Goal: Task Accomplishment & Management: Manage account settings

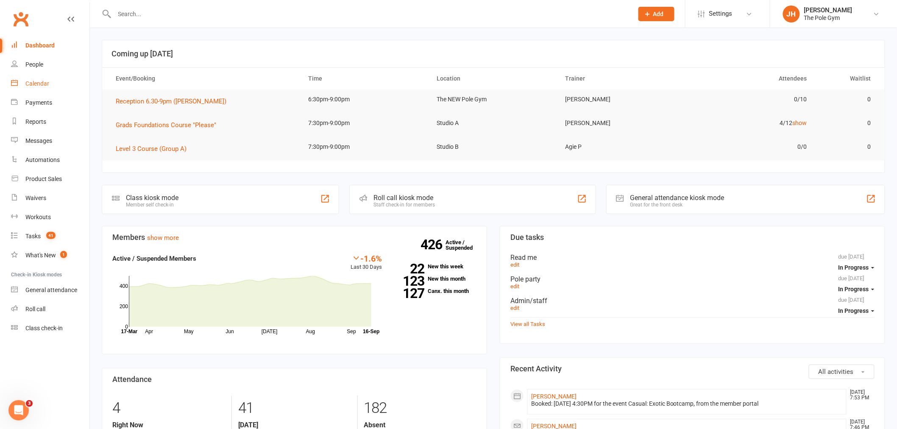
click at [56, 79] on link "Calendar" at bounding box center [50, 83] width 78 height 19
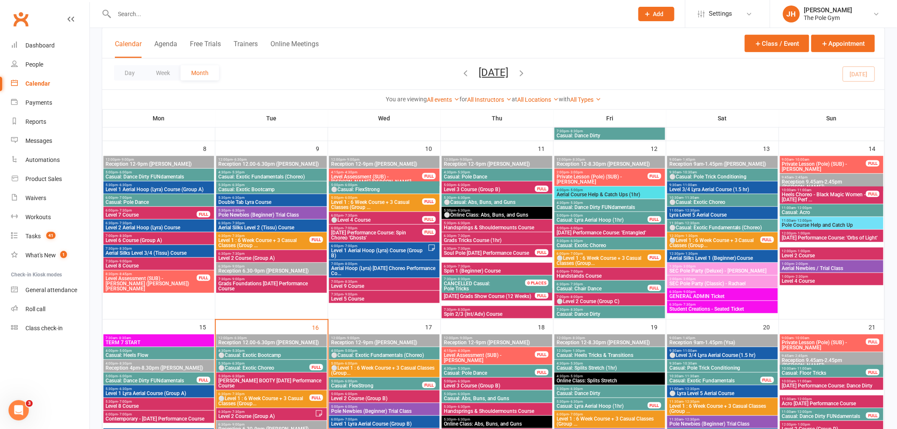
scroll to position [424, 0]
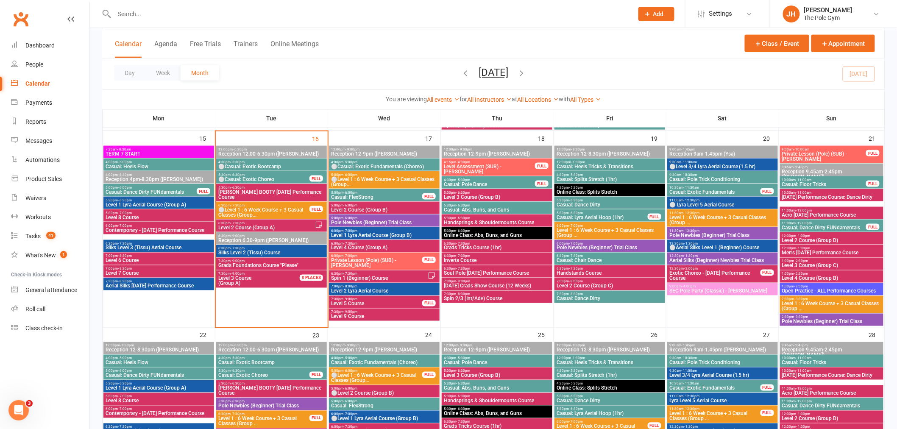
click at [470, 258] on span "Inverts Course" at bounding box center [497, 260] width 107 height 5
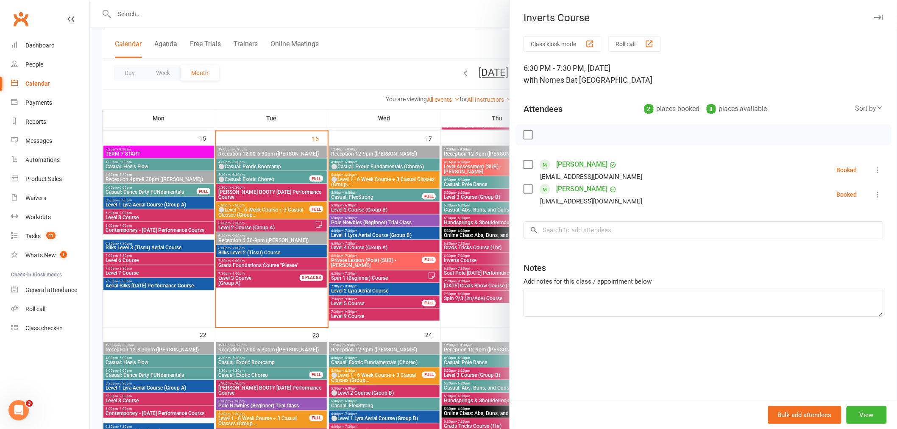
click at [471, 257] on div at bounding box center [494, 214] width 808 height 429
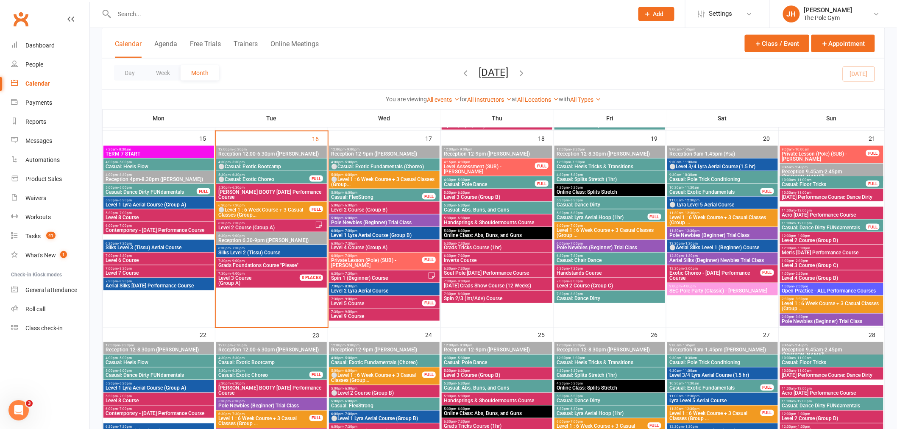
click at [488, 256] on span "6:30pm - 7:30pm" at bounding box center [497, 256] width 107 height 4
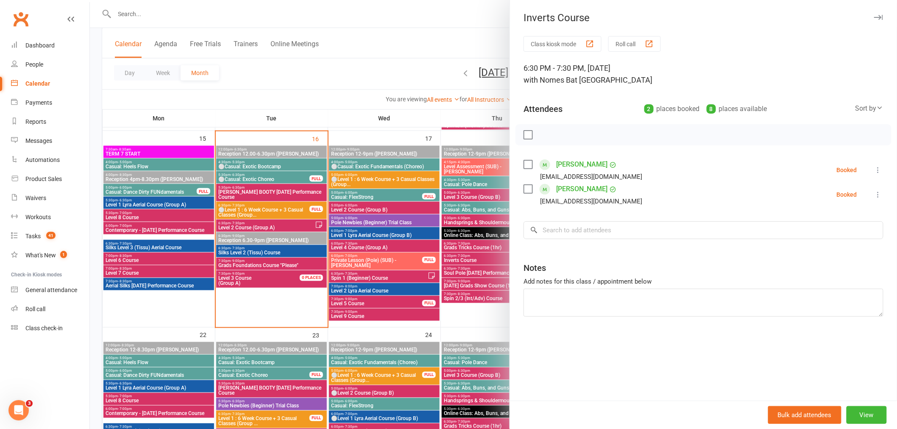
click at [444, 265] on div at bounding box center [494, 214] width 808 height 429
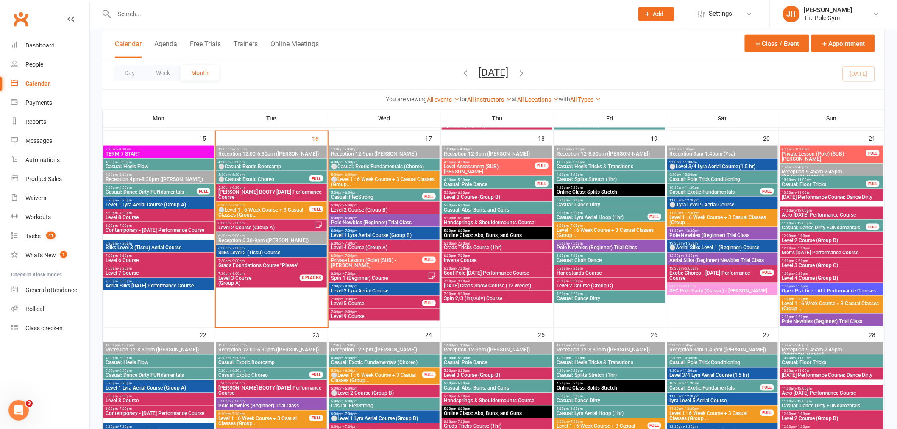
click at [480, 262] on span "Inverts Course" at bounding box center [497, 260] width 107 height 5
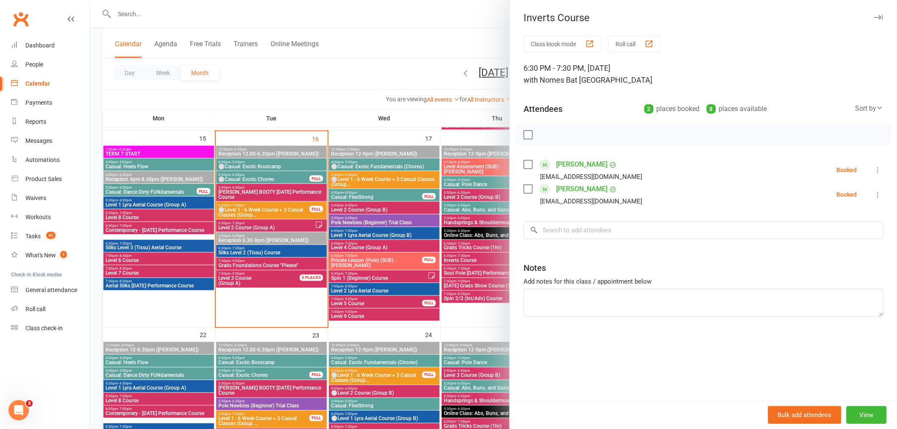
click at [480, 258] on div at bounding box center [494, 214] width 808 height 429
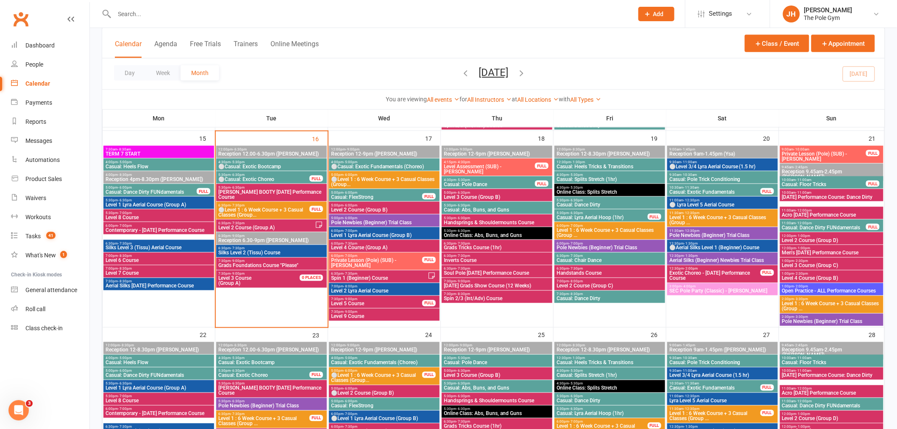
click at [814, 277] on span "Level 4 Course (Group B)" at bounding box center [832, 278] width 100 height 5
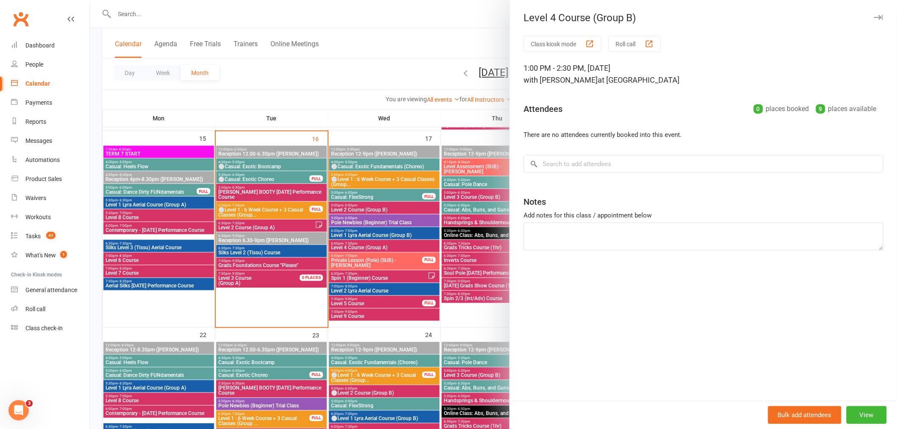
click at [263, 253] on div at bounding box center [494, 214] width 808 height 429
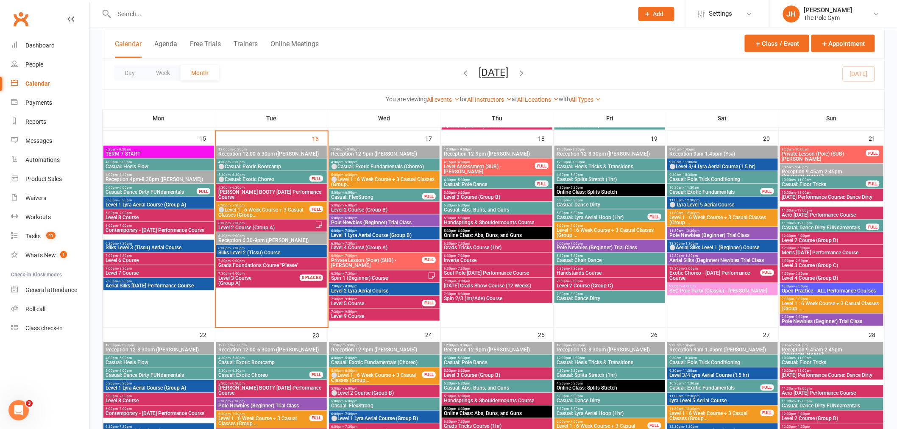
click at [340, 246] on span "Level 4 Course (Group A)" at bounding box center [384, 248] width 107 height 5
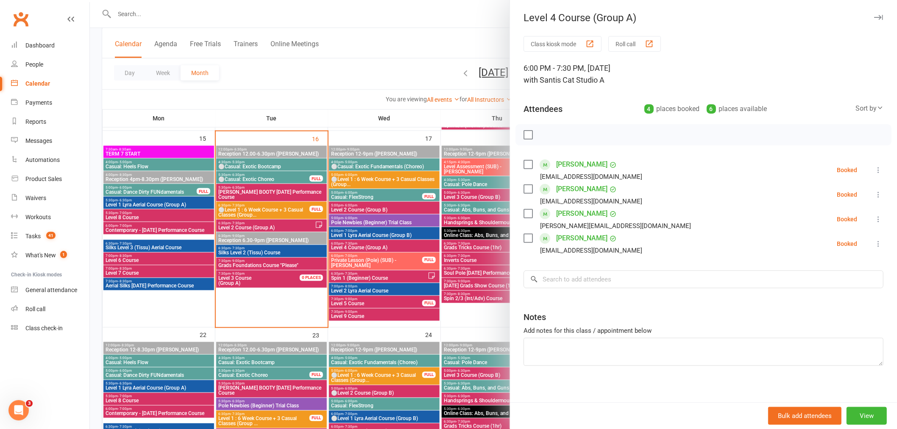
click at [343, 199] on div at bounding box center [494, 214] width 808 height 429
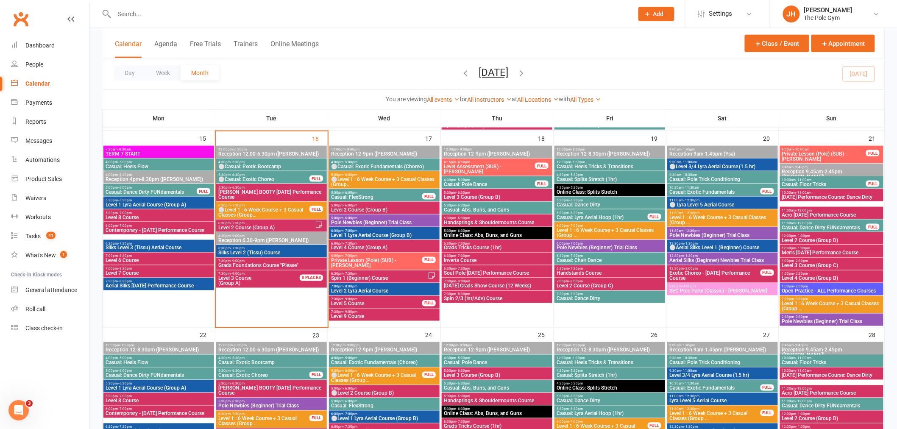
click at [806, 272] on span "- 2:30pm" at bounding box center [802, 274] width 14 height 4
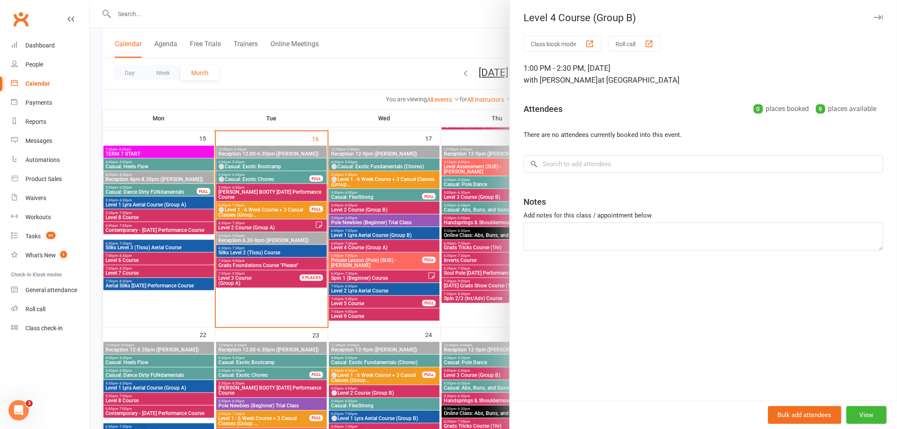
click at [401, 220] on div at bounding box center [494, 214] width 808 height 429
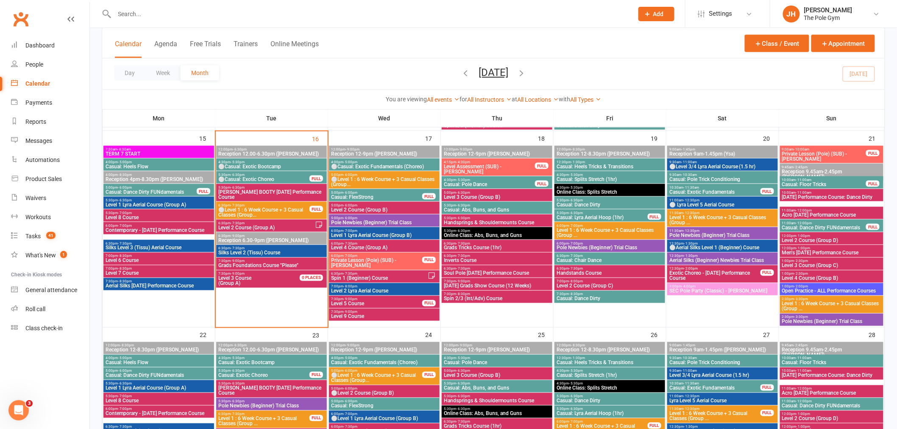
click at [808, 280] on span "Level 4 Course (Group B)" at bounding box center [832, 278] width 100 height 5
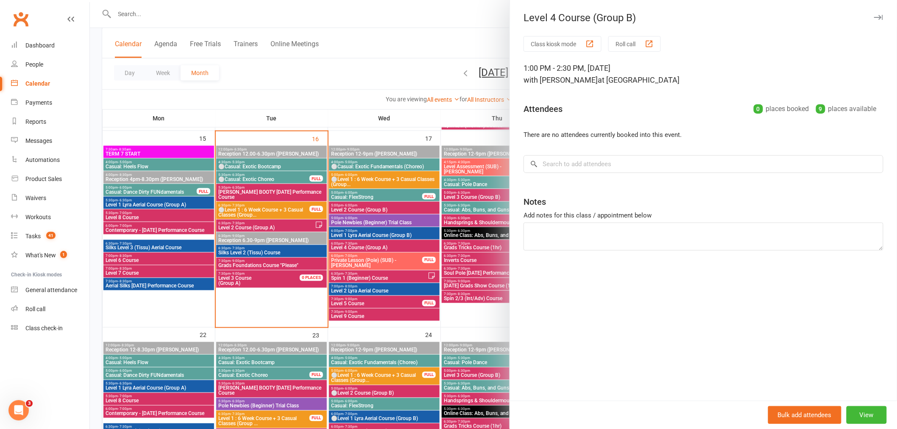
click at [437, 261] on div at bounding box center [494, 214] width 808 height 429
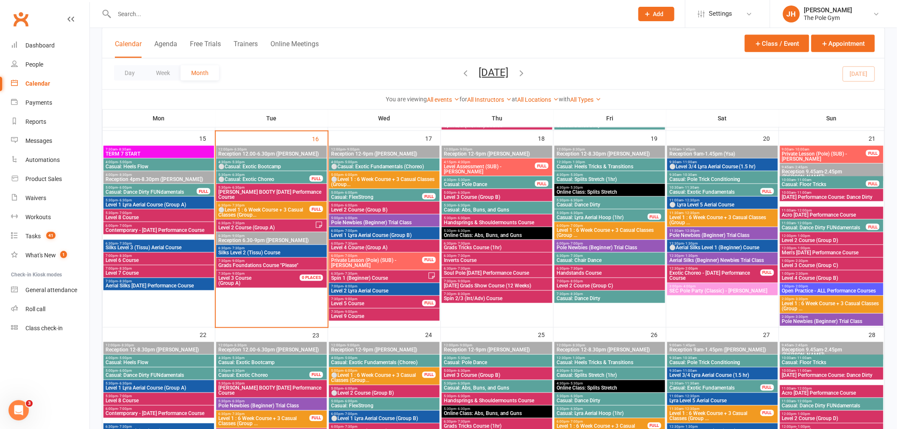
click at [811, 274] on span "1:00pm - 2:30pm" at bounding box center [832, 274] width 100 height 4
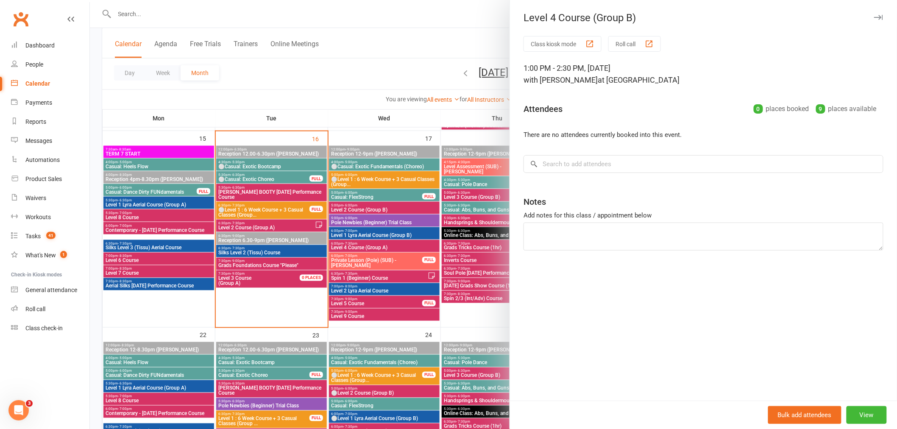
click at [444, 265] on div at bounding box center [494, 214] width 808 height 429
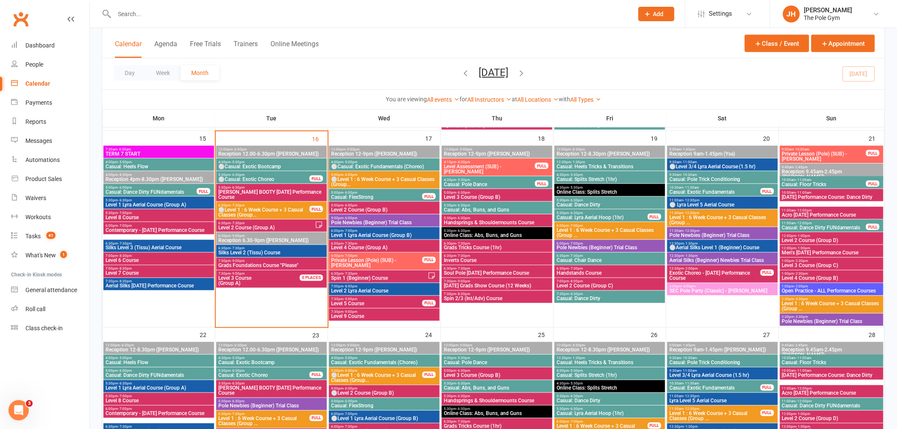
click at [613, 296] on span "7:30pm - 8:30pm" at bounding box center [609, 295] width 107 height 4
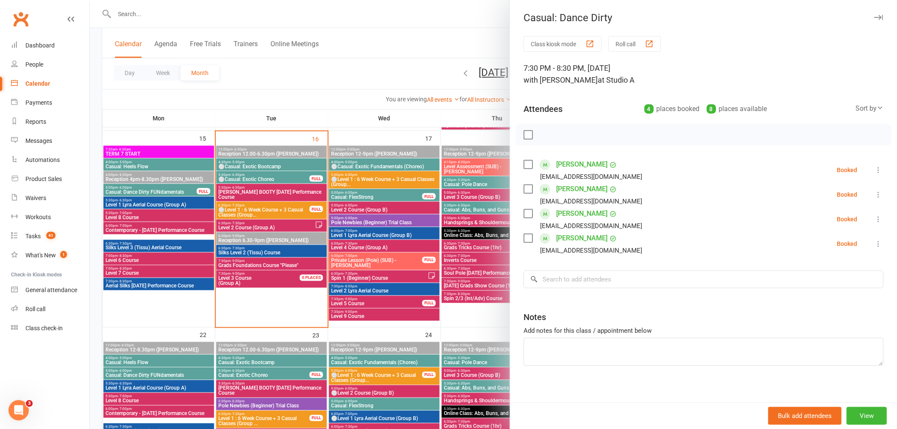
click at [422, 259] on div at bounding box center [494, 214] width 808 height 429
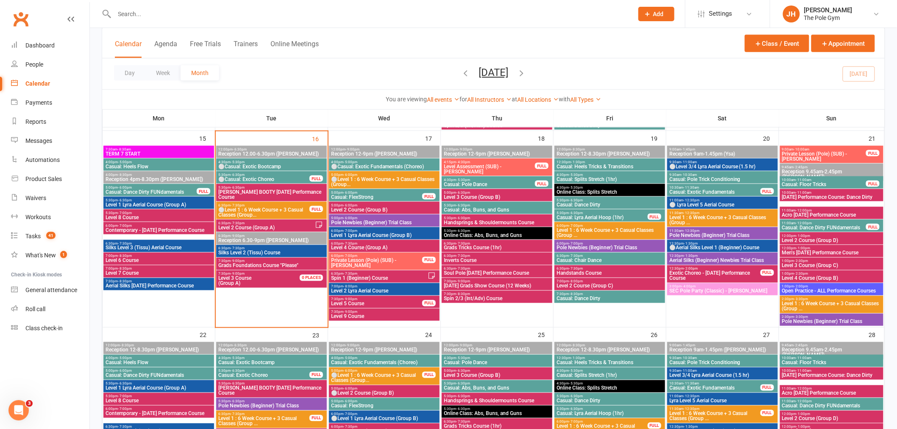
click at [810, 309] on span "Level 1 : 6 Week Course + 3 Casual Classes (Group ..." at bounding box center [832, 307] width 100 height 10
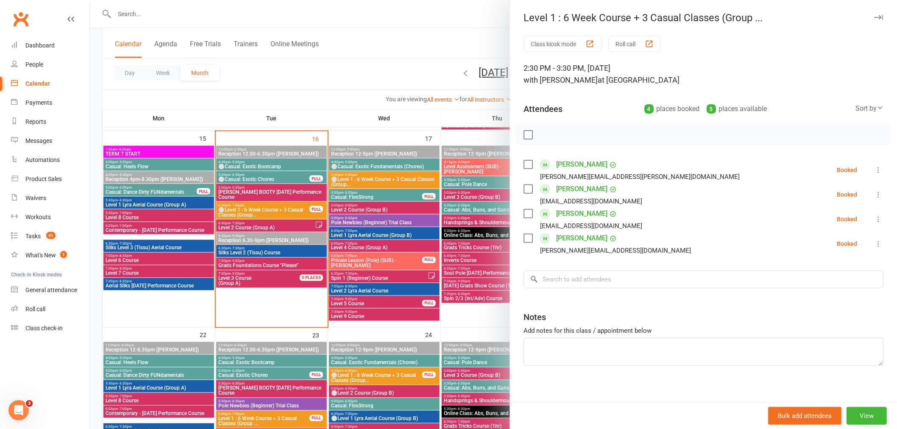
click at [346, 259] on div at bounding box center [494, 214] width 808 height 429
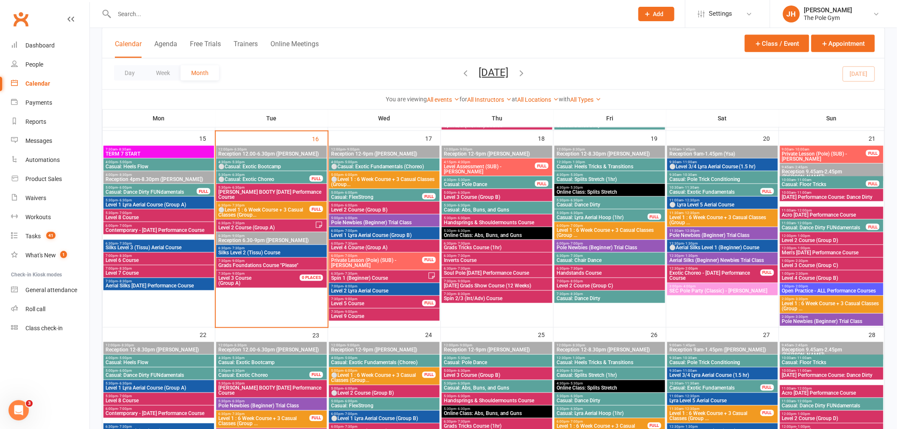
click at [798, 299] on span "- 3:30pm" at bounding box center [802, 300] width 14 height 4
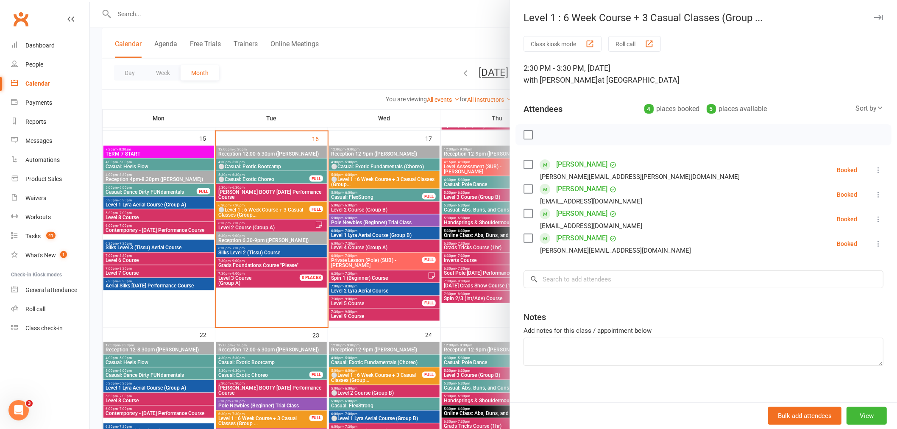
click at [414, 254] on div at bounding box center [494, 214] width 808 height 429
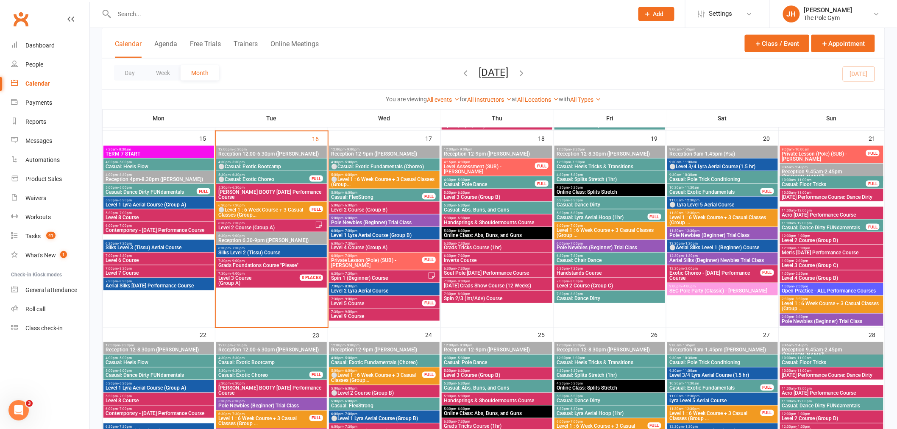
click at [802, 304] on span "Level 1 : 6 Week Course + 3 Casual Classes (Group ..." at bounding box center [832, 307] width 100 height 10
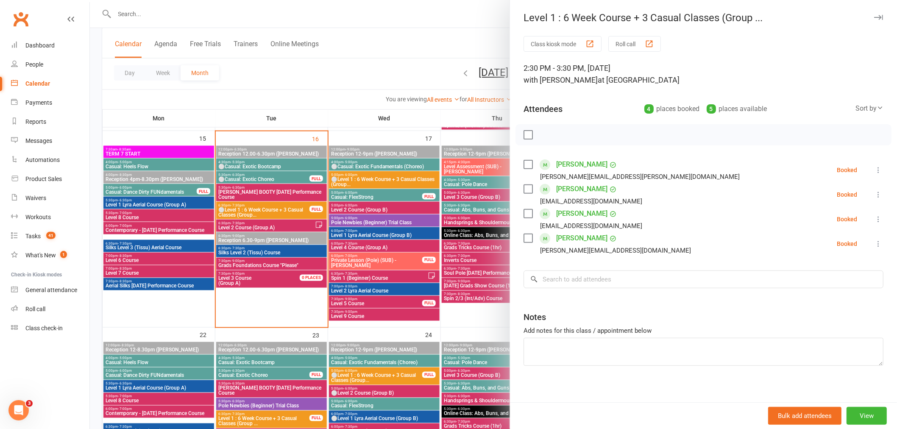
click at [397, 243] on div at bounding box center [494, 214] width 808 height 429
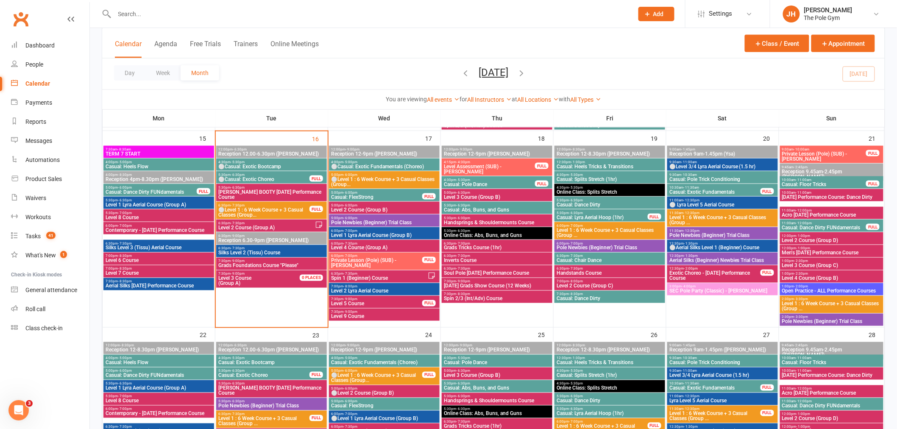
click at [796, 306] on span "Level 1 : 6 Week Course + 3 Casual Classes (Group ..." at bounding box center [832, 307] width 100 height 10
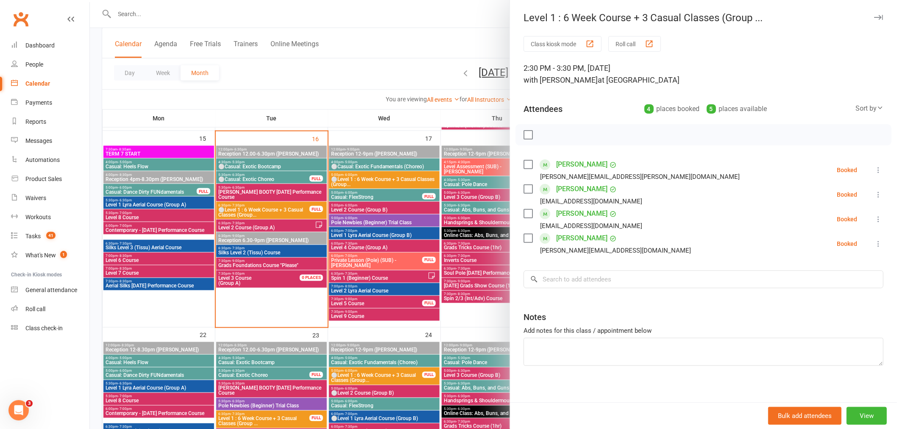
click at [468, 313] on div at bounding box center [494, 214] width 808 height 429
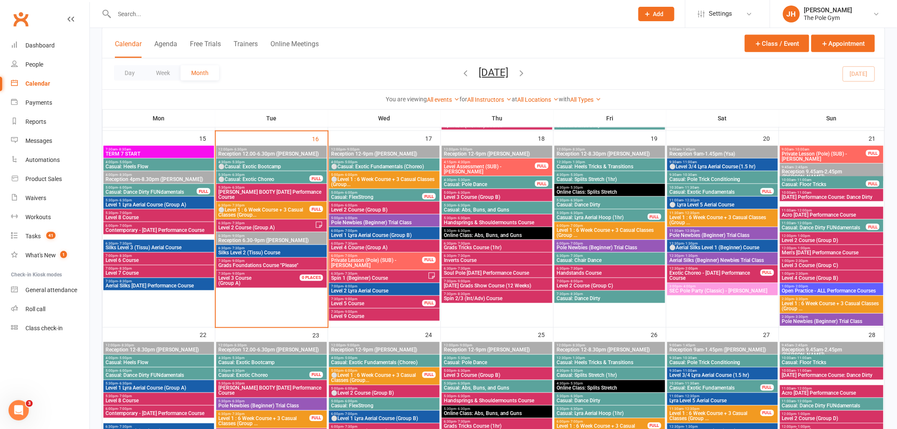
click at [801, 238] on span "Level 2 Course (Group D)" at bounding box center [832, 240] width 100 height 5
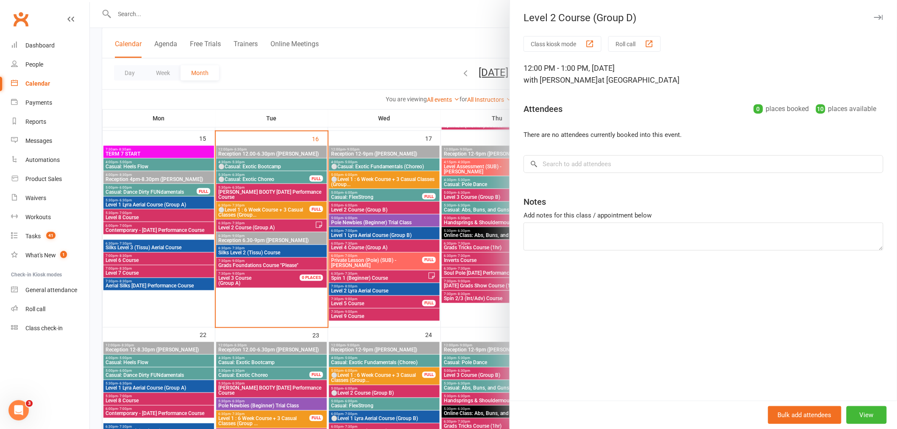
click at [404, 245] on div at bounding box center [494, 214] width 808 height 429
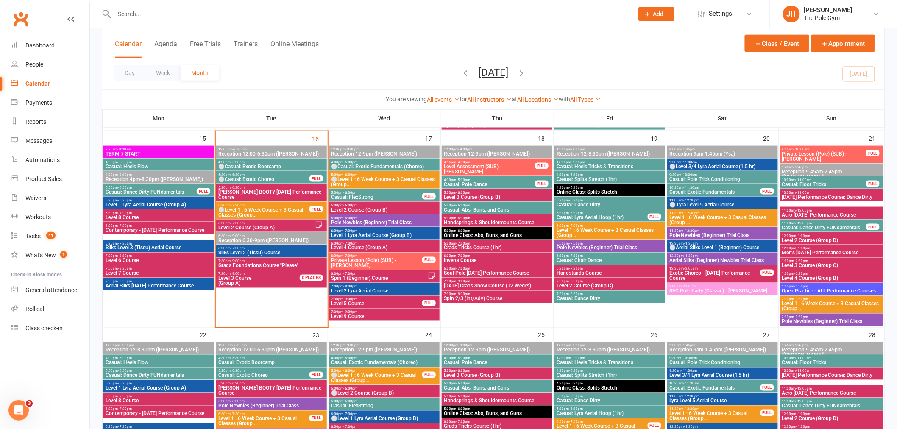
click at [797, 302] on span "Level 1 : 6 Week Course + 3 Casual Classes (Group ..." at bounding box center [832, 307] width 100 height 10
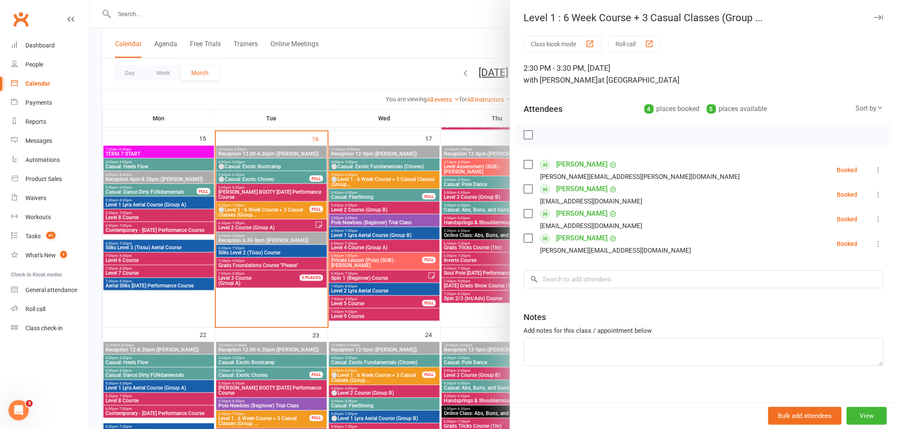
click at [468, 313] on div at bounding box center [494, 214] width 808 height 429
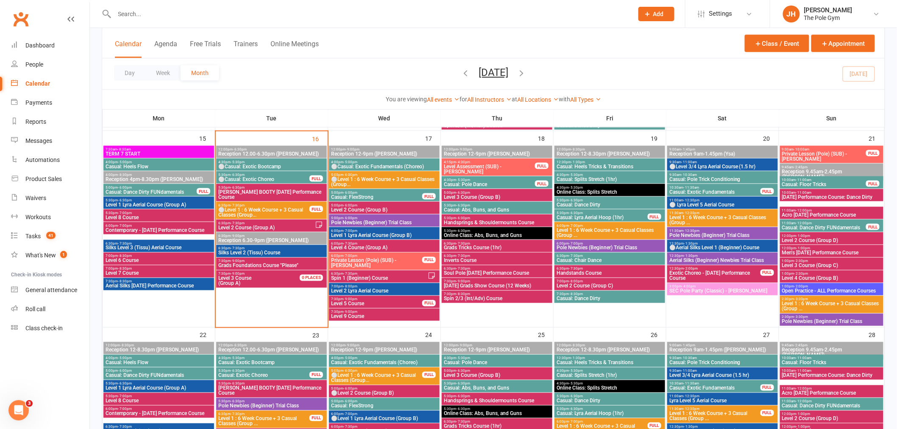
click at [150, 13] on input "text" at bounding box center [370, 14] width 516 height 12
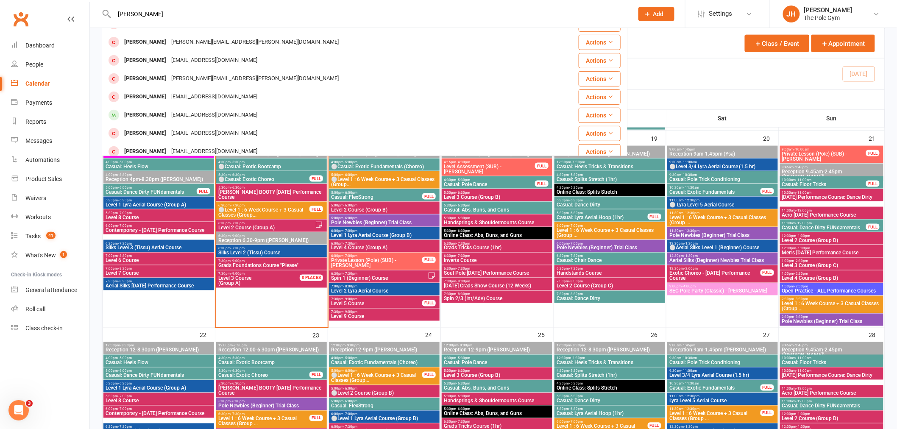
scroll to position [188, 0]
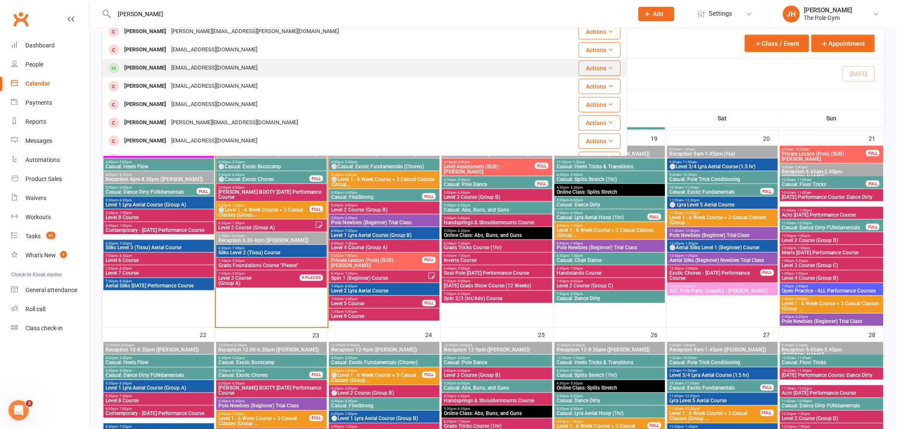
type input "angie"
click at [168, 64] on div "Angelie Magahum" at bounding box center [145, 68] width 47 height 12
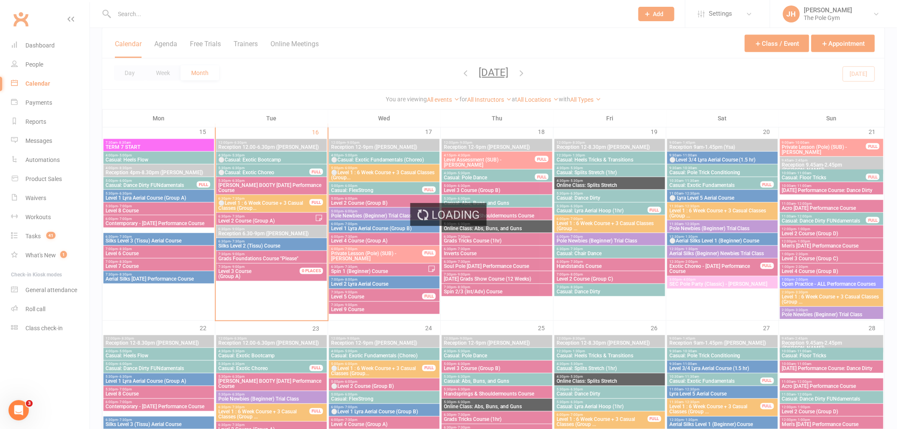
scroll to position [612, 0]
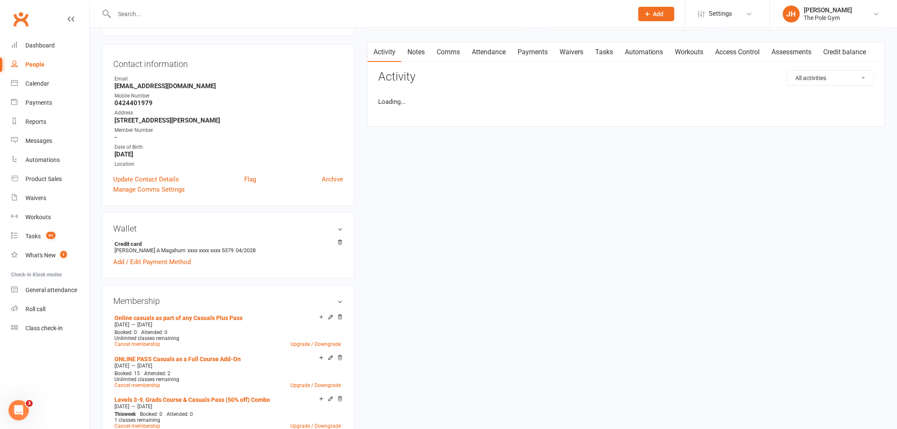
scroll to position [141, 0]
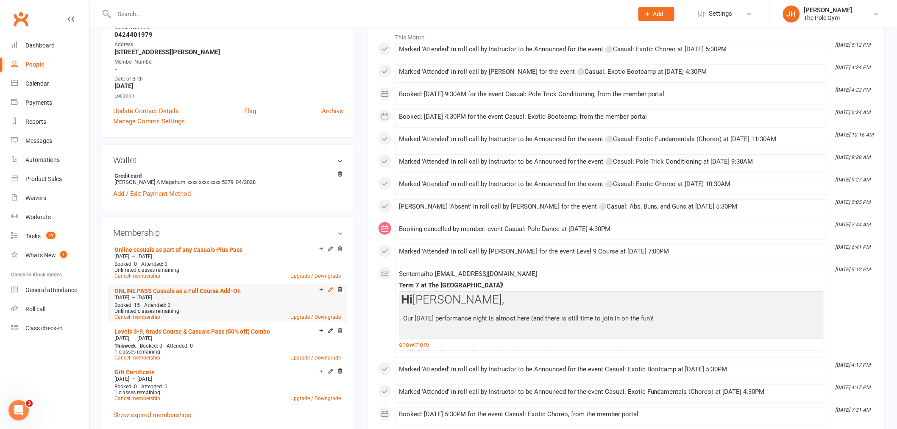
click at [332, 289] on icon at bounding box center [331, 290] width 4 height 4
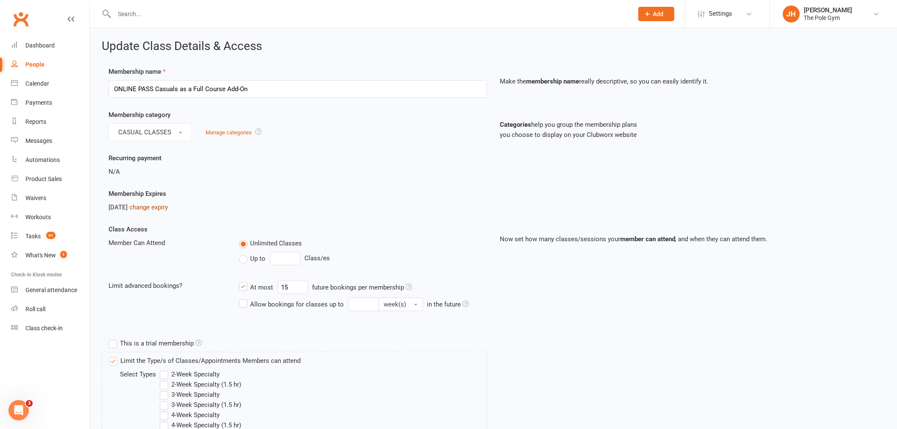
click at [153, 208] on link "change expiry" at bounding box center [148, 208] width 39 height 8
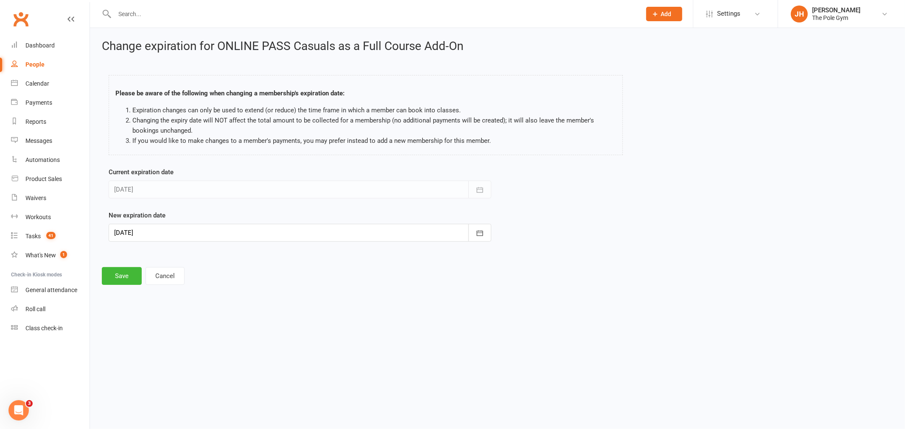
click at [124, 235] on div at bounding box center [300, 233] width 383 height 18
click at [147, 344] on button "26" at bounding box center [143, 351] width 18 height 15
type input "[DATE]"
click at [121, 282] on button "Save" at bounding box center [122, 276] width 40 height 18
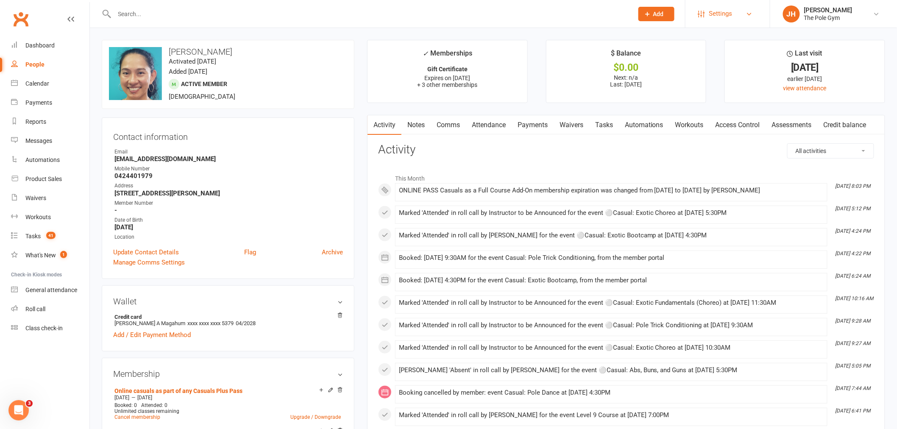
drag, startPoint x: 693, startPoint y: 11, endPoint x: 705, endPoint y: 7, distance: 12.2
click at [695, 9] on li "Settings Membership Plans Event Templates Appointment Types Website Image Libra…" at bounding box center [727, 14] width 85 height 28
click at [717, 10] on span "Settings" at bounding box center [721, 13] width 23 height 19
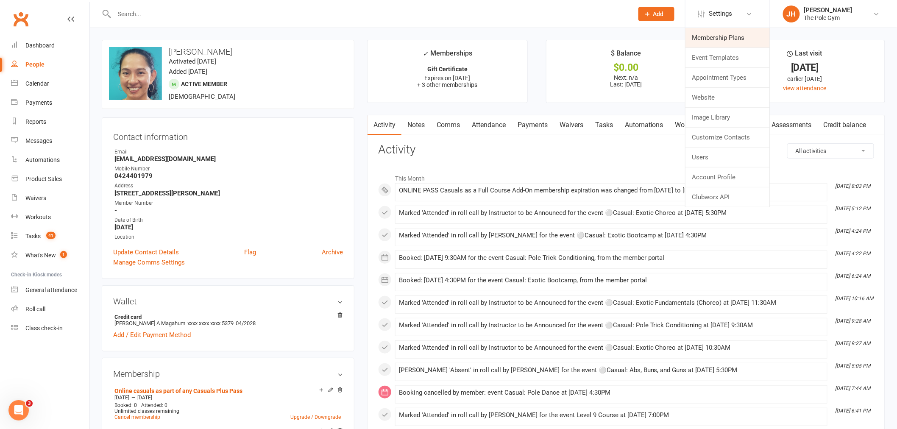
click at [720, 36] on link "Membership Plans" at bounding box center [728, 38] width 84 height 20
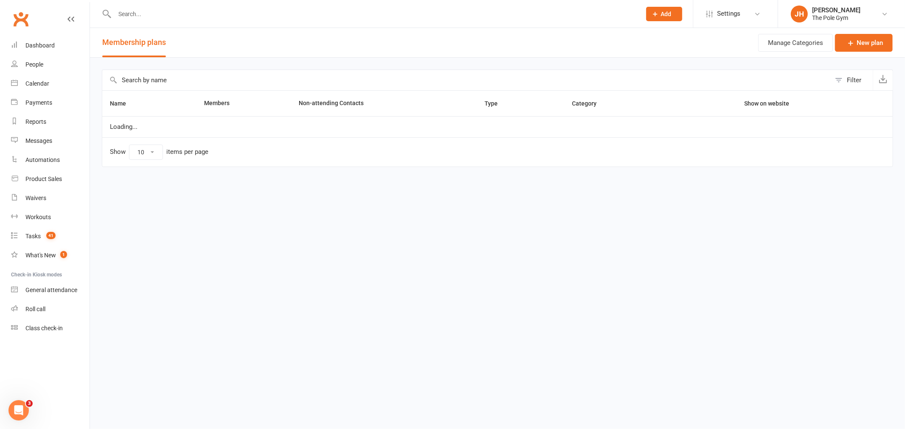
select select "25"
drag, startPoint x: 193, startPoint y: 87, endPoint x: 213, endPoint y: 85, distance: 20.5
click at [194, 87] on input "text" at bounding box center [466, 80] width 728 height 20
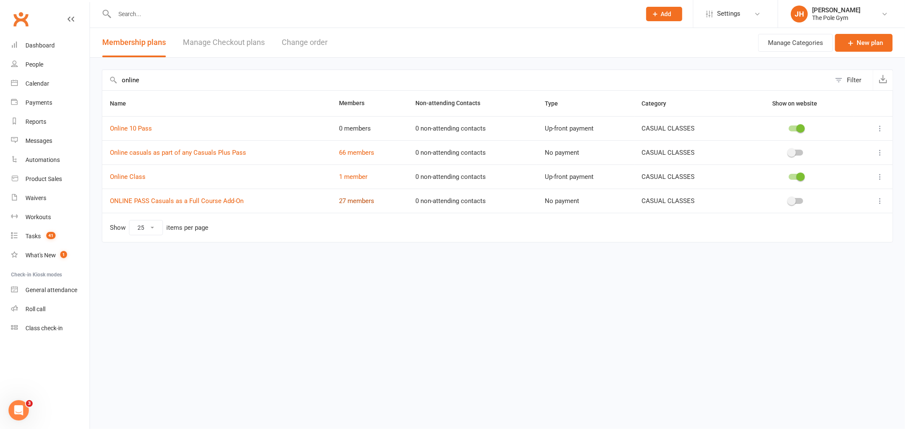
type input "online"
click at [40, 87] on div "Calendar" at bounding box center [37, 83] width 24 height 7
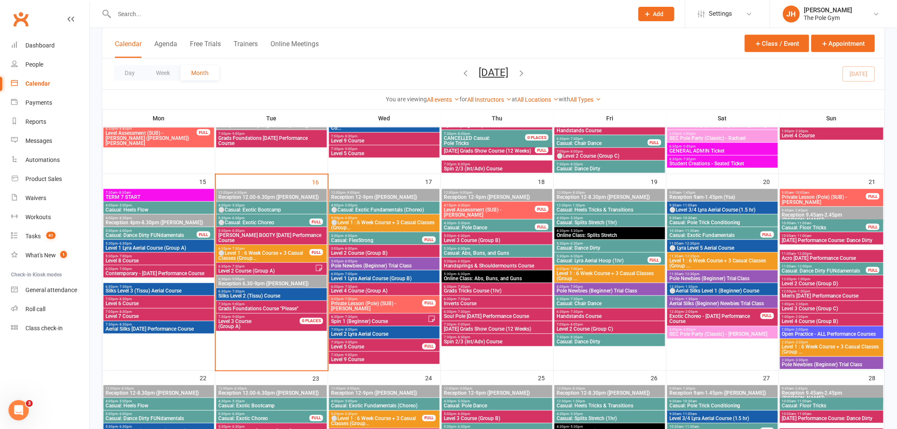
scroll to position [377, 0]
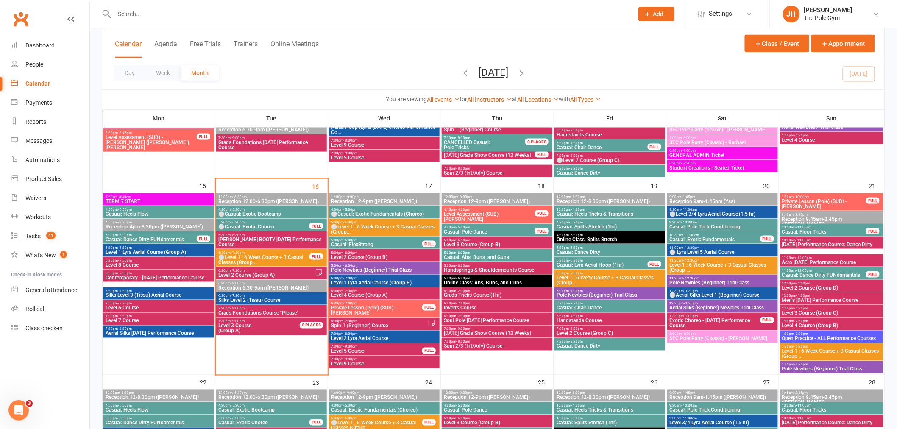
click at [477, 268] on span "Handsprings & Shouldermounts Course" at bounding box center [497, 270] width 107 height 5
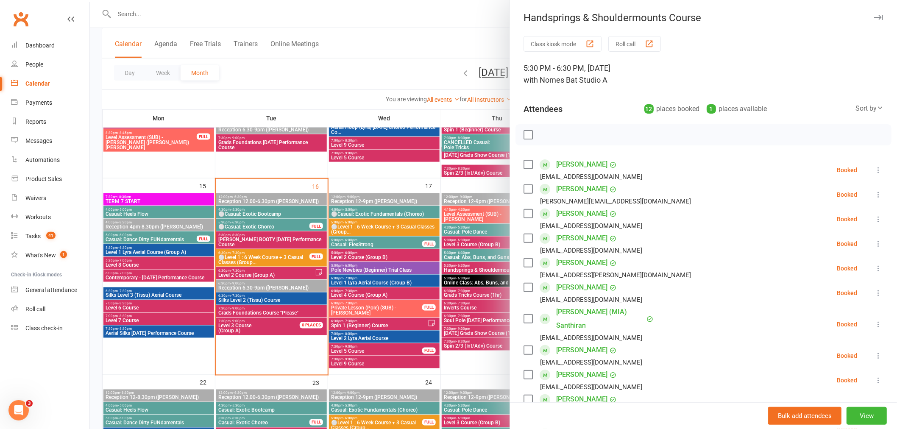
click at [437, 293] on div at bounding box center [494, 214] width 808 height 429
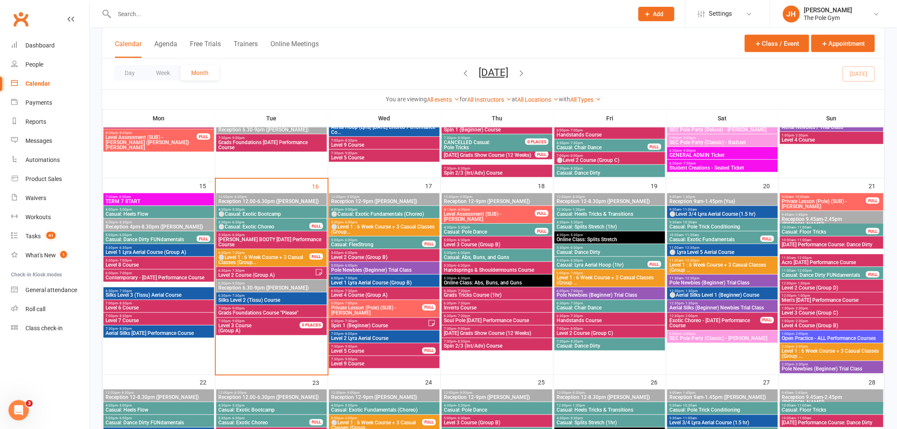
click at [465, 265] on span "- 6:30pm" at bounding box center [463, 266] width 14 height 4
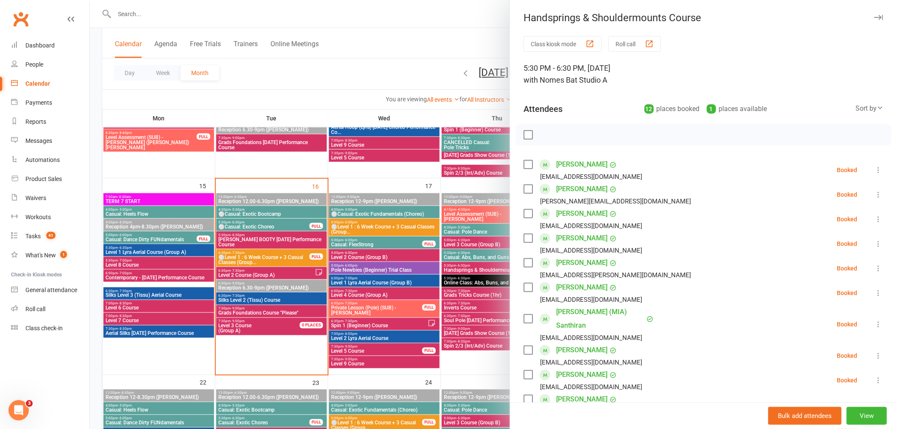
click at [248, 232] on div at bounding box center [494, 214] width 808 height 429
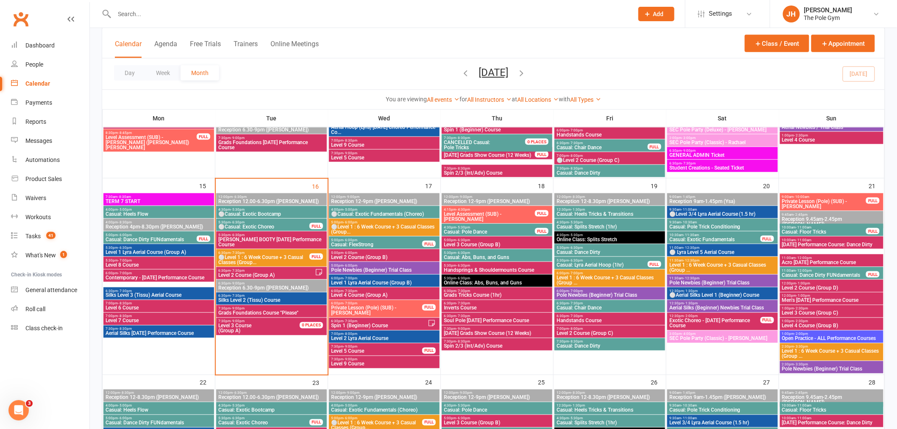
click at [215, 9] on input "text" at bounding box center [370, 14] width 516 height 12
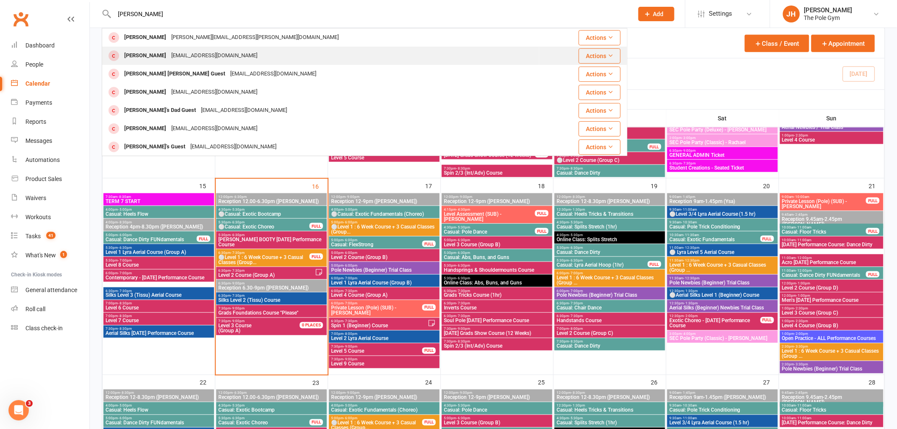
type input "rita"
click at [169, 54] on div "ritachen0624@hotmail.com" at bounding box center [214, 56] width 91 height 12
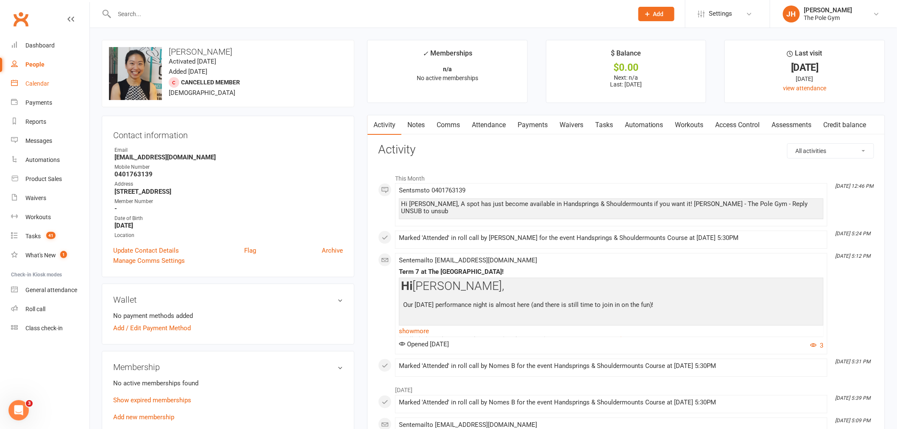
click at [31, 79] on link "Calendar" at bounding box center [50, 83] width 78 height 19
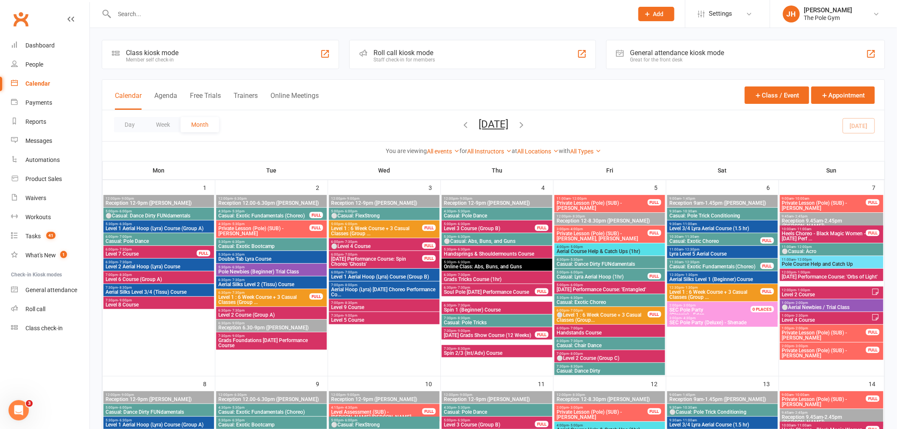
scroll to position [424, 0]
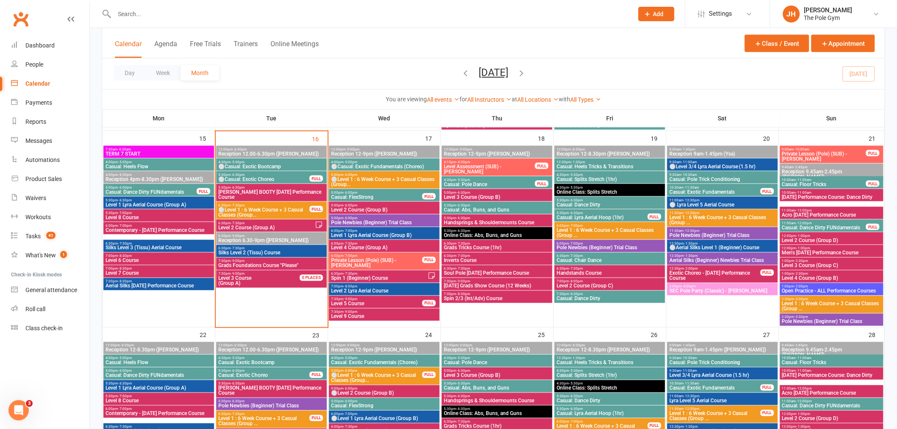
click at [355, 182] on span "⚪Level 1 : 6 Week Course + 3 Casual Classes (Group..." at bounding box center [384, 182] width 107 height 10
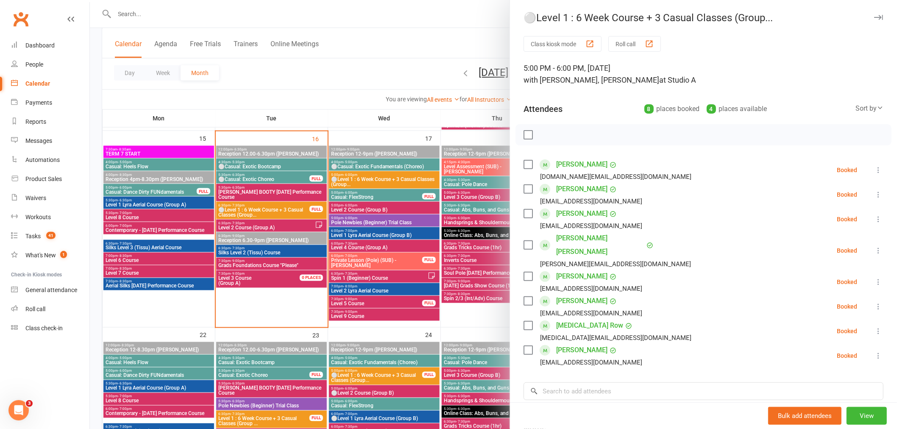
click at [375, 257] on div at bounding box center [494, 214] width 808 height 429
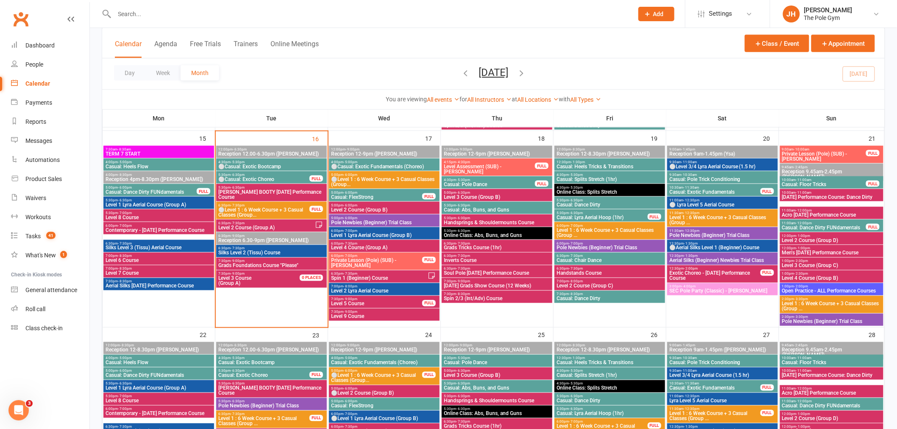
click at [361, 174] on span "5:00pm - 6:00pm" at bounding box center [384, 175] width 107 height 4
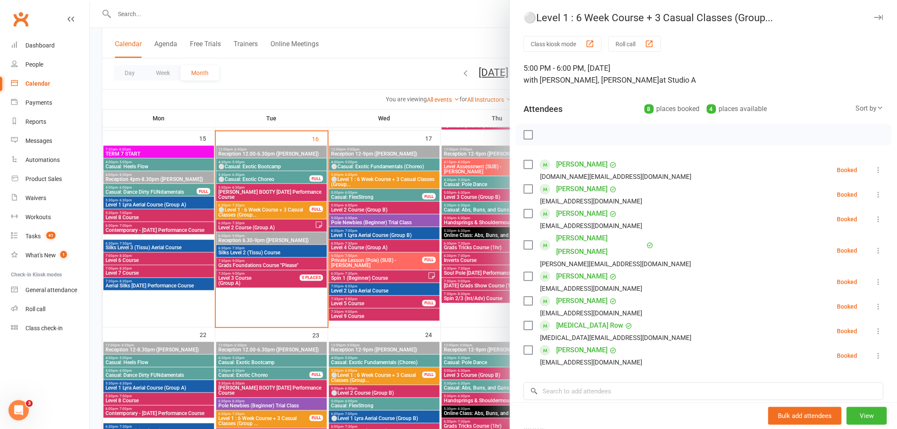
click at [365, 180] on div at bounding box center [494, 214] width 808 height 429
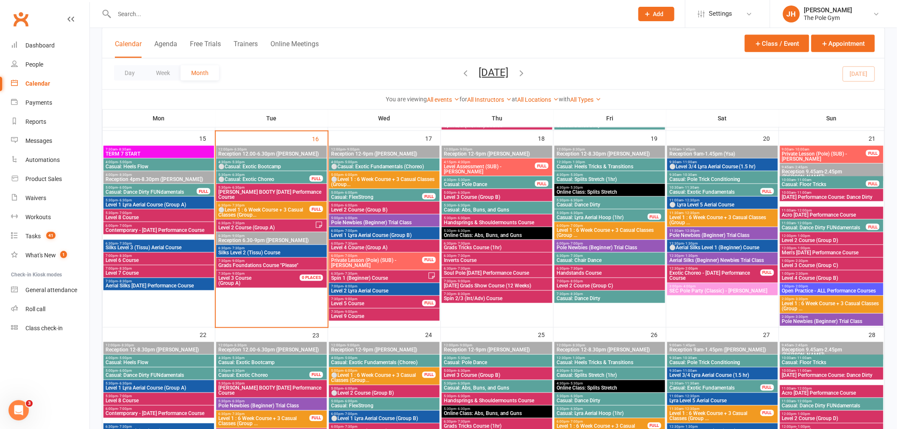
click at [351, 167] on span "⚪Casual: Exotic Fundamentals (Choreo)" at bounding box center [384, 166] width 107 height 5
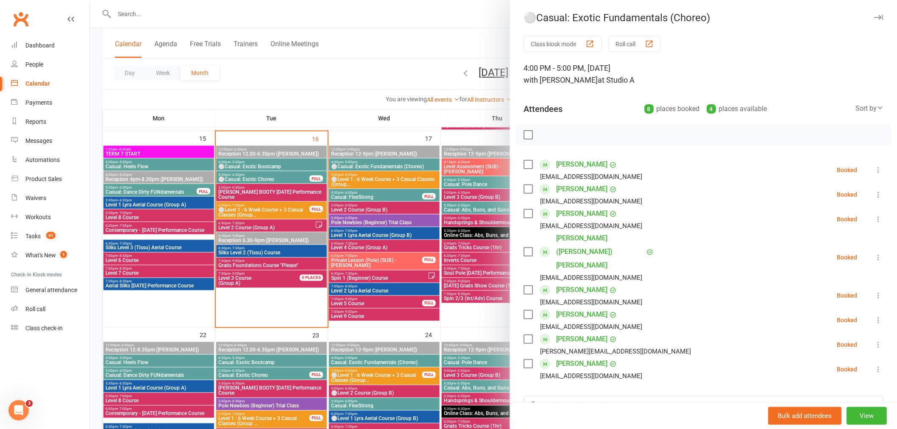
click at [359, 178] on div at bounding box center [494, 214] width 808 height 429
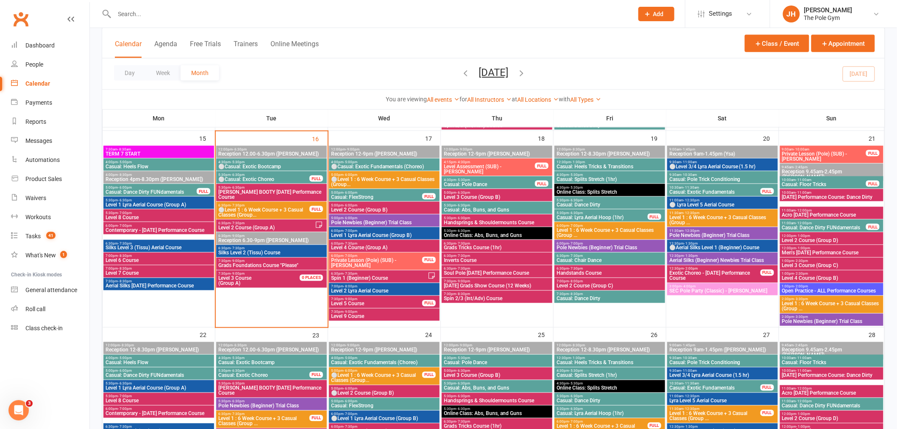
click at [240, 207] on span "⚪Level 1 : 6 Week Course + 3 Casual Classes (Group..." at bounding box center [264, 212] width 92 height 10
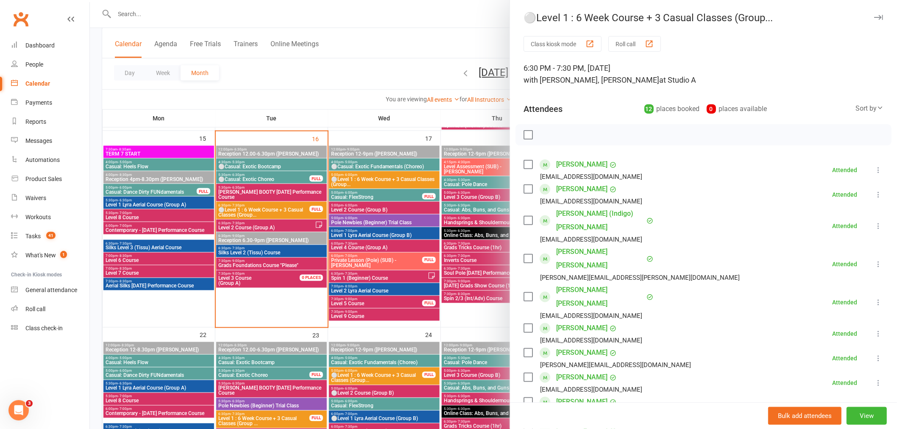
click at [853, 405] on div "Bulk add attendees View" at bounding box center [703, 415] width 387 height 27
click at [854, 410] on button "View" at bounding box center [867, 416] width 40 height 18
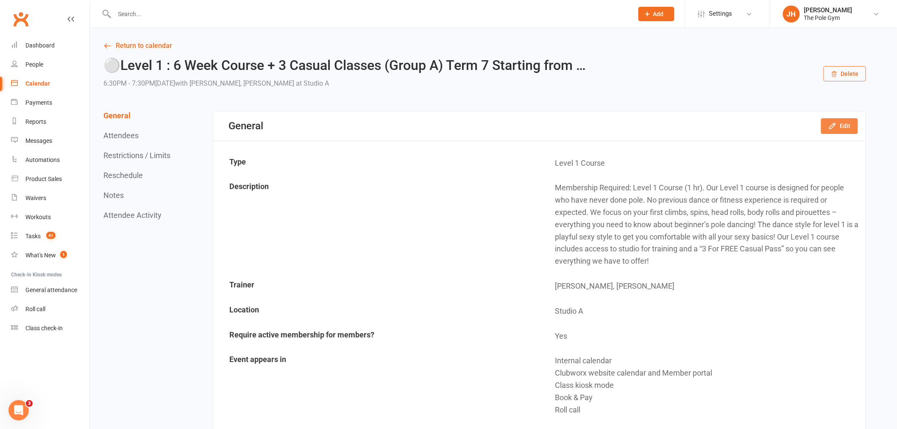
click at [833, 119] on button "Edit" at bounding box center [840, 125] width 37 height 15
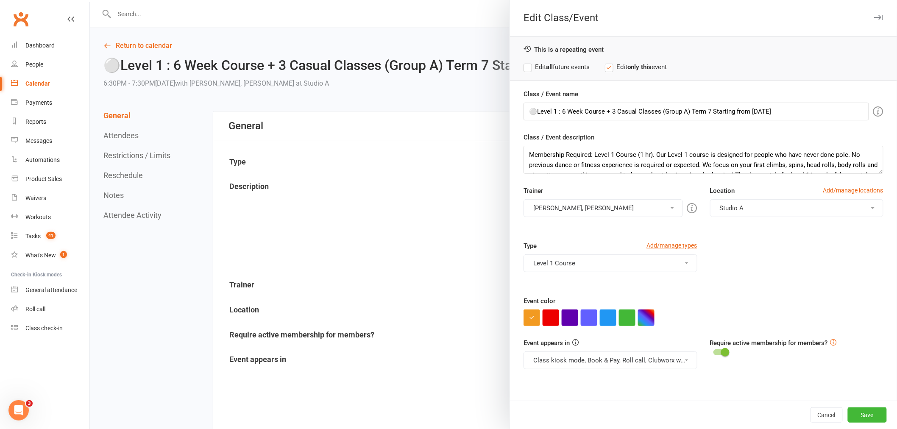
click at [545, 198] on div "Trainer Jessica H, Agata S Instructor to be Announced Agie P Marlee C Kaitlyn M…" at bounding box center [610, 201] width 186 height 31
click at [569, 211] on button "Jessica H, Agata S" at bounding box center [603, 208] width 159 height 18
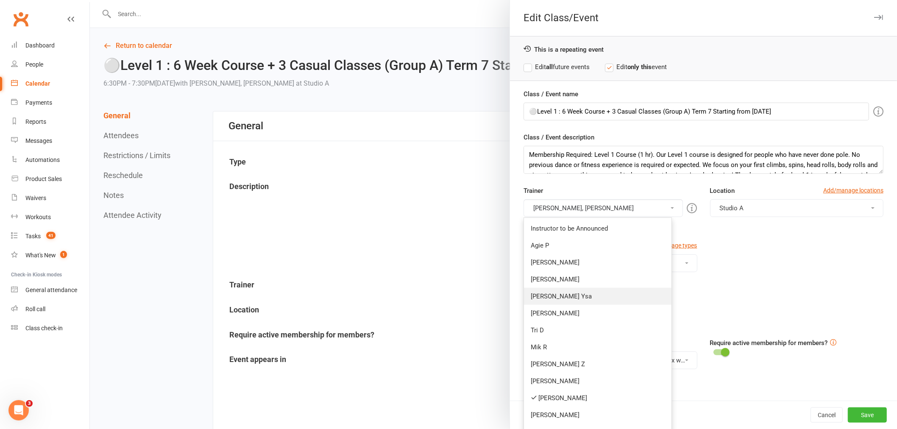
scroll to position [188, 0]
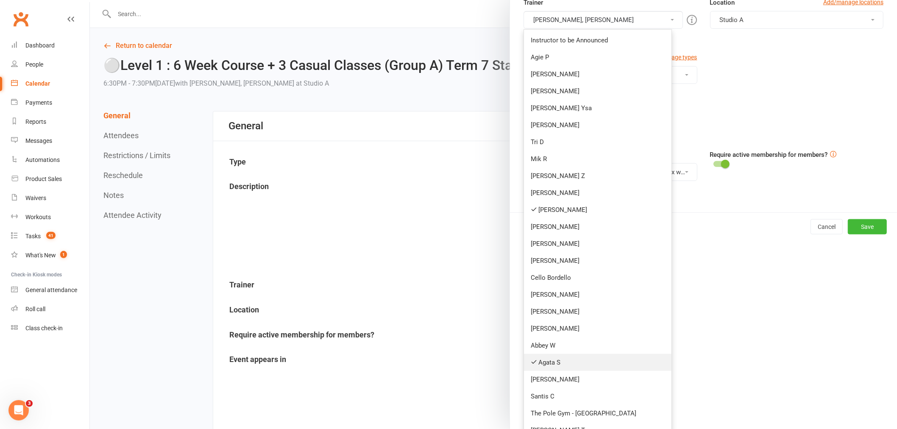
click at [553, 361] on link "Agata S" at bounding box center [598, 362] width 148 height 17
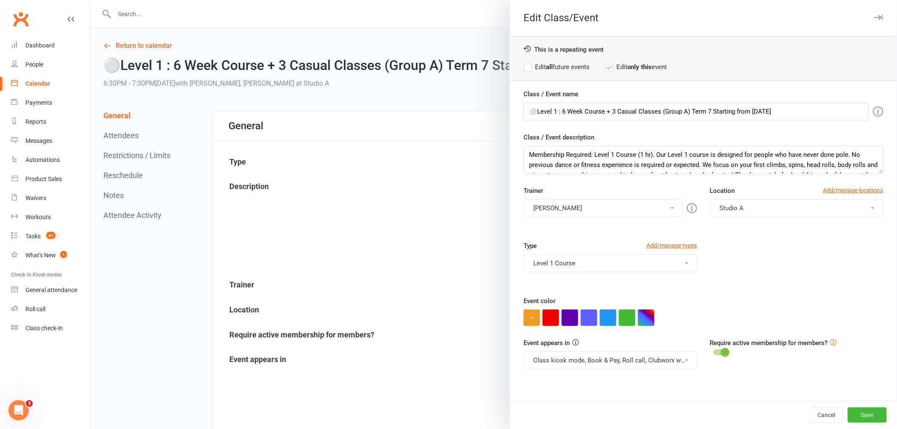
scroll to position [0, 0]
click at [856, 406] on div "Cancel Save" at bounding box center [703, 415] width 387 height 28
click at [864, 423] on div "Cancel Save" at bounding box center [703, 415] width 387 height 28
click at [867, 413] on button "Save" at bounding box center [867, 415] width 39 height 15
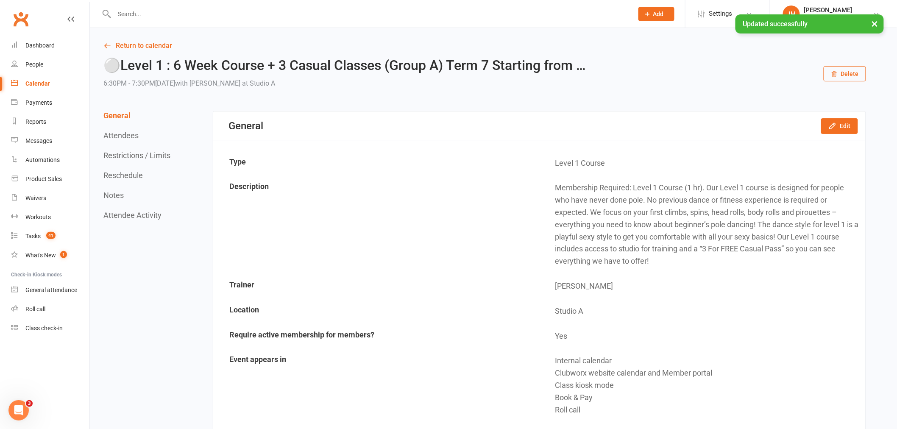
click at [50, 86] on link "Calendar" at bounding box center [50, 83] width 78 height 19
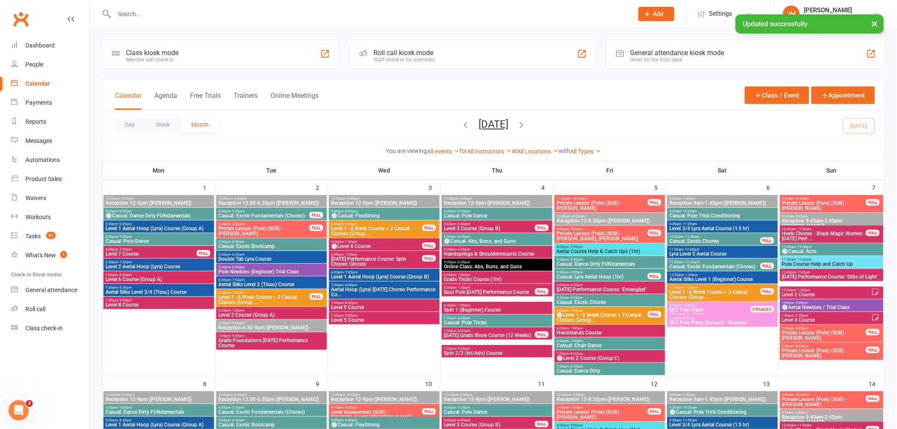
scroll to position [377, 0]
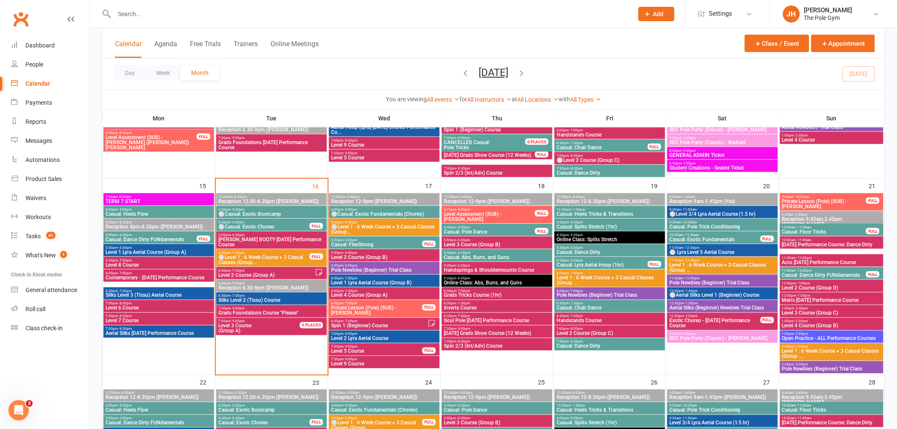
click at [370, 221] on span "5:00pm - 6:00pm" at bounding box center [384, 223] width 107 height 4
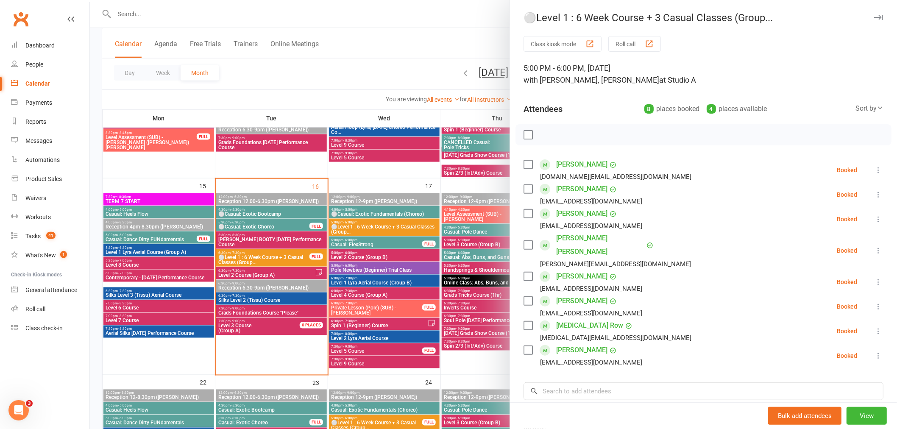
click at [370, 221] on div at bounding box center [494, 214] width 808 height 429
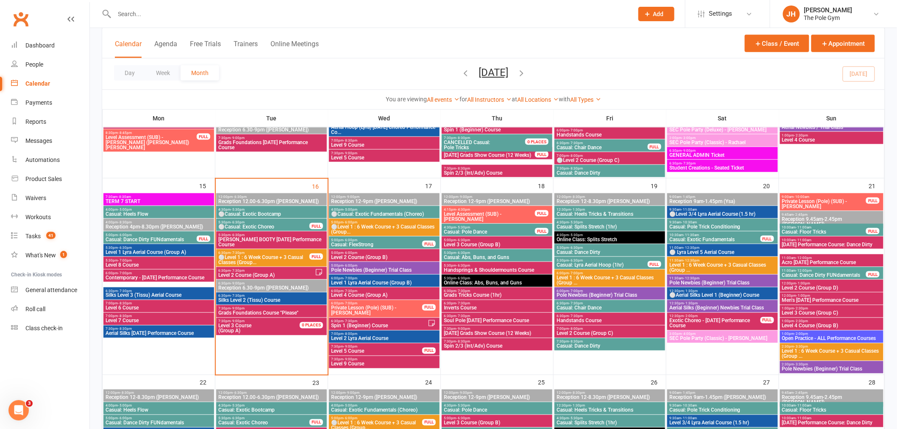
click at [367, 212] on span "⚪Casual: Exotic Fundamentals (Choreo)" at bounding box center [384, 214] width 107 height 5
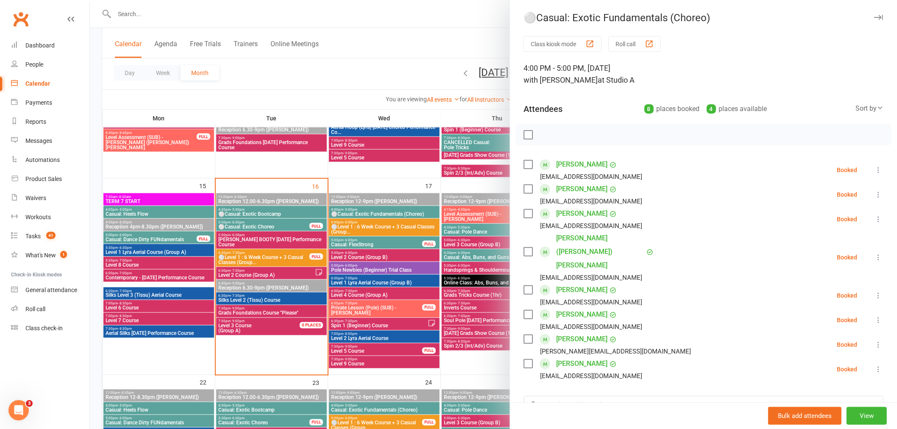
click at [393, 222] on div at bounding box center [494, 214] width 808 height 429
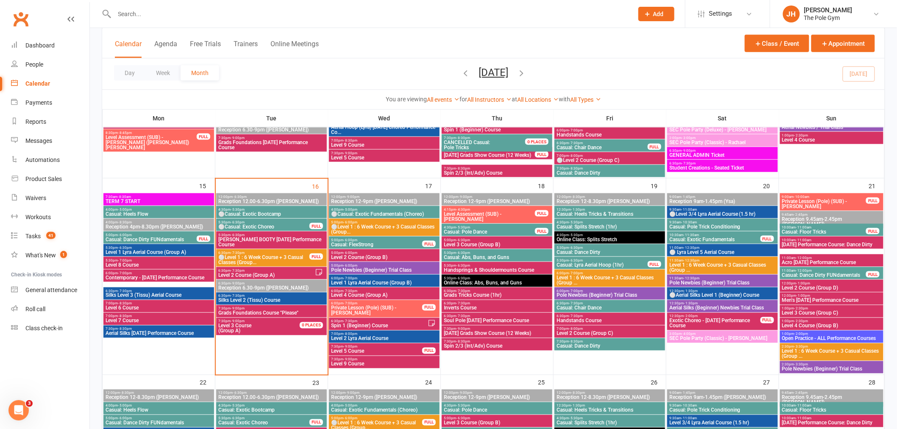
click at [360, 263] on div "5:00pm - 6:00pm Pole Newbies (Beginner) Trial Class" at bounding box center [384, 268] width 111 height 12
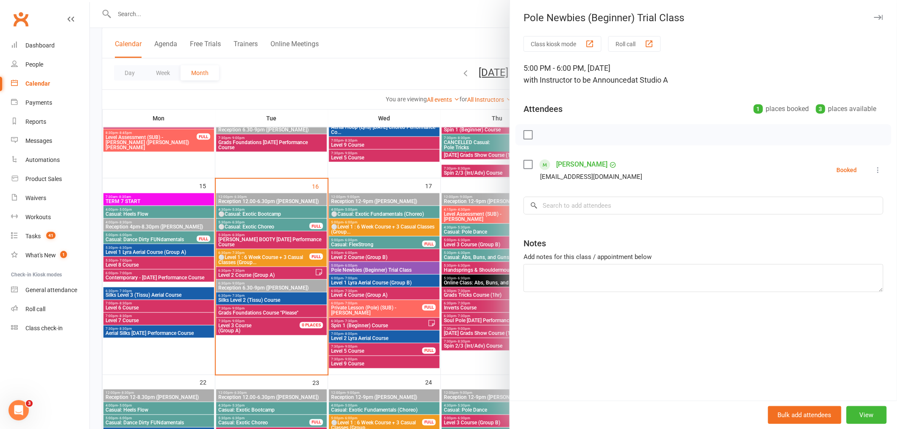
click at [385, 266] on div at bounding box center [494, 214] width 808 height 429
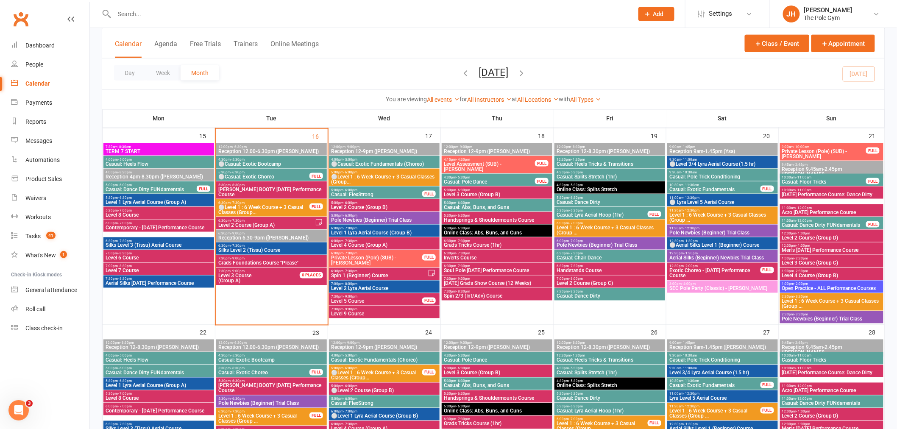
scroll to position [518, 0]
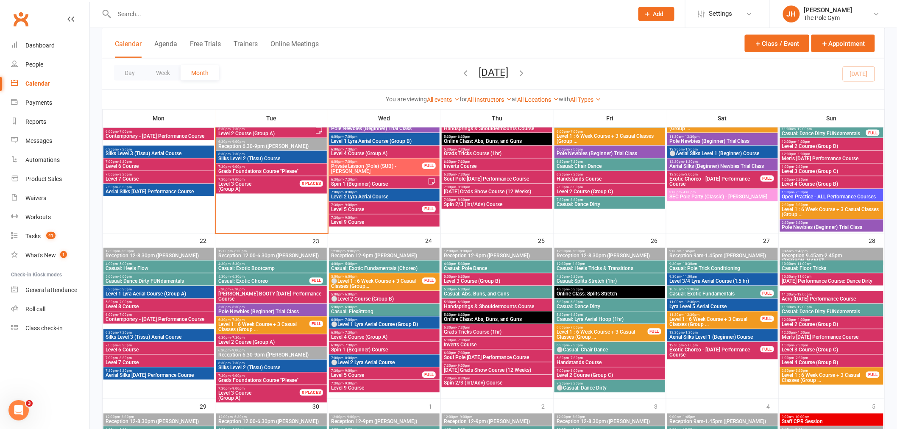
click at [353, 279] on span "⚪Level 1 : 6 Week Course + 3 Casual Classes (Group..." at bounding box center [377, 284] width 92 height 10
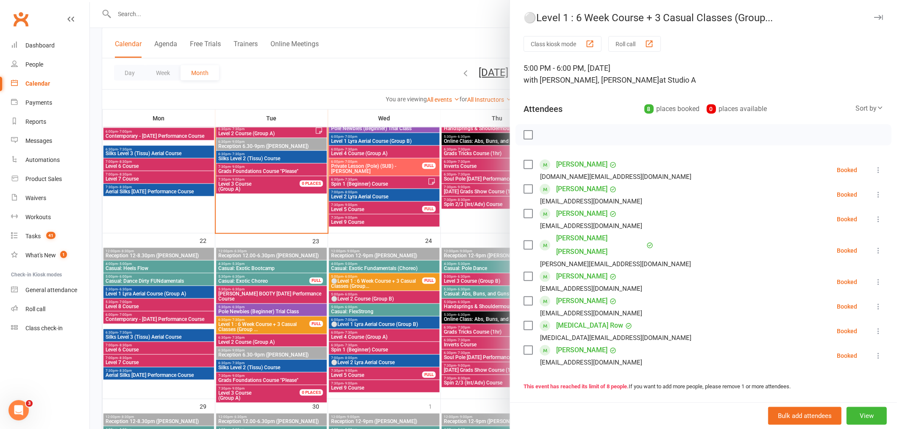
click at [353, 279] on div at bounding box center [494, 214] width 808 height 429
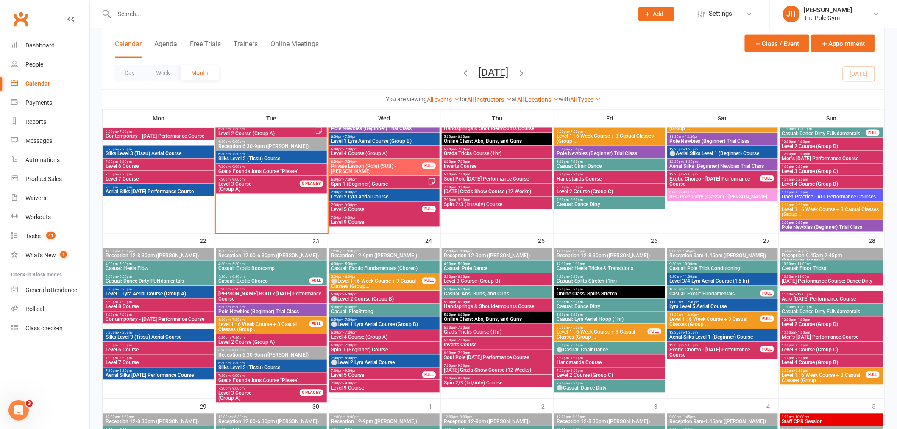
click at [364, 299] on span "⚪Level 2 Course (Group B)" at bounding box center [384, 299] width 107 height 5
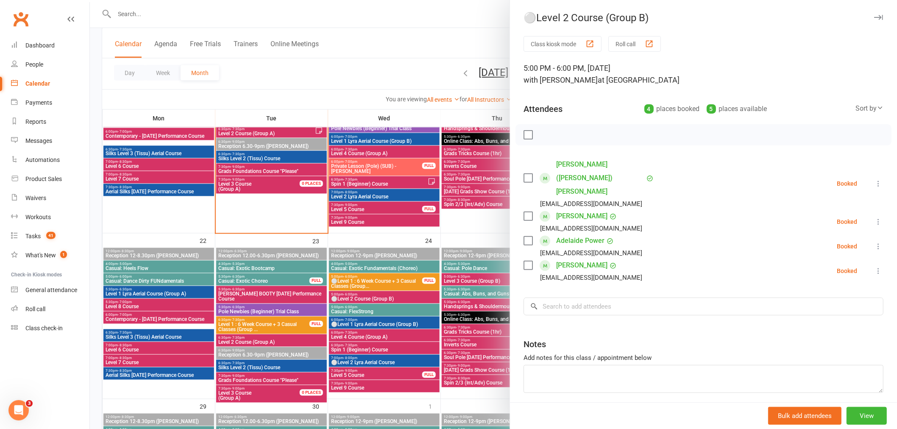
click at [364, 299] on div at bounding box center [494, 214] width 808 height 429
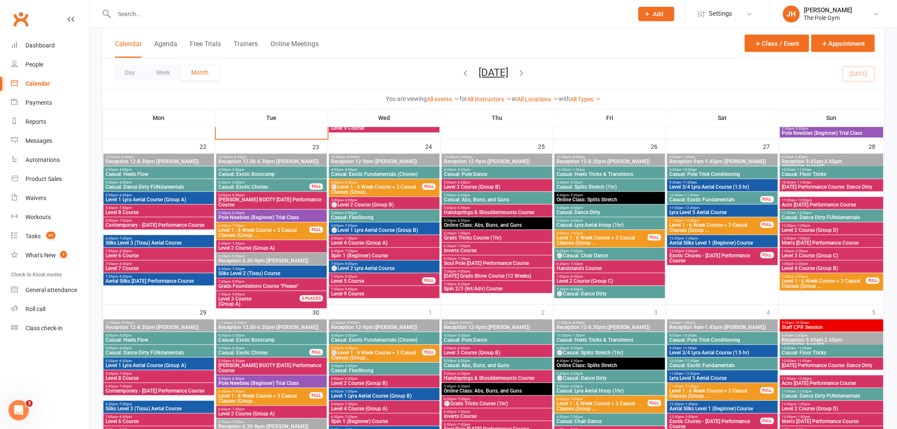
scroll to position [565, 0]
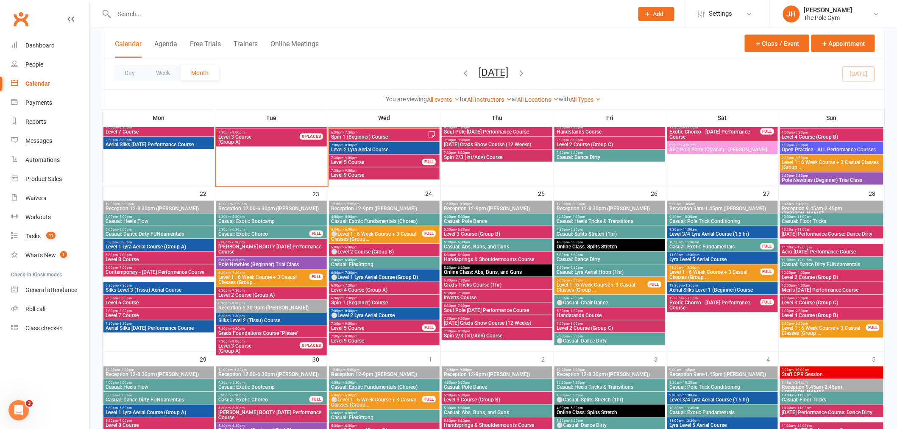
click at [341, 226] on div "5:00pm - 6:00pm ⚪Level 1 : 6 Week Course + 3 Casual Classes (Group... FULL" at bounding box center [384, 234] width 111 height 17
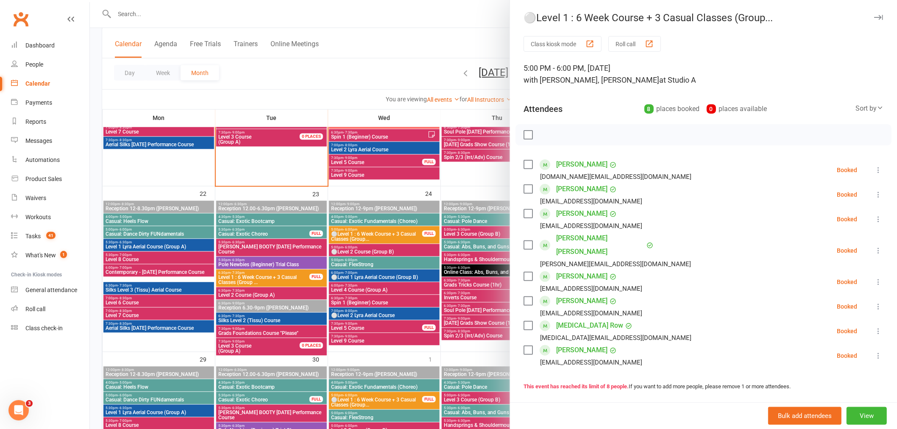
click at [366, 232] on div at bounding box center [494, 214] width 808 height 429
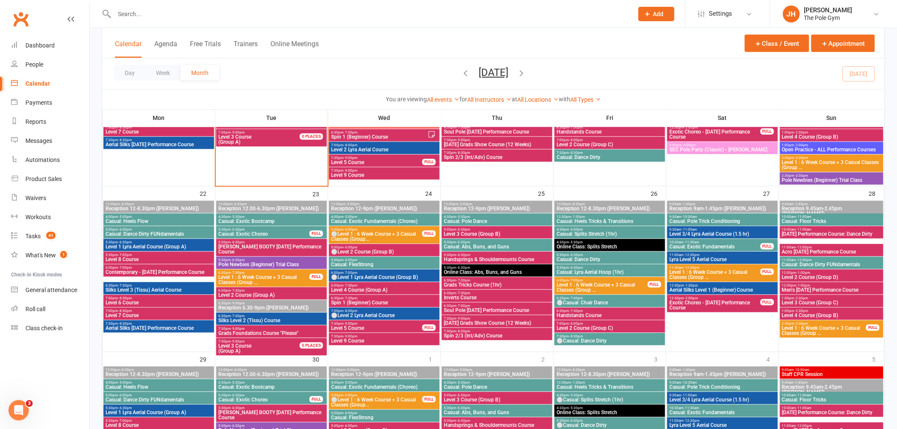
click at [363, 248] on span "5:00pm - 6:00pm" at bounding box center [384, 248] width 107 height 4
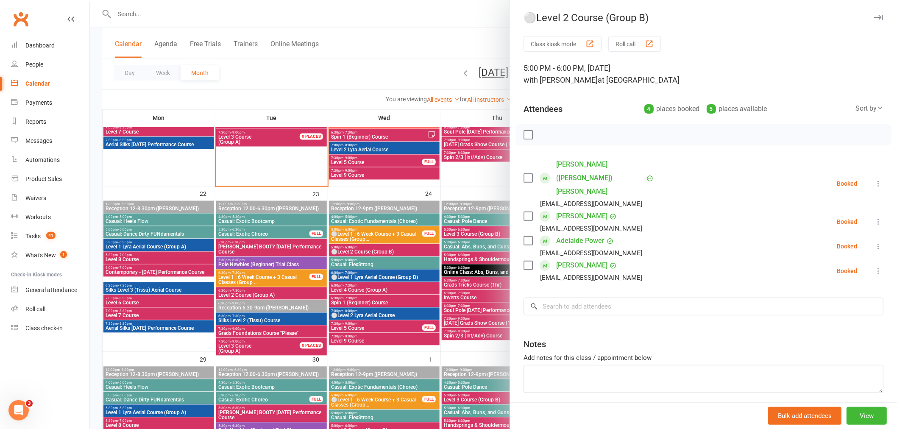
click at [365, 235] on div at bounding box center [494, 214] width 808 height 429
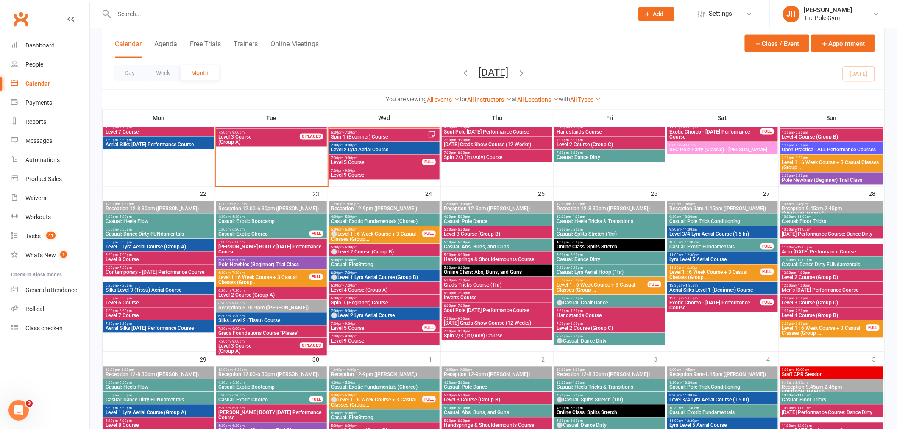
click at [359, 234] on span "⚪Level 1 : 6 Week Course + 3 Casual Classes (Group..." at bounding box center [377, 237] width 92 height 10
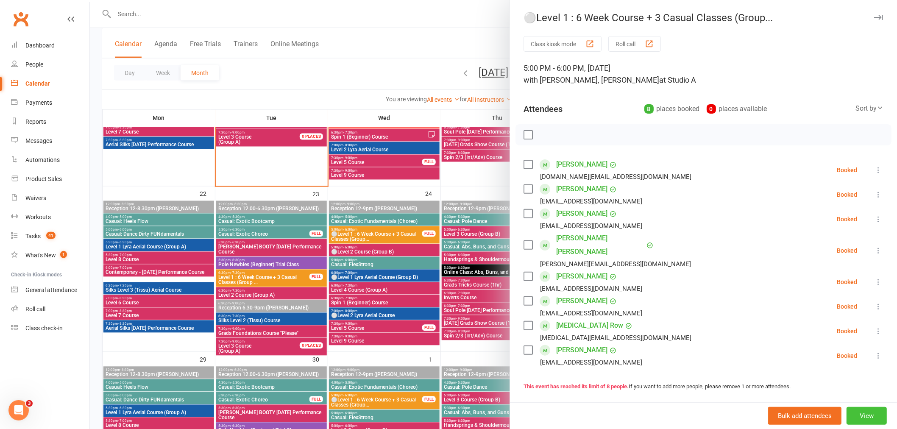
click at [852, 414] on button "View" at bounding box center [867, 416] width 40 height 18
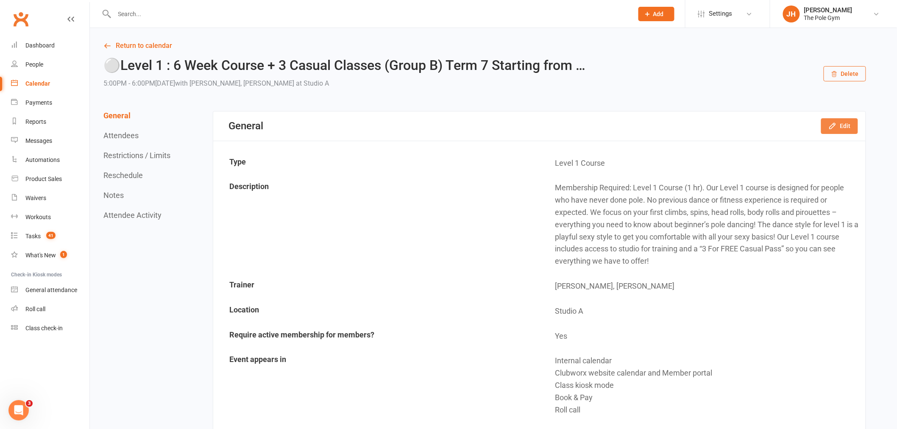
click at [833, 132] on button "Edit" at bounding box center [840, 125] width 37 height 15
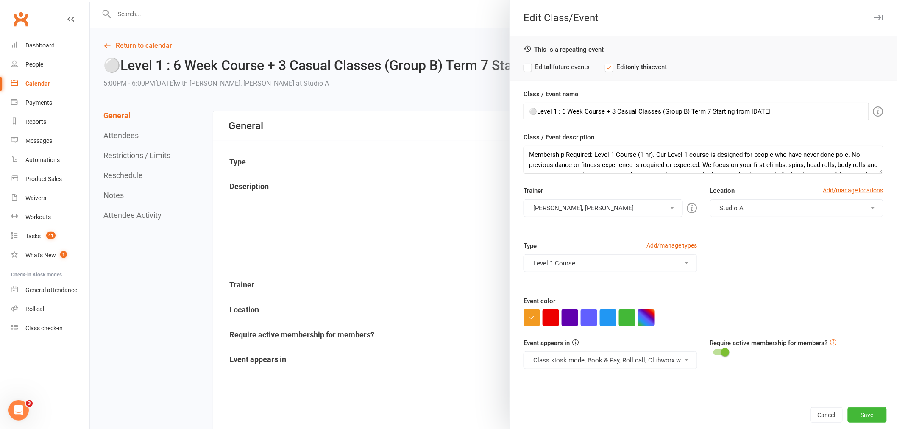
click at [830, 123] on div "Class / Event name ⚪Level 1 : 6 Week Course + 3 Casual Classes (Group B) Term 7…" at bounding box center [703, 245] width 387 height 312
drag, startPoint x: 532, startPoint y: 108, endPoint x: 504, endPoint y: 110, distance: 28.5
click at [504, 0] on div "Edit Class/Event This is a repeating event Edit all future events Edit only thi…" at bounding box center [494, 0] width 808 height 0
type input "Level 1 : 6 Week Course + 3 Casual Classes (Group B) Term 7 Starting from 17th …"
click at [534, 70] on label "Edit all future events" at bounding box center [557, 67] width 66 height 10
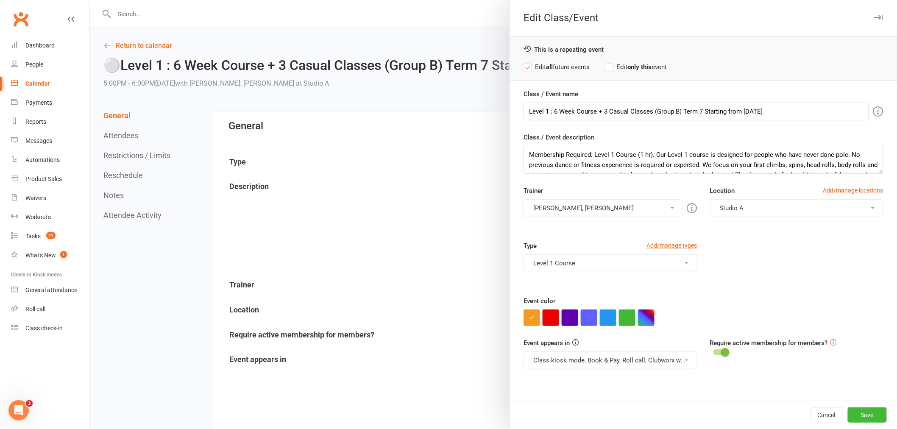
drag, startPoint x: 560, startPoint y: 192, endPoint x: 563, endPoint y: 211, distance: 19.3
click at [561, 193] on div "Trainer Agata S, Jessica H Instructor to be Announced Agie P Marlee C Kaitlyn M…" at bounding box center [610, 201] width 186 height 31
click at [565, 215] on button "Agata S, Jessica H" at bounding box center [603, 208] width 159 height 18
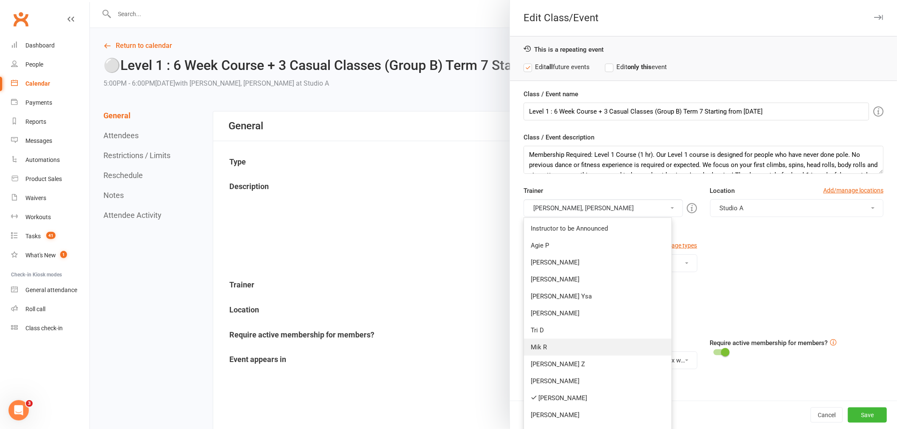
scroll to position [188, 0]
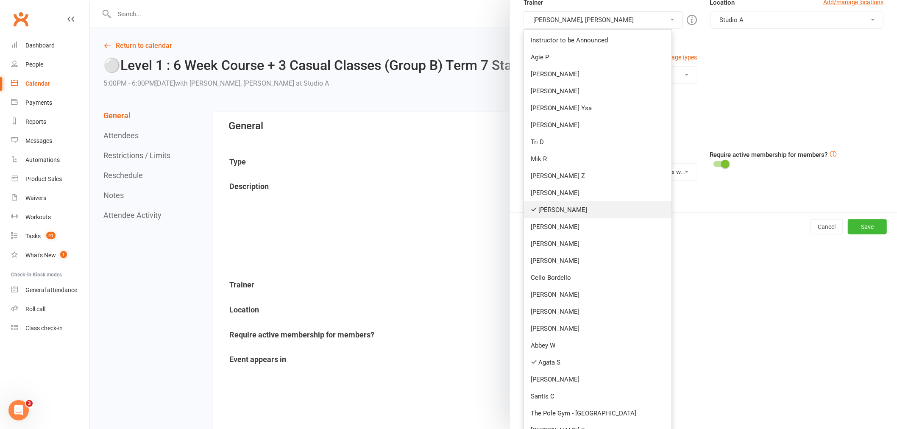
click at [552, 214] on link "[PERSON_NAME]" at bounding box center [598, 209] width 148 height 17
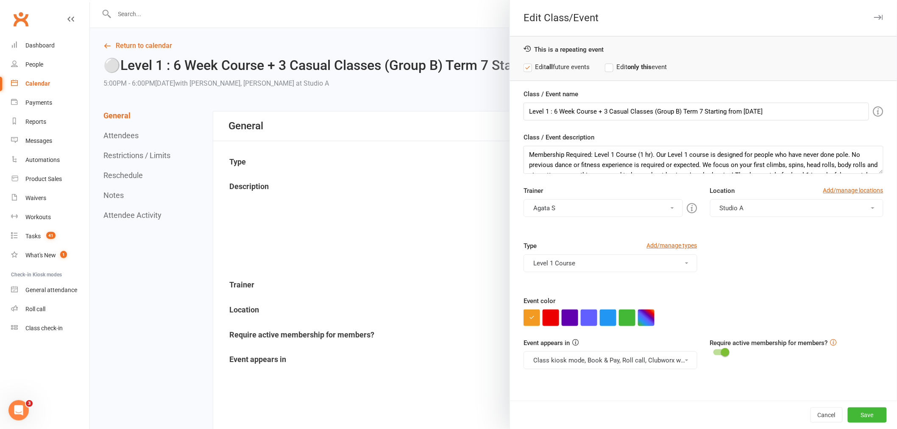
scroll to position [0, 0]
click at [869, 421] on button "Save" at bounding box center [867, 415] width 39 height 15
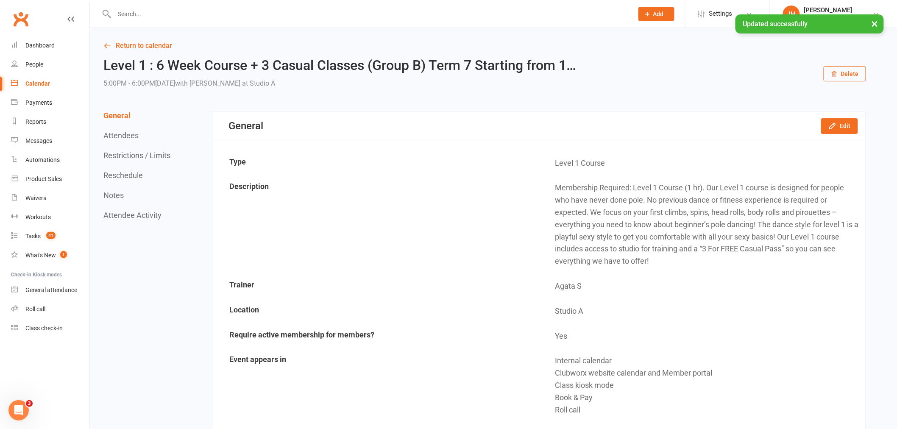
click at [62, 84] on link "Calendar" at bounding box center [50, 83] width 78 height 19
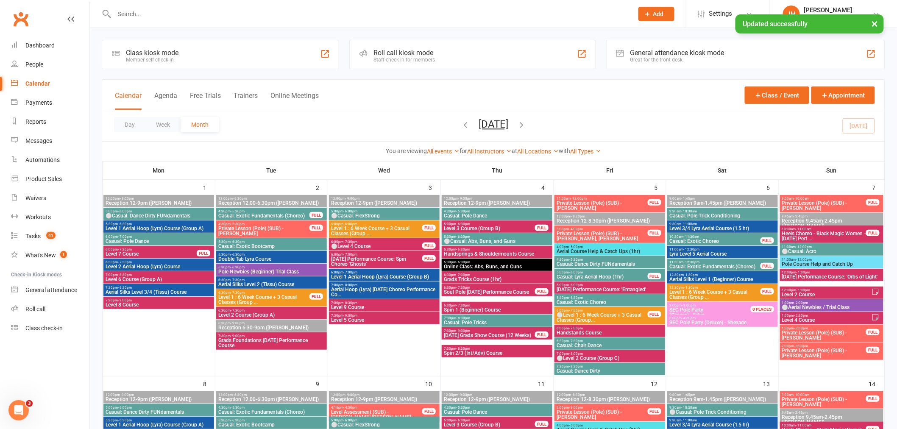
scroll to position [518, 0]
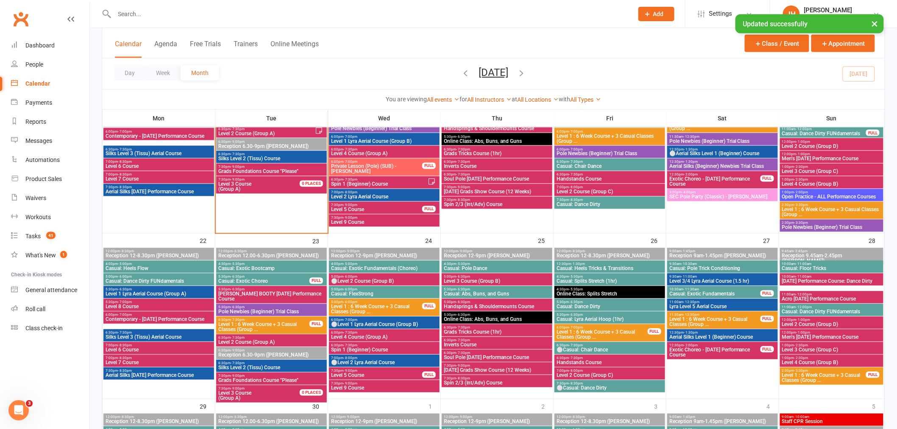
click at [347, 301] on span "- 6:00pm" at bounding box center [351, 303] width 14 height 4
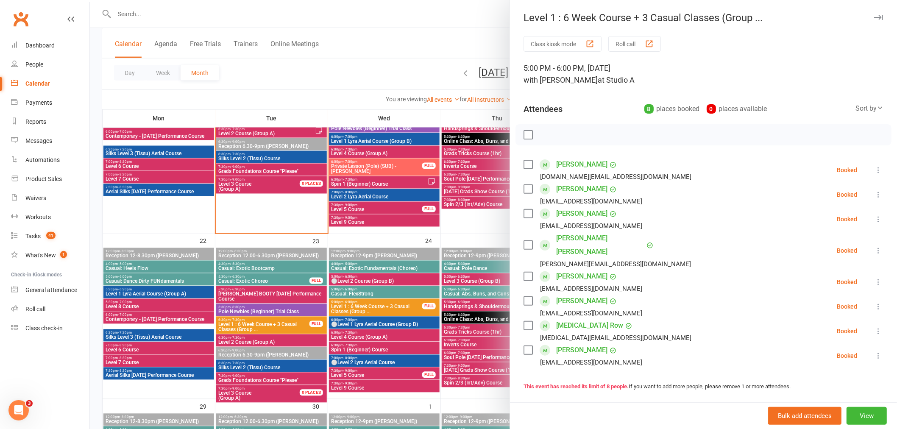
click at [377, 304] on div at bounding box center [494, 214] width 808 height 429
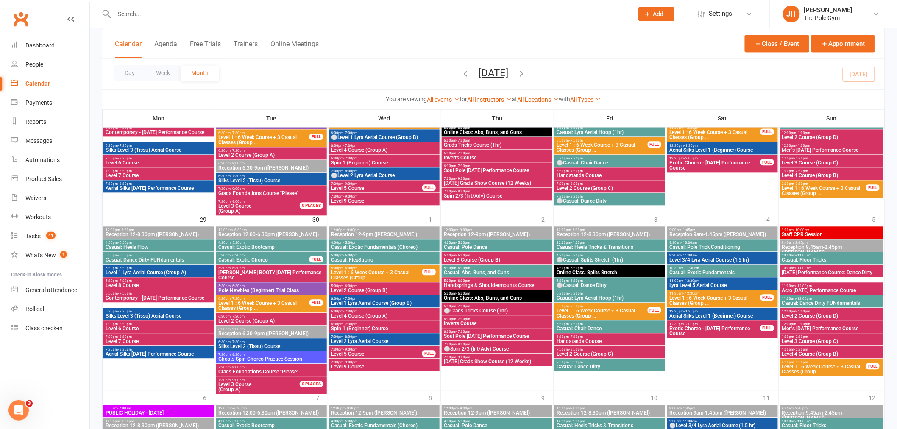
scroll to position [707, 0]
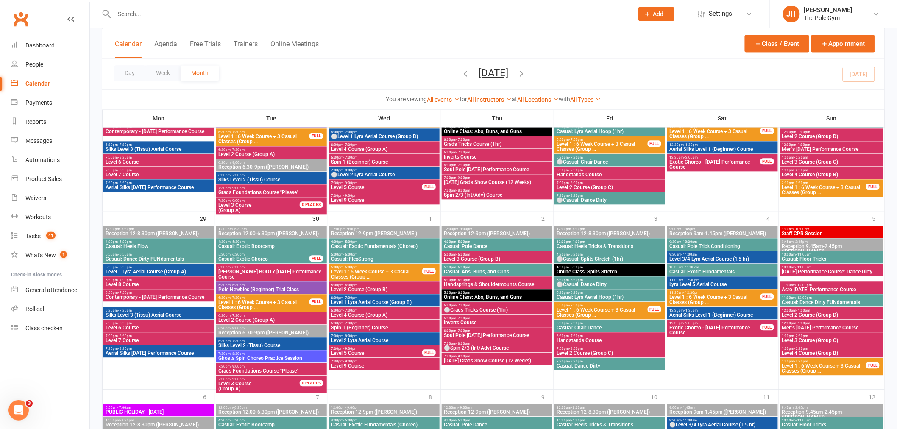
click at [386, 274] on span "Level 1 : 6 Week Course + 3 Casual Classes (Group ..." at bounding box center [377, 274] width 92 height 10
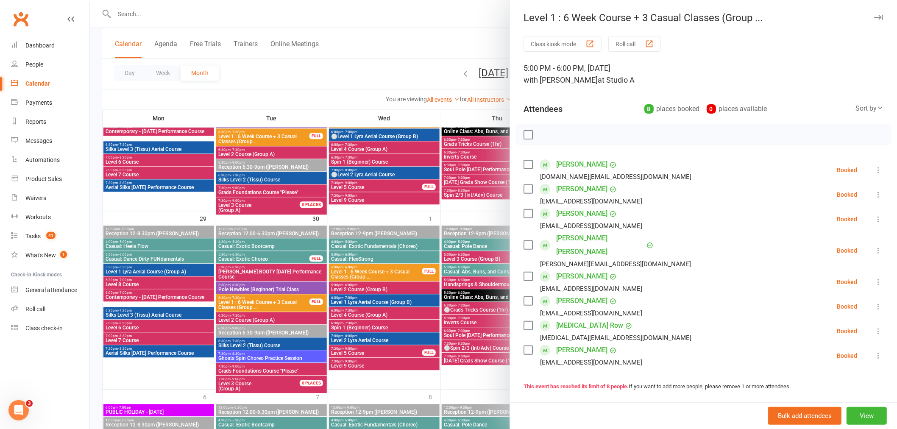
click at [385, 270] on div at bounding box center [494, 214] width 808 height 429
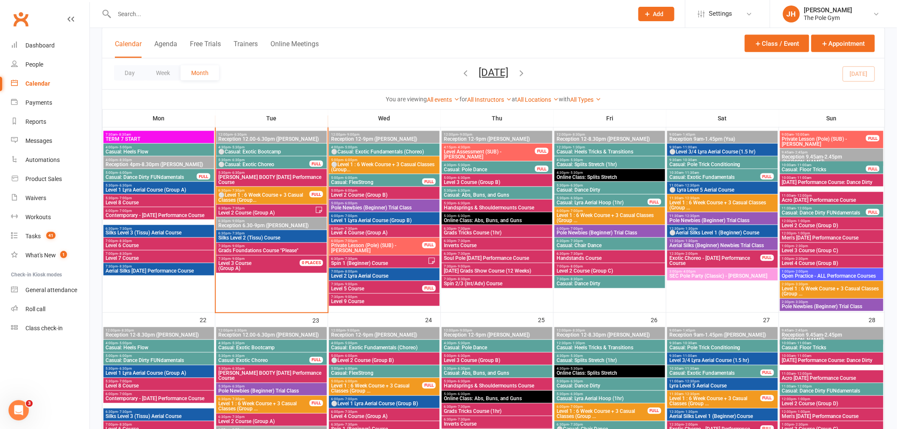
scroll to position [424, 0]
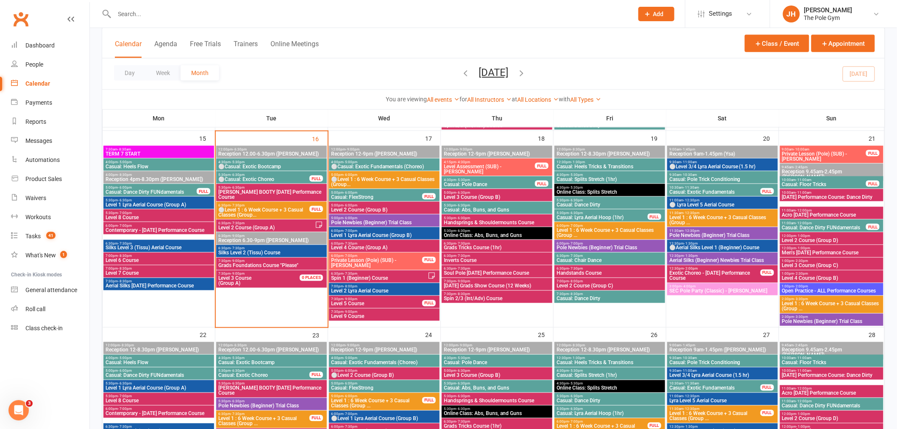
click at [350, 183] on span "⚪Level 1 : 6 Week Course + 3 Casual Classes (Group..." at bounding box center [384, 182] width 107 height 10
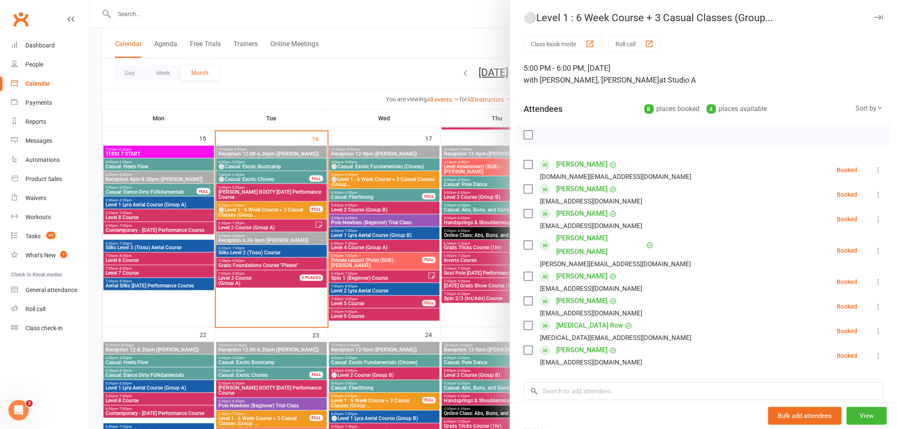
click at [355, 179] on div at bounding box center [494, 214] width 808 height 429
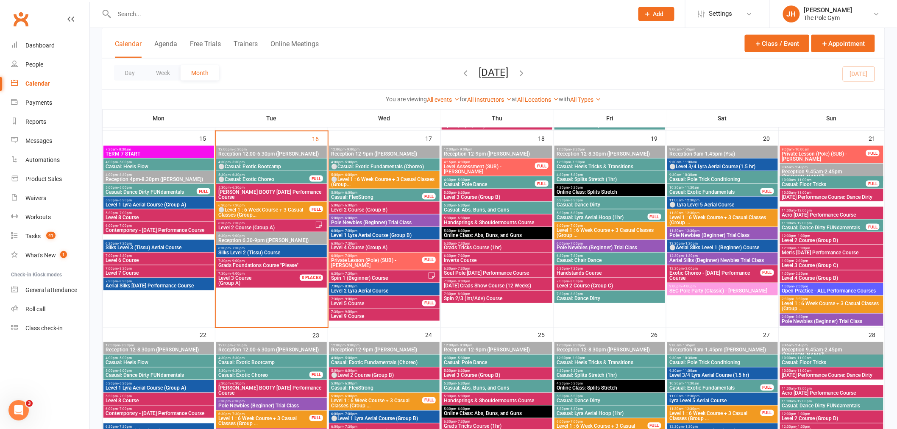
click at [337, 229] on span "6:00pm - 7:00pm" at bounding box center [384, 231] width 107 height 4
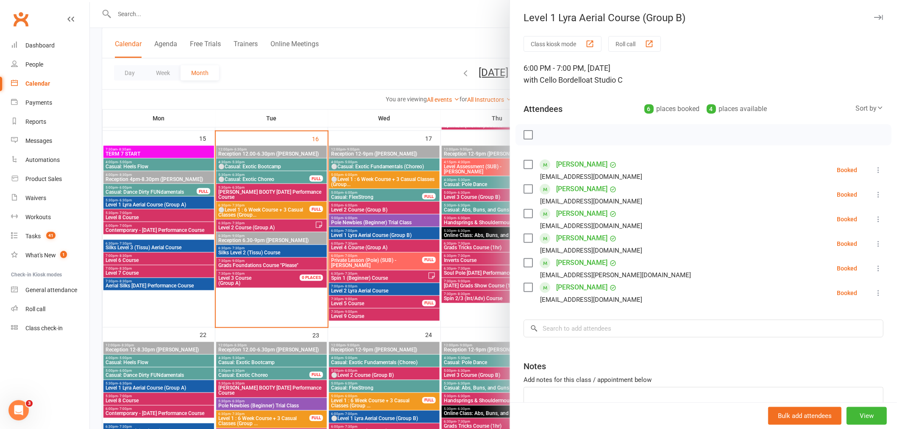
click at [338, 232] on div at bounding box center [494, 214] width 808 height 429
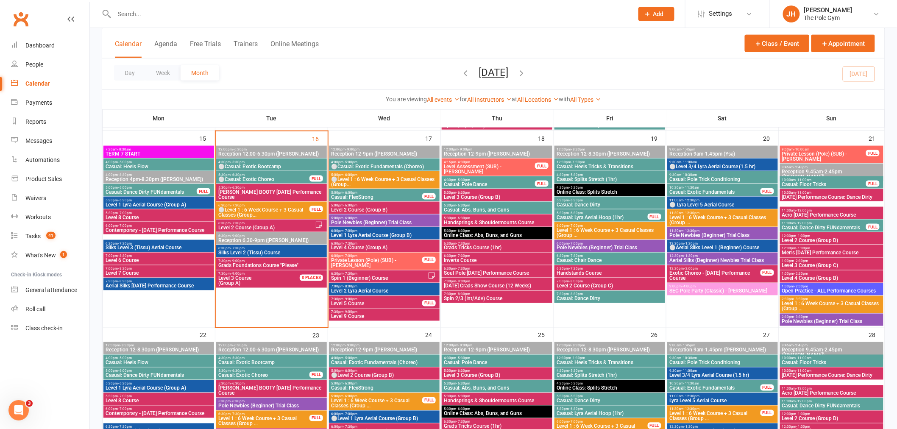
click at [361, 177] on span "⚪Level 1 : 6 Week Course + 3 Casual Classes (Group..." at bounding box center [384, 182] width 107 height 10
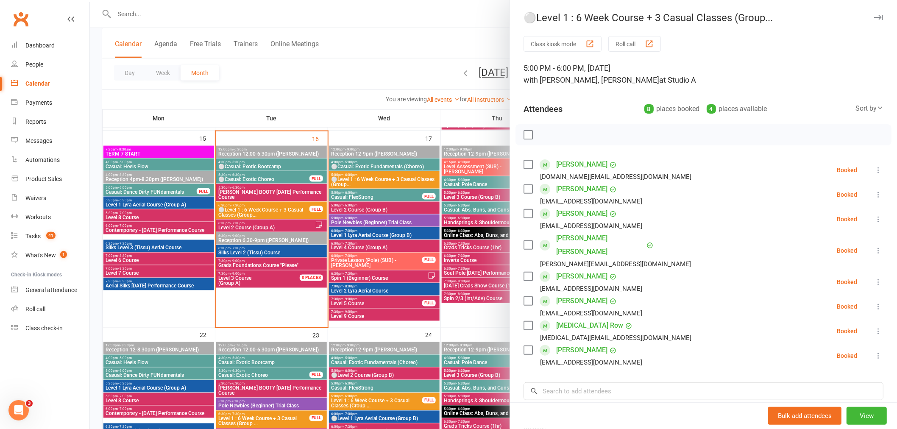
click at [361, 176] on div at bounding box center [494, 214] width 808 height 429
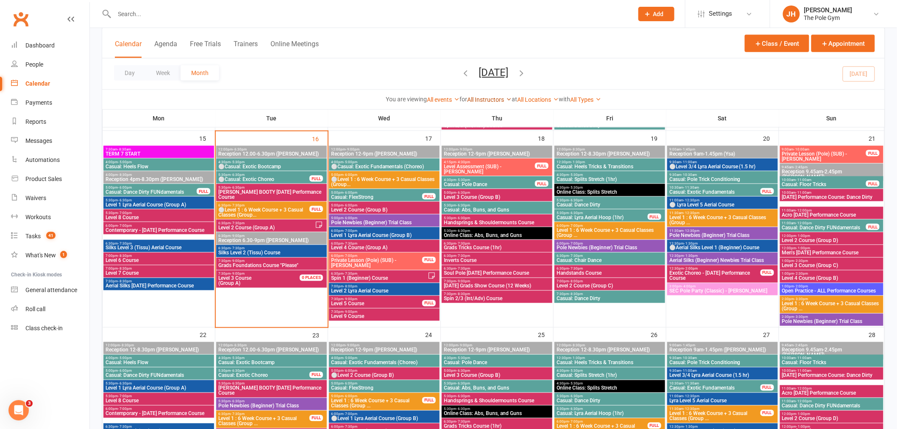
click at [478, 103] on link "All Instructors" at bounding box center [489, 99] width 45 height 7
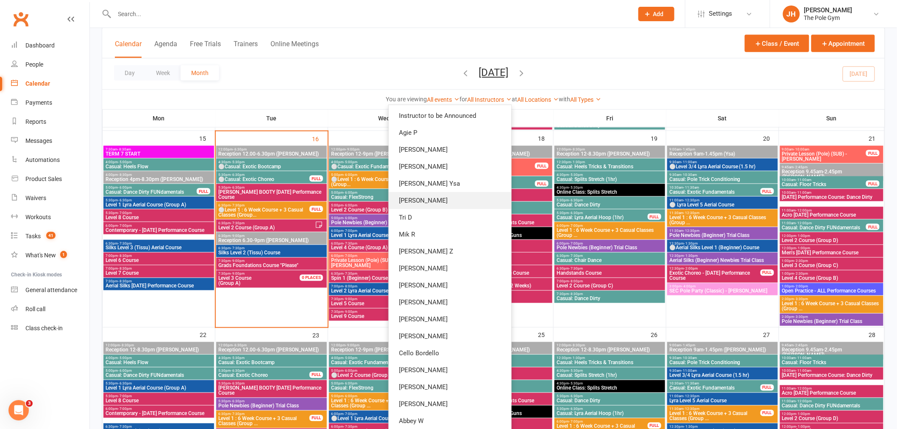
click at [466, 201] on link "[PERSON_NAME]" at bounding box center [450, 200] width 123 height 17
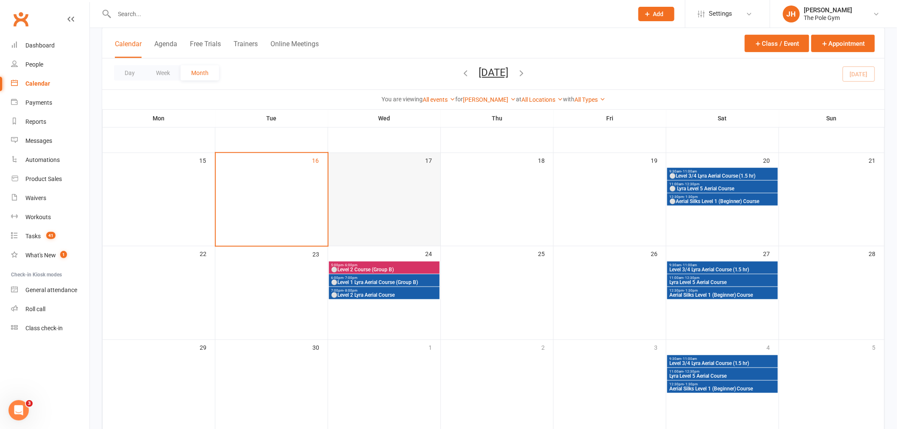
scroll to position [198, 0]
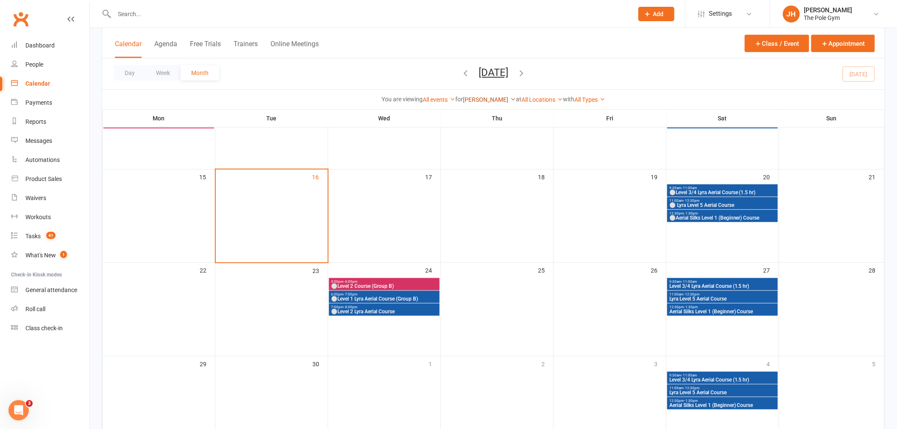
click at [484, 99] on link "[PERSON_NAME]" at bounding box center [489, 99] width 53 height 7
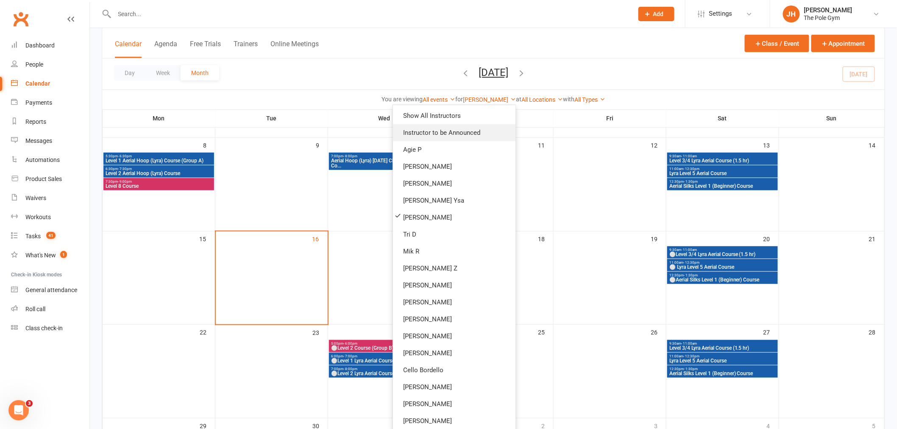
scroll to position [10, 0]
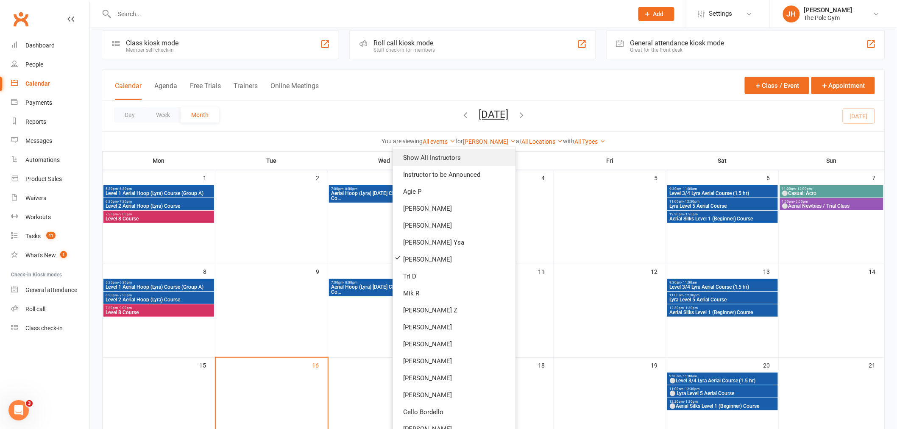
click at [442, 154] on link "Show All Instructors" at bounding box center [454, 157] width 123 height 17
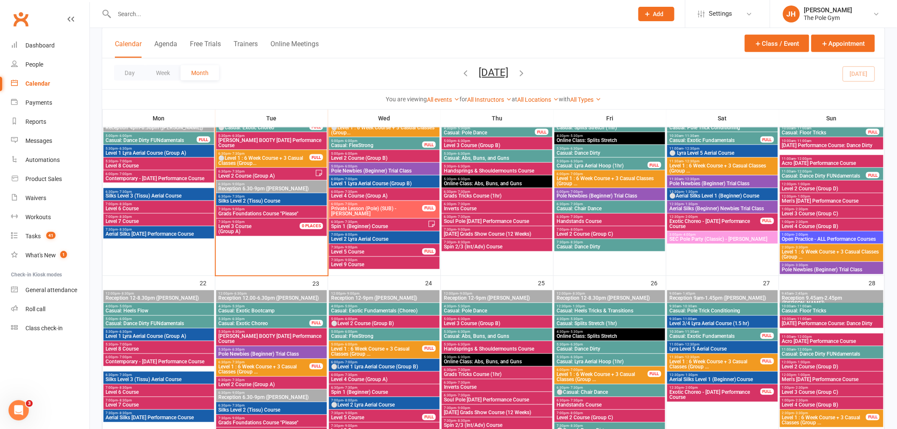
scroll to position [387, 0]
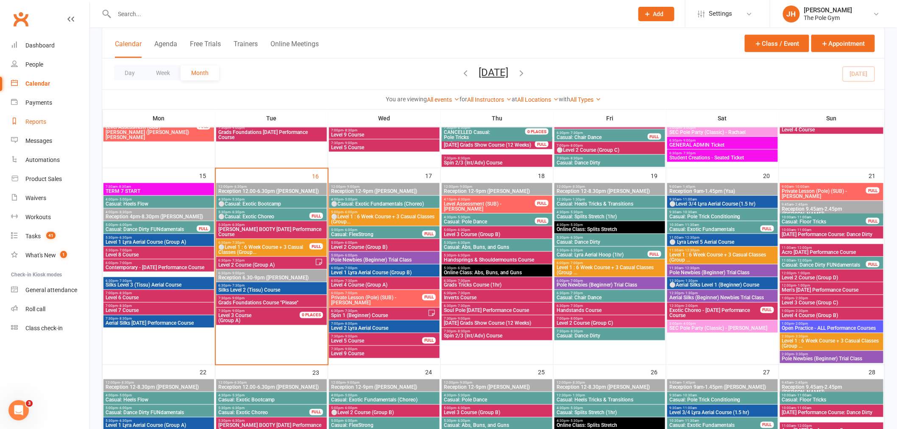
click at [51, 124] on link "Reports" at bounding box center [50, 121] width 78 height 19
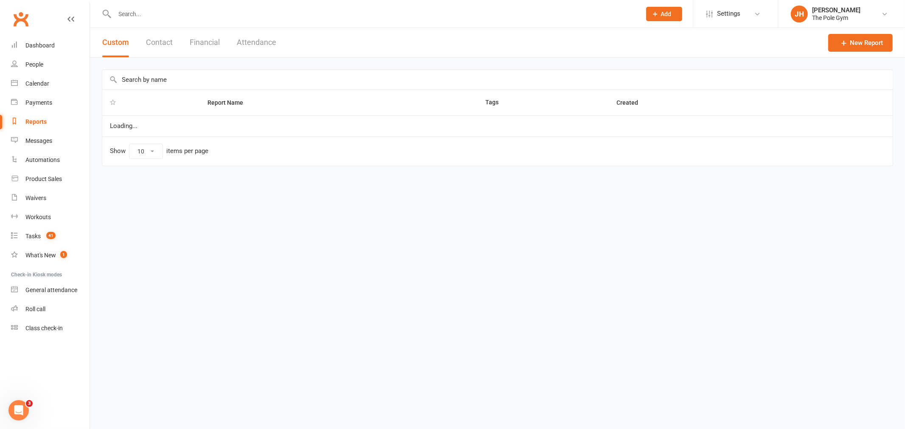
select select "100"
click at [208, 28] on button "Financial" at bounding box center [205, 42] width 30 height 29
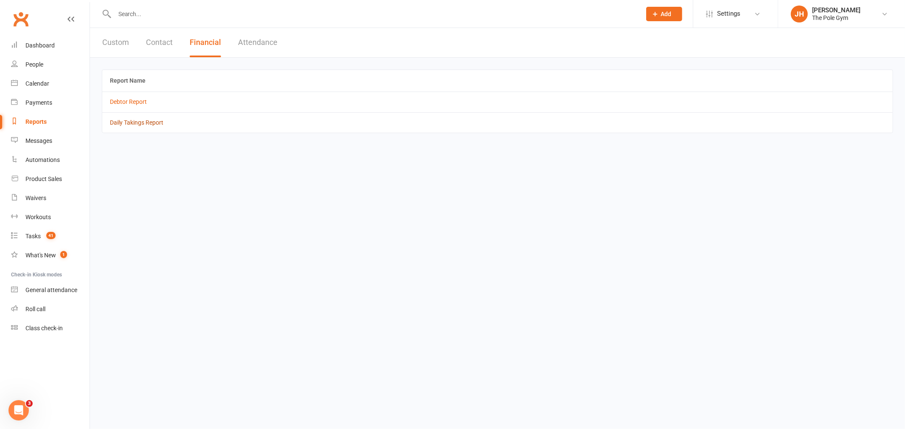
click at [147, 125] on link "Daily Takings Report" at bounding box center [136, 122] width 53 height 7
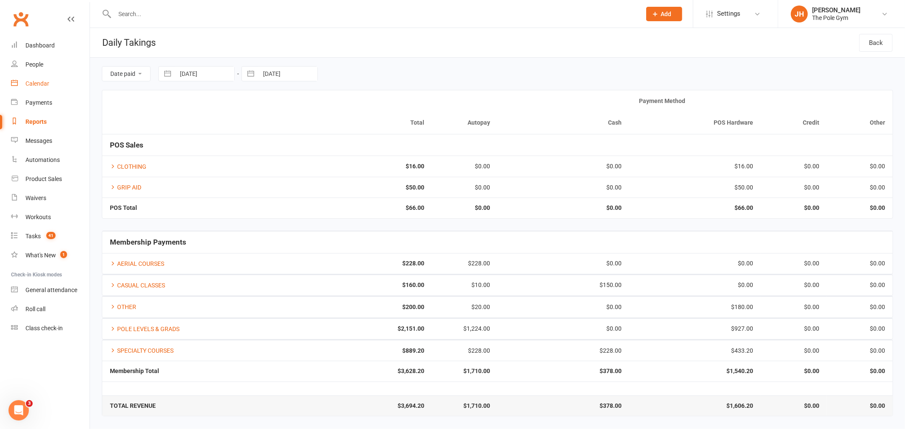
click at [53, 82] on link "Calendar" at bounding box center [50, 83] width 78 height 19
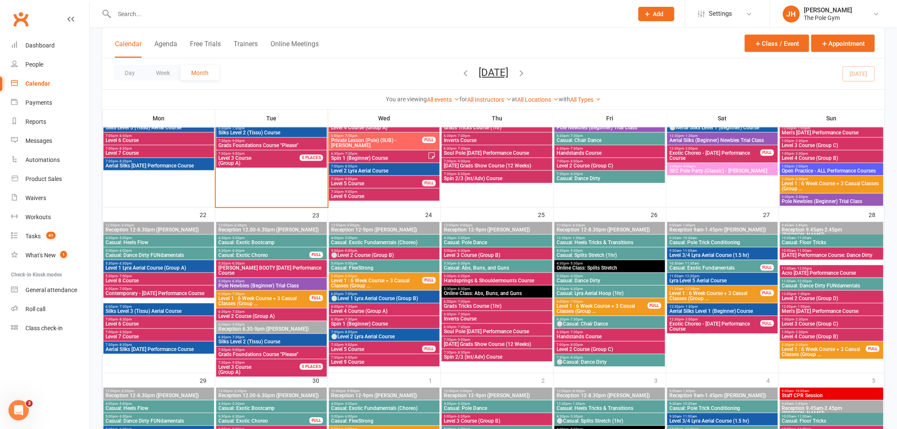
scroll to position [565, 0]
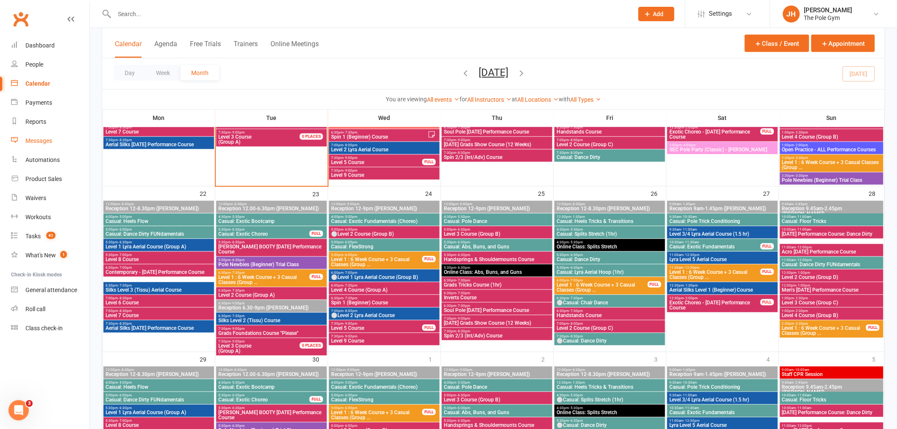
click at [42, 139] on div "Messages" at bounding box center [38, 140] width 27 height 7
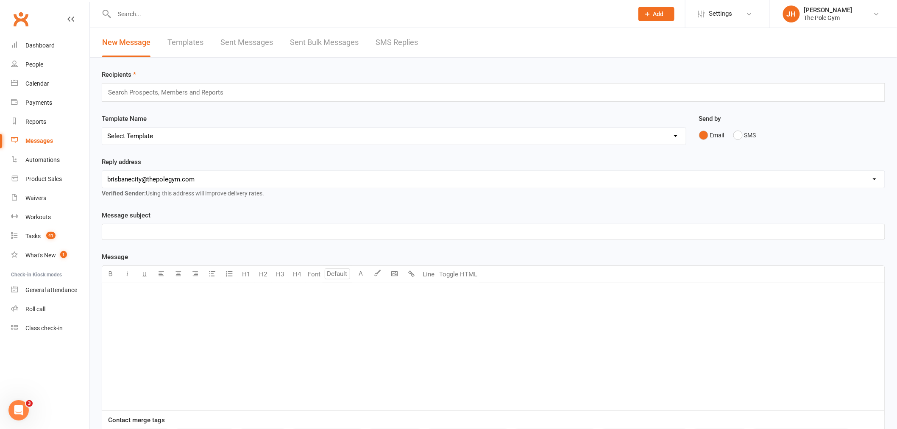
click at [189, 41] on link "Templates" at bounding box center [186, 42] width 36 height 29
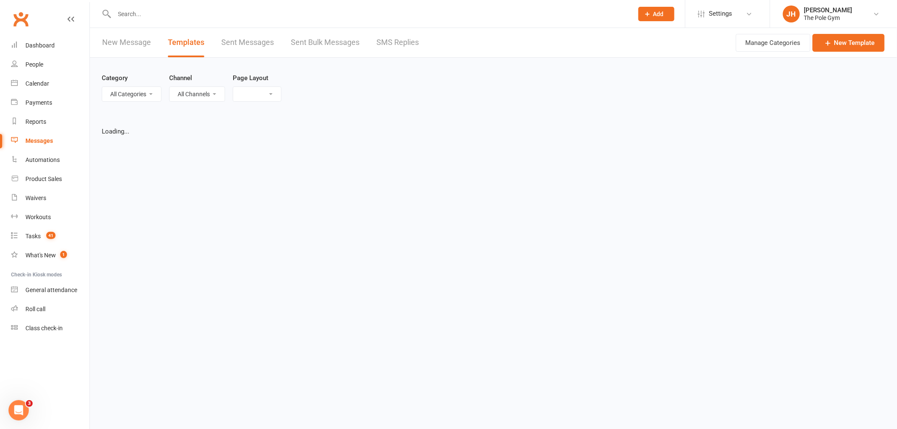
select select "grid"
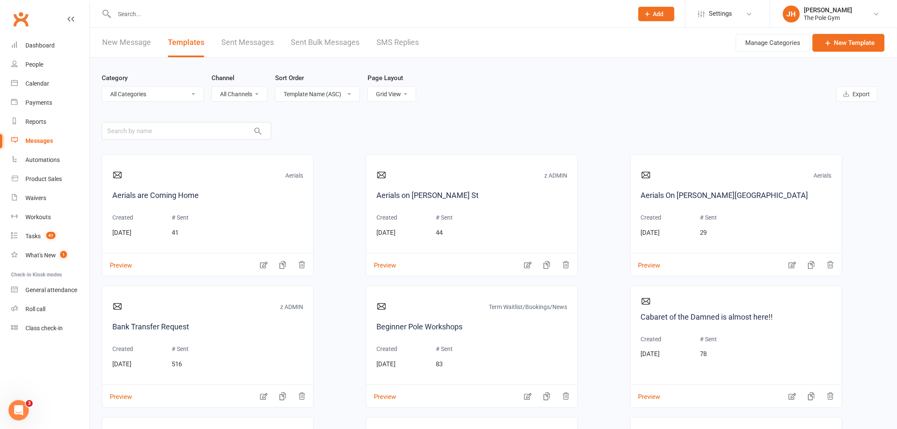
click at [392, 35] on link "SMS Replies" at bounding box center [398, 42] width 42 height 29
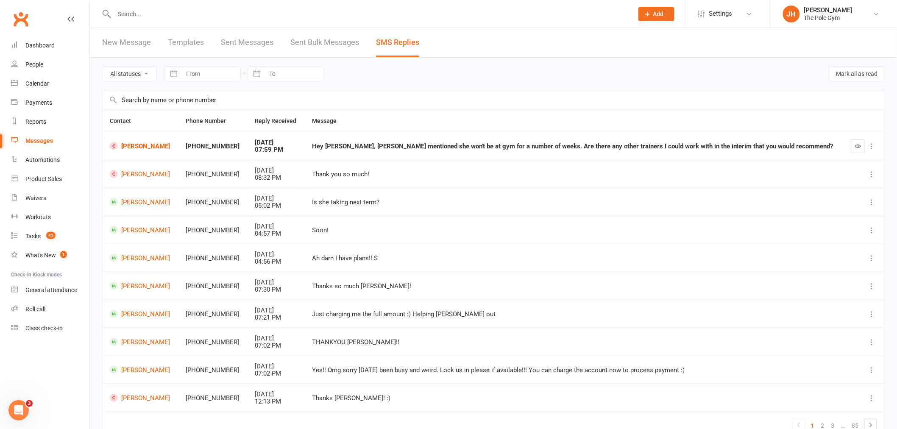
click at [155, 153] on td "[PERSON_NAME]" at bounding box center [140, 146] width 76 height 28
click at [155, 149] on link "[PERSON_NAME]" at bounding box center [140, 146] width 61 height 8
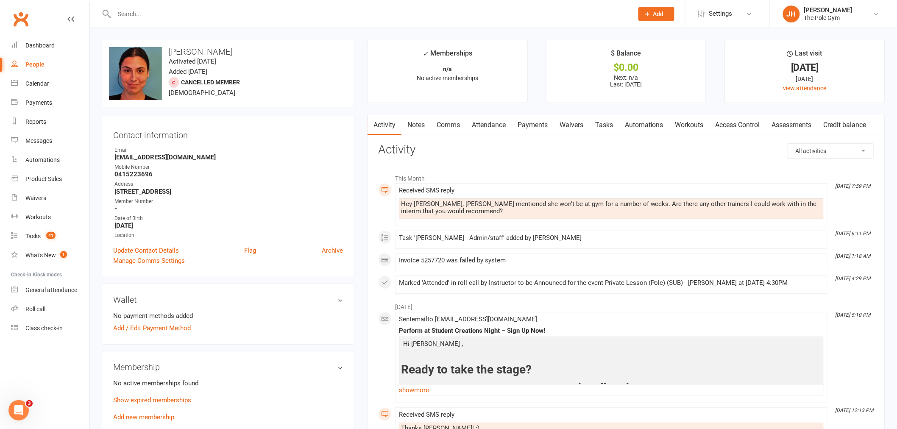
click at [454, 124] on link "Comms" at bounding box center [448, 125] width 35 height 20
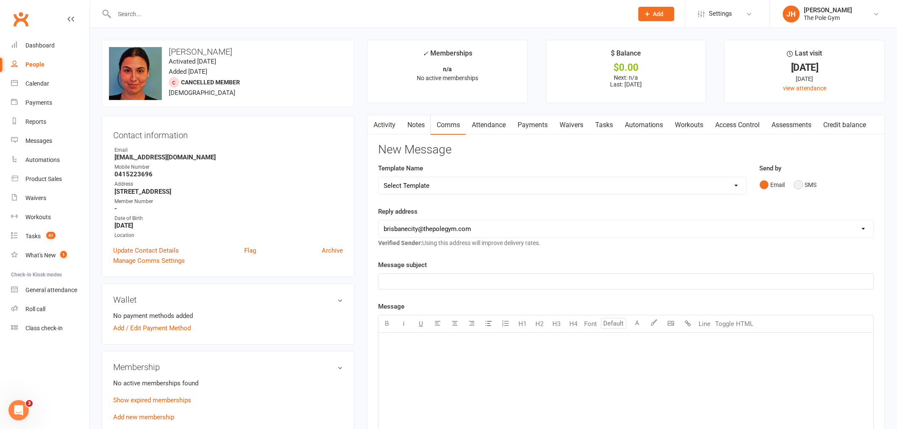
click at [799, 185] on button "SMS" at bounding box center [805, 185] width 23 height 16
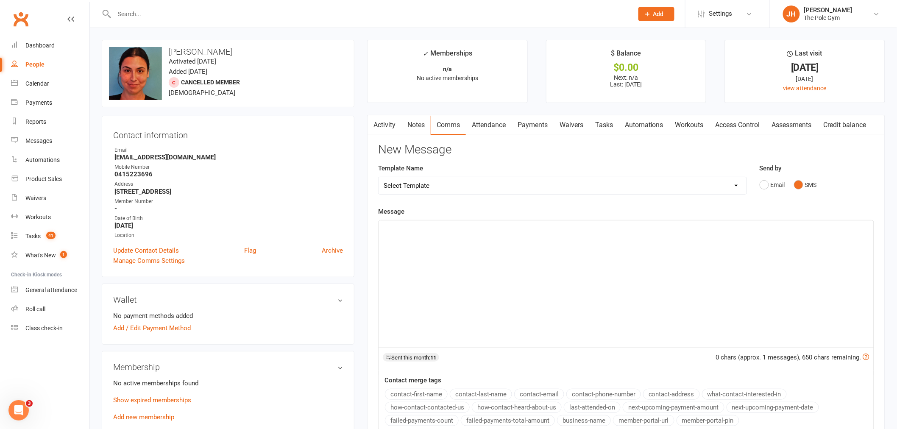
click at [449, 238] on div "﻿" at bounding box center [626, 284] width 495 height 127
click at [603, 224] on span "Hi Lily, Would you be looking at the same time and day or are there other times…" at bounding box center [567, 228] width 366 height 8
click at [604, 228] on span "Hi Lily, Would you be looking at the same time and day or are there other times…" at bounding box center [567, 228] width 366 height 8
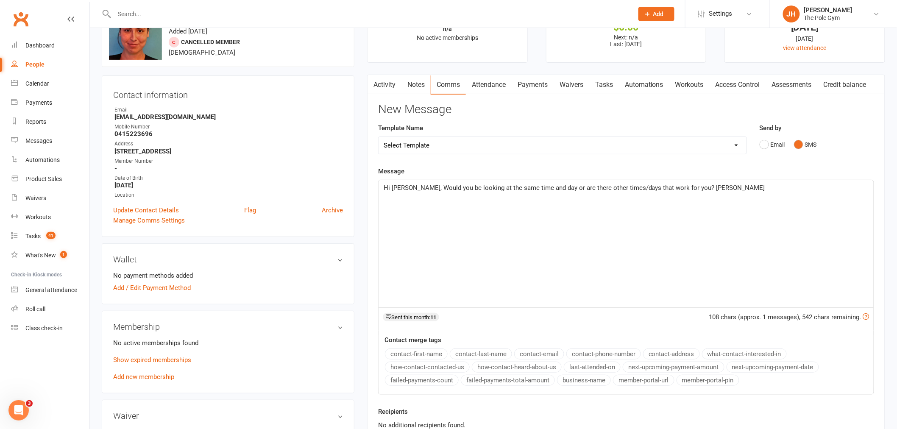
scroll to position [94, 0]
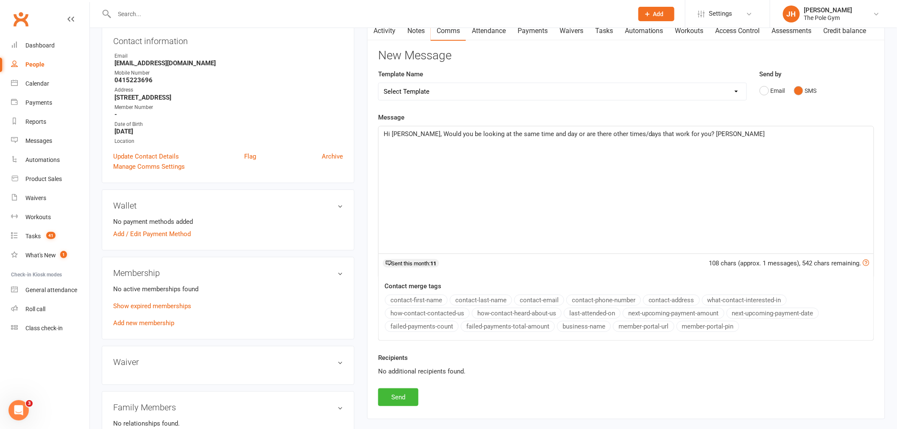
click at [405, 133] on span "Hi Lily, Would you be looking at the same time and day or are there other times…" at bounding box center [575, 134] width 382 height 8
click at [409, 399] on button "Send" at bounding box center [398, 397] width 40 height 18
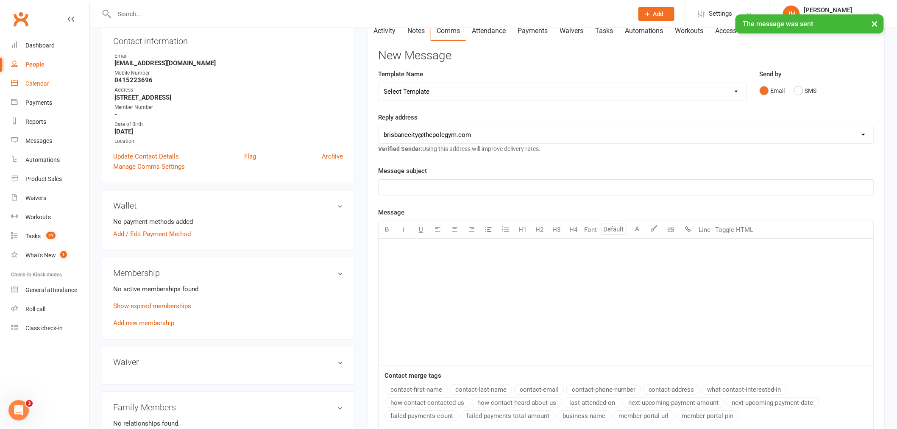
click at [42, 87] on link "Calendar" at bounding box center [50, 83] width 78 height 19
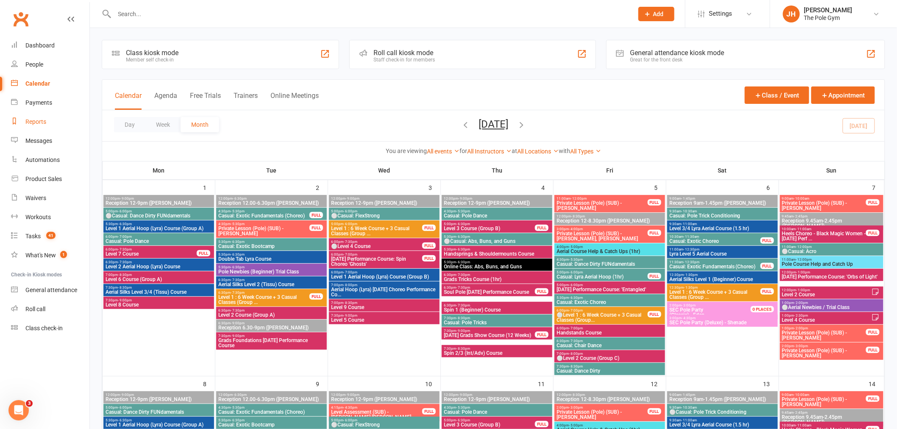
click at [26, 125] on link "Reports" at bounding box center [50, 121] width 78 height 19
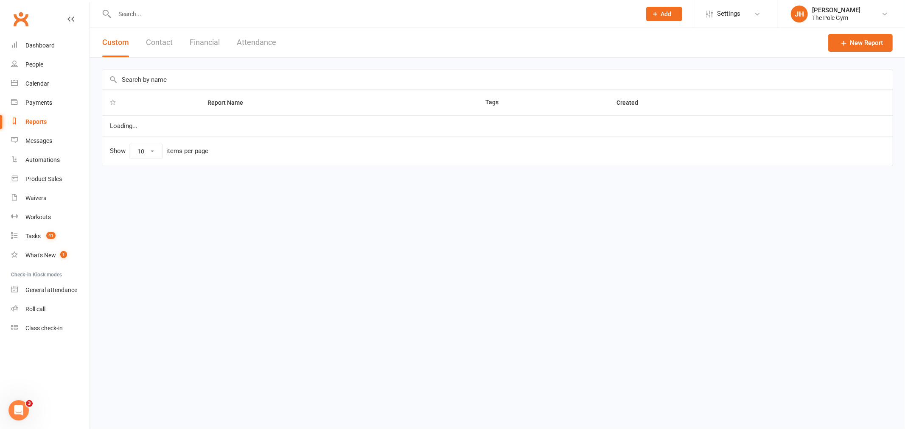
select select "100"
drag, startPoint x: 179, startPoint y: 46, endPoint x: 191, endPoint y: 45, distance: 11.9
click at [179, 46] on div "Custom Contact Financial Attendance" at bounding box center [189, 42] width 198 height 29
click at [205, 36] on button "Financial" at bounding box center [205, 42] width 30 height 29
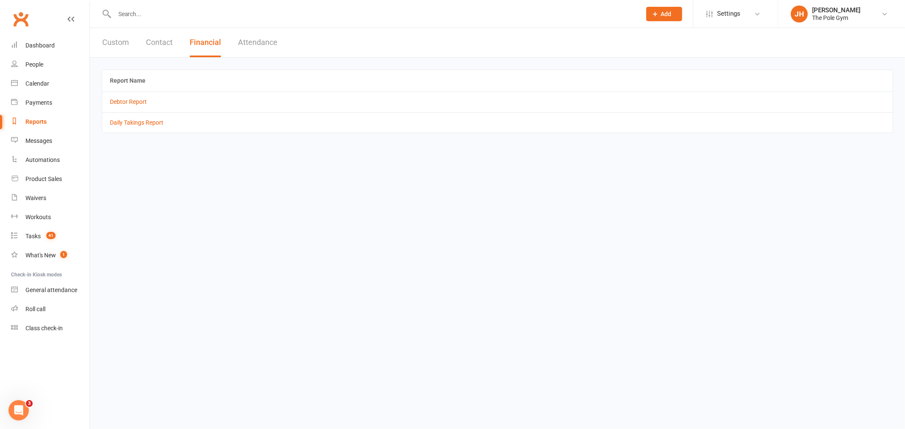
click at [129, 117] on td "Daily Takings Report" at bounding box center [497, 122] width 790 height 20
click at [133, 120] on link "Daily Takings Report" at bounding box center [136, 122] width 53 height 7
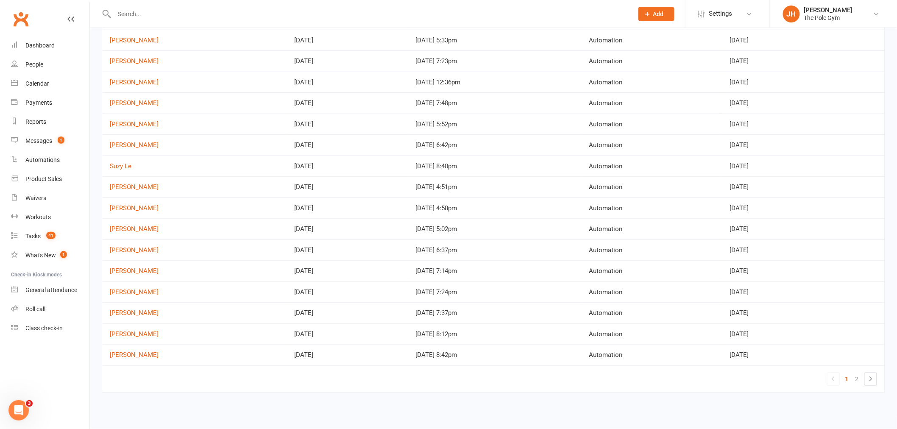
scroll to position [272, 0]
click at [855, 382] on link "2" at bounding box center [857, 379] width 10 height 12
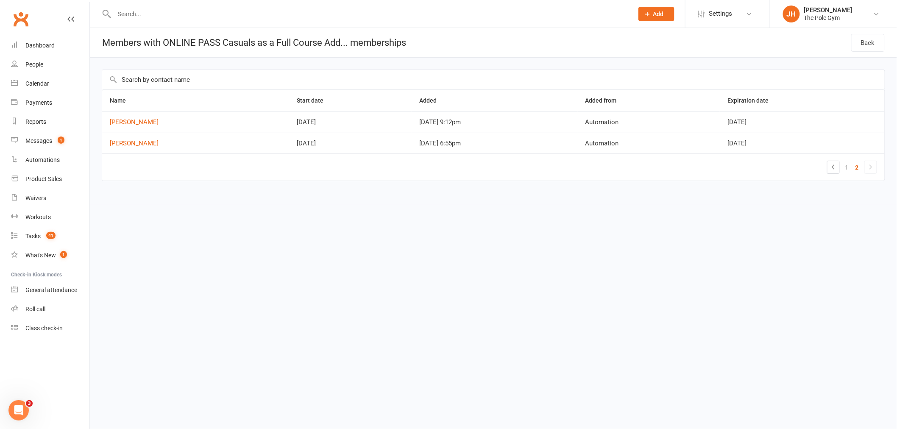
scroll to position [0, 0]
click at [854, 168] on link "1" at bounding box center [855, 168] width 10 height 12
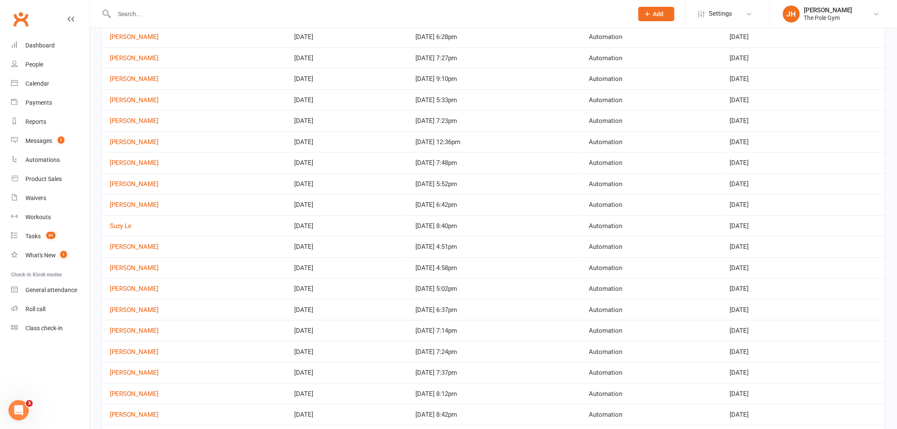
scroll to position [272, 0]
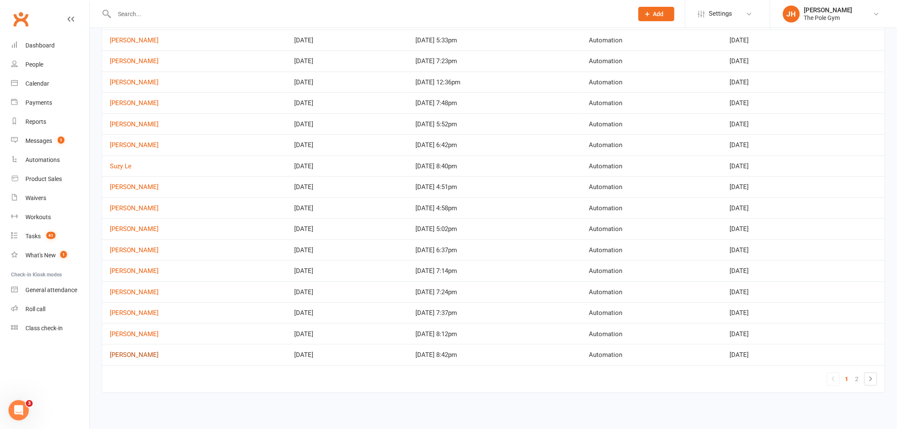
drag, startPoint x: 130, startPoint y: 349, endPoint x: 128, endPoint y: 355, distance: 6.2
drag, startPoint x: 123, startPoint y: 294, endPoint x: 180, endPoint y: 299, distance: 57.0
click at [180, 299] on td "Taylor Blay" at bounding box center [194, 292] width 185 height 21
drag, startPoint x: 129, startPoint y: 143, endPoint x: 164, endPoint y: 147, distance: 35.4
click at [164, 147] on td "Cassie Beaumont" at bounding box center [194, 144] width 185 height 21
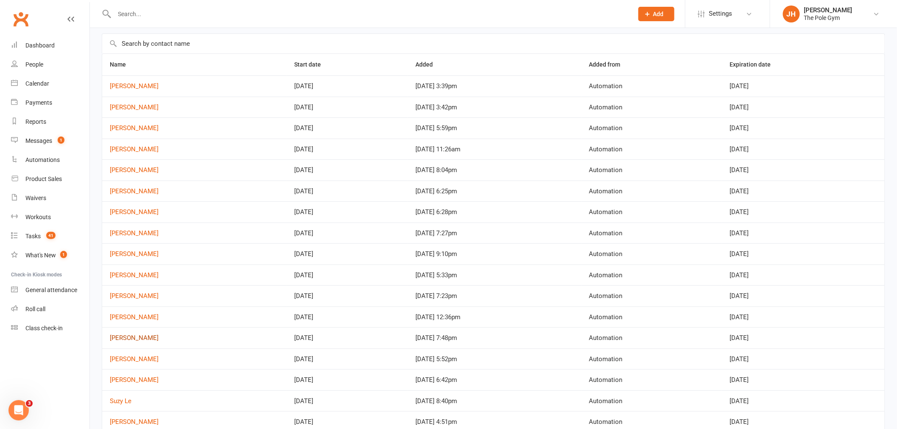
scroll to position [0, 0]
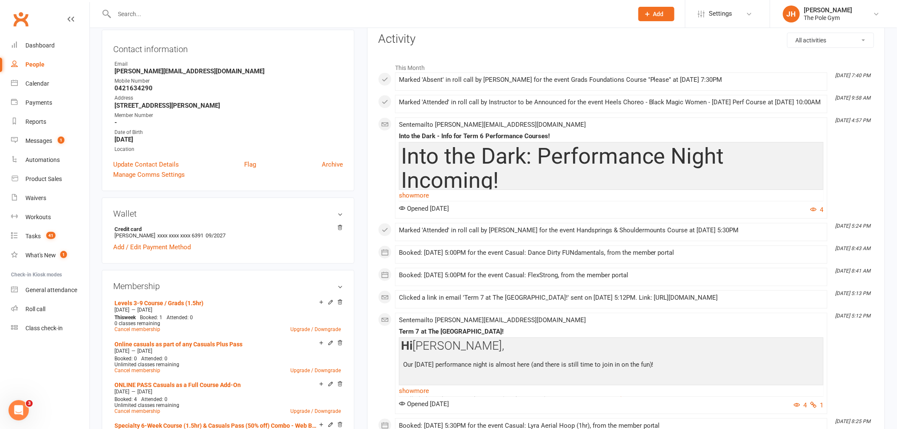
scroll to position [235, 0]
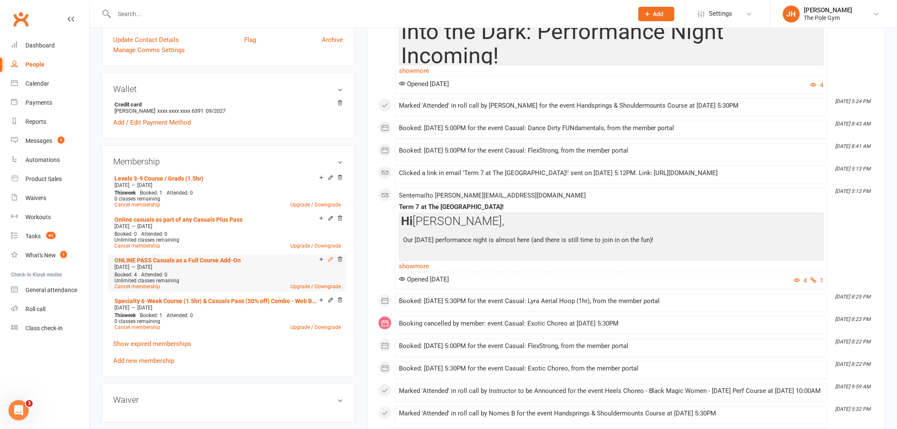
click at [329, 257] on icon at bounding box center [331, 260] width 6 height 6
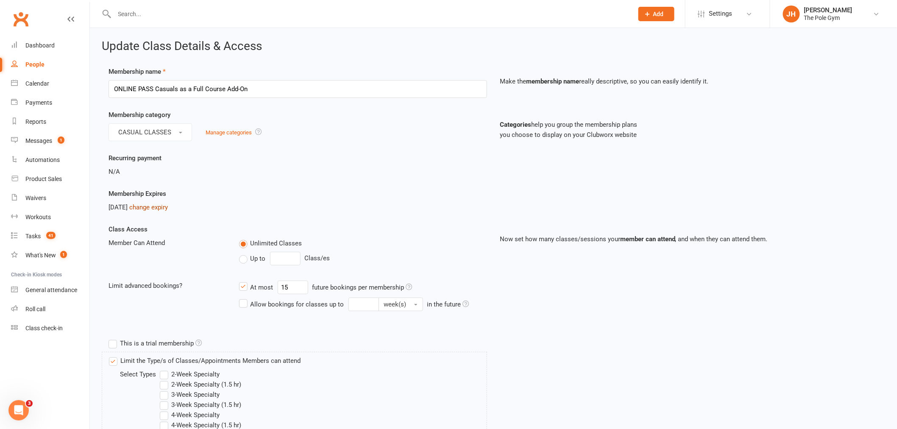
click at [153, 205] on link "change expiry" at bounding box center [148, 208] width 39 height 8
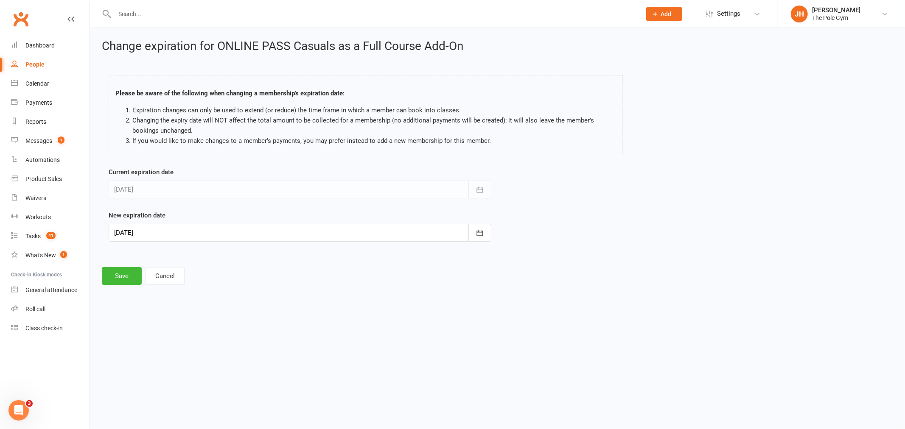
click at [162, 231] on div at bounding box center [300, 233] width 383 height 18
click at [140, 348] on span "26" at bounding box center [143, 351] width 7 height 7
type input "[DATE]"
click at [120, 277] on button "Save" at bounding box center [122, 276] width 40 height 18
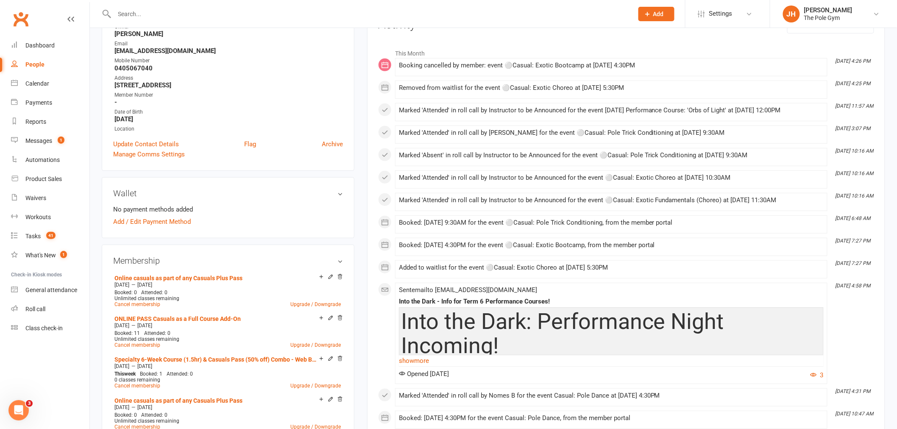
scroll to position [188, 0]
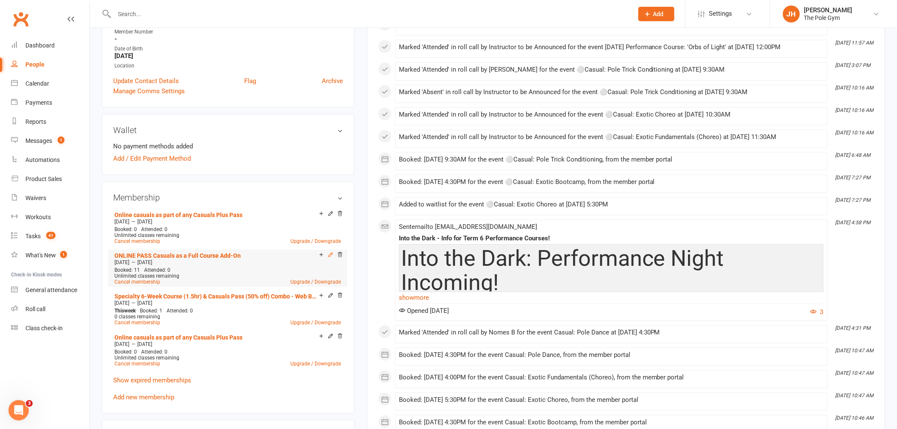
click at [329, 254] on icon at bounding box center [331, 255] width 4 height 4
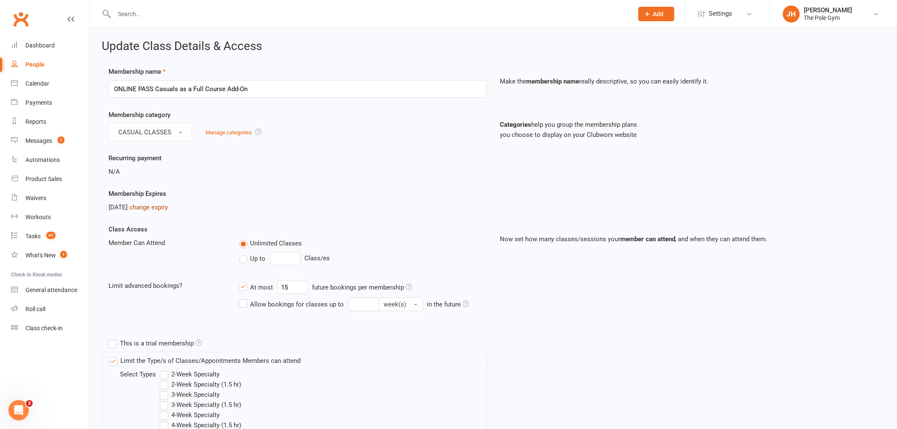
click at [168, 209] on link "change expiry" at bounding box center [148, 208] width 39 height 8
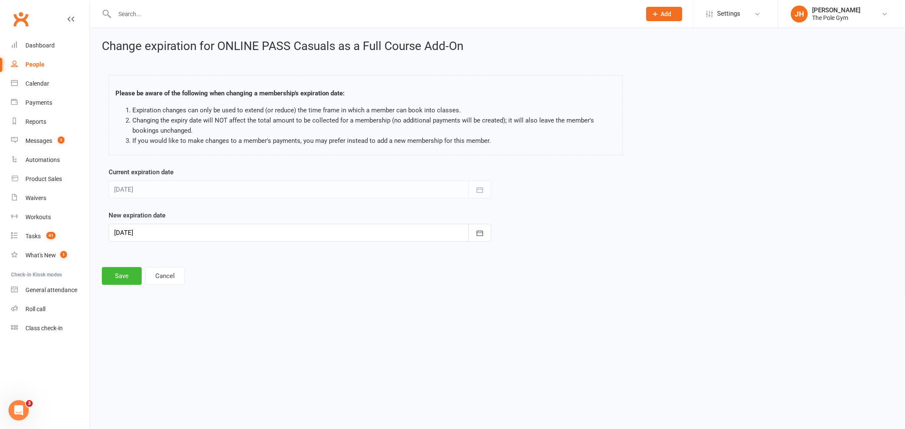
click at [149, 230] on div at bounding box center [300, 233] width 383 height 18
click at [146, 348] on button "26" at bounding box center [143, 351] width 18 height 15
type input "[DATE]"
click at [120, 274] on button "Save" at bounding box center [122, 276] width 40 height 18
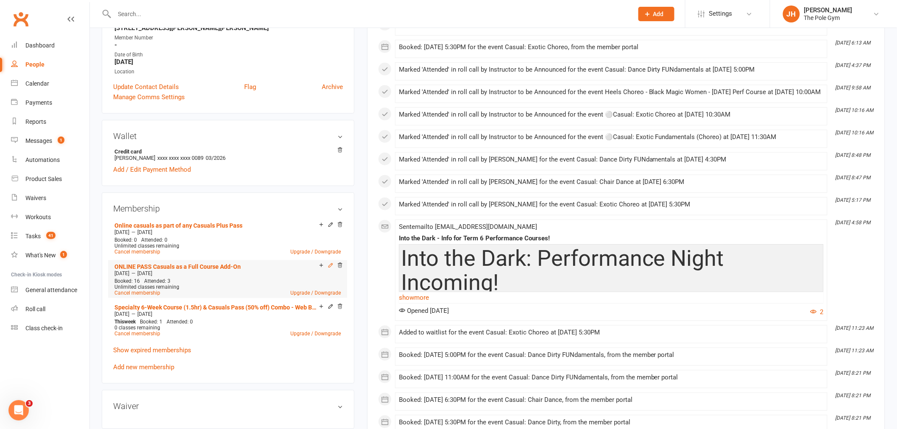
click at [331, 264] on icon at bounding box center [331, 266] width 4 height 4
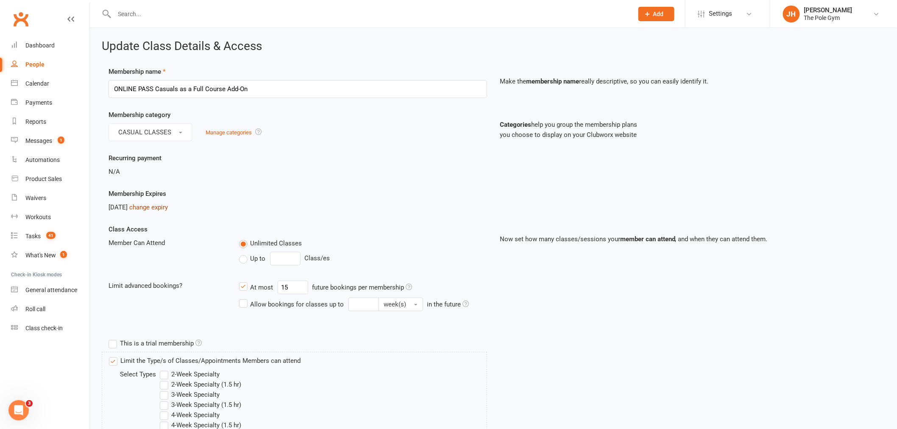
click at [168, 210] on link "change expiry" at bounding box center [148, 208] width 39 height 8
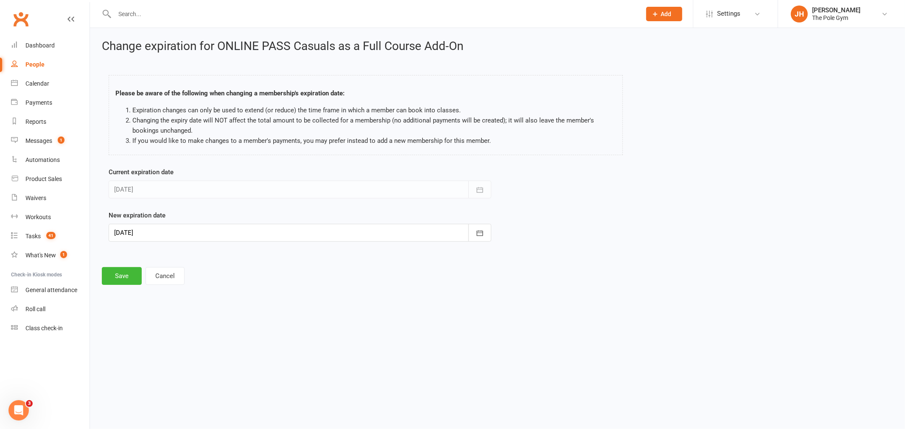
click at [149, 230] on div at bounding box center [300, 233] width 383 height 18
click at [144, 348] on span "26" at bounding box center [143, 351] width 7 height 7
type input "[DATE]"
click at [129, 285] on div "Change expiration for ONLINE PASS Casuals as a Full Course Add-On Please be awa…" at bounding box center [497, 162] width 815 height 269
click at [107, 264] on div "Change expiration for ONLINE PASS Casuals as a Full Course Add-On Please be awa…" at bounding box center [497, 162] width 815 height 269
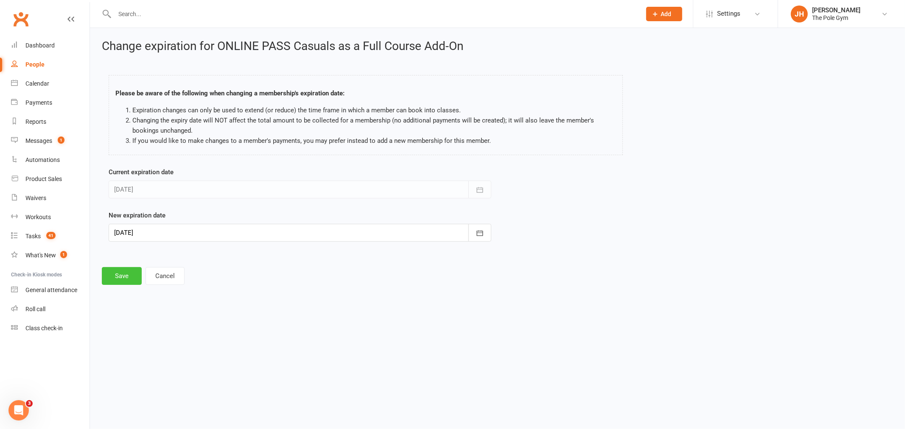
click at [111, 272] on button "Save" at bounding box center [122, 276] width 40 height 18
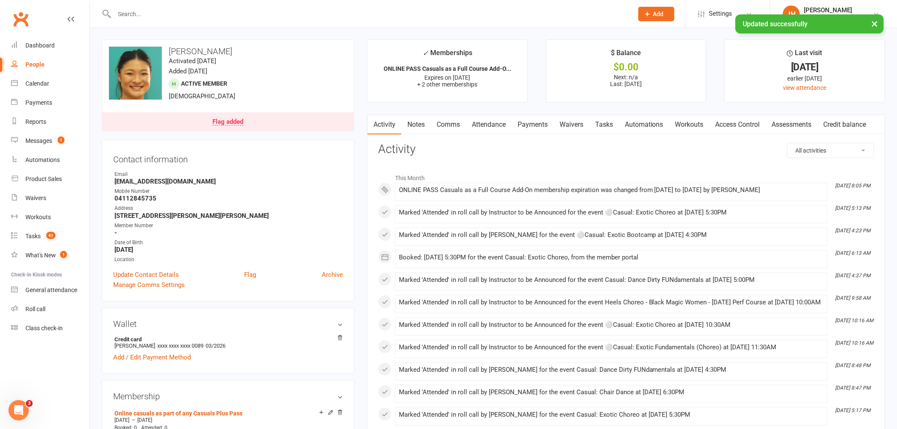
scroll to position [188, 0]
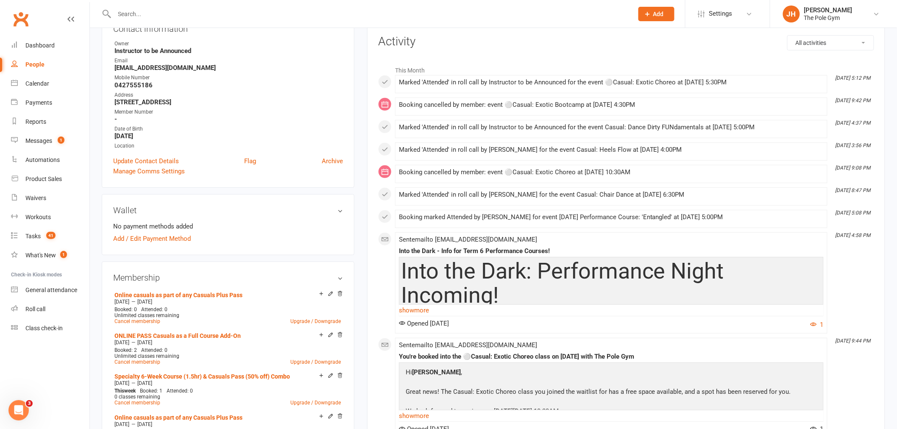
scroll to position [188, 0]
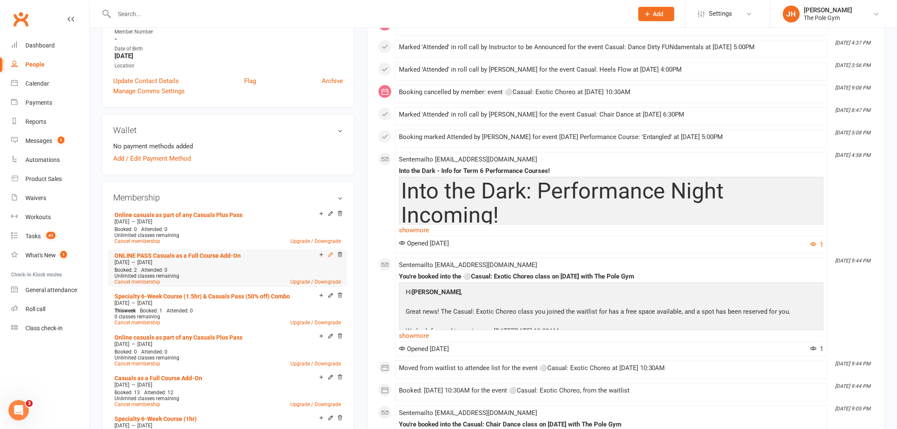
click at [330, 253] on icon at bounding box center [331, 255] width 4 height 4
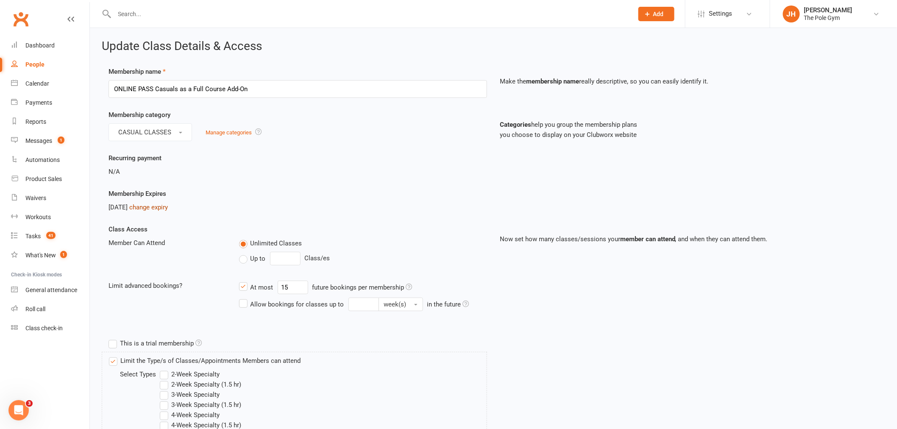
click at [155, 206] on link "change expiry" at bounding box center [148, 208] width 39 height 8
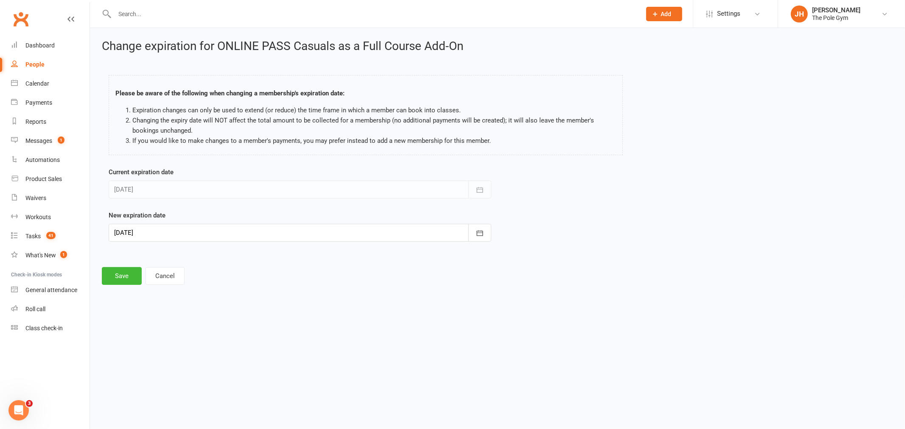
click at [139, 234] on div at bounding box center [300, 233] width 383 height 18
click at [143, 349] on span "26" at bounding box center [143, 351] width 7 height 7
type input "[DATE]"
click at [114, 279] on button "Save" at bounding box center [122, 276] width 40 height 18
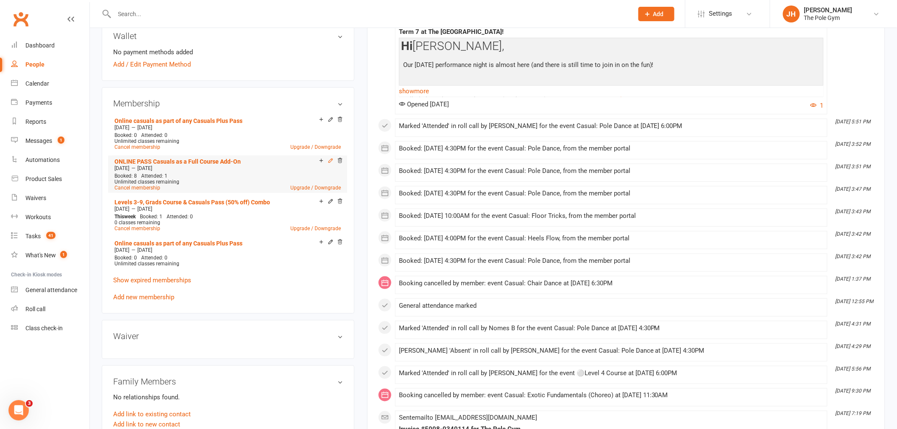
click at [331, 160] on icon at bounding box center [331, 161] width 4 height 4
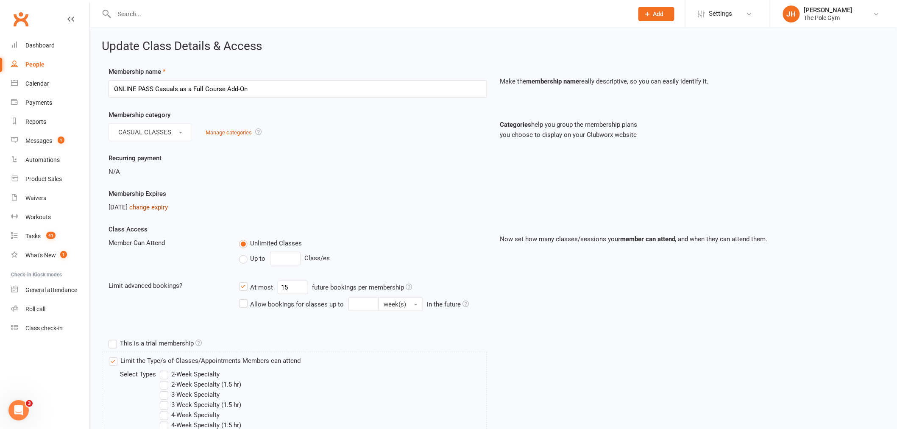
click at [162, 206] on link "change expiry" at bounding box center [148, 208] width 39 height 8
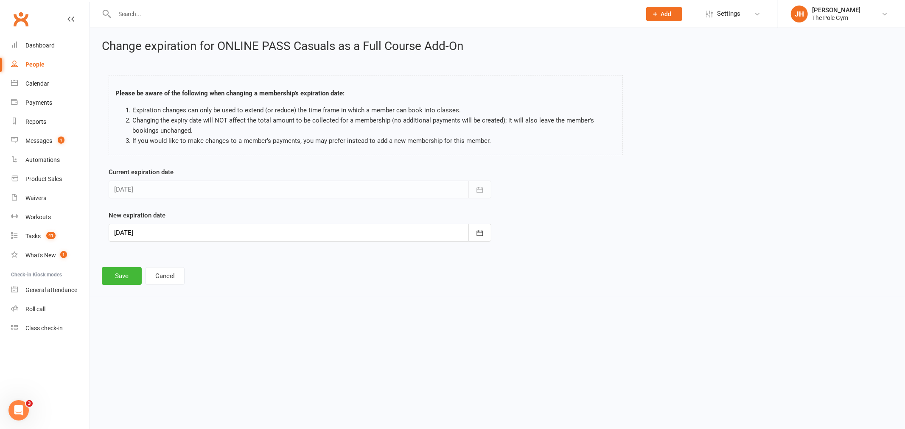
click at [151, 229] on div at bounding box center [300, 233] width 383 height 18
click at [144, 349] on span "26" at bounding box center [143, 351] width 7 height 7
type input "[DATE]"
click at [109, 274] on button "Save" at bounding box center [122, 276] width 40 height 18
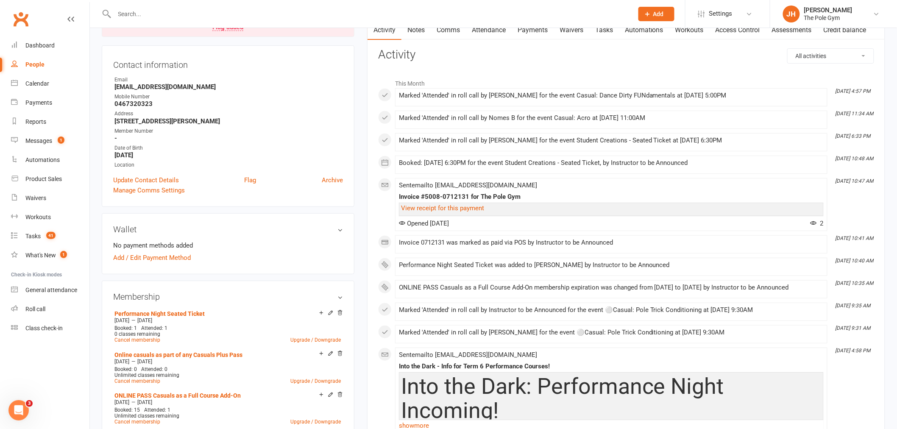
scroll to position [188, 0]
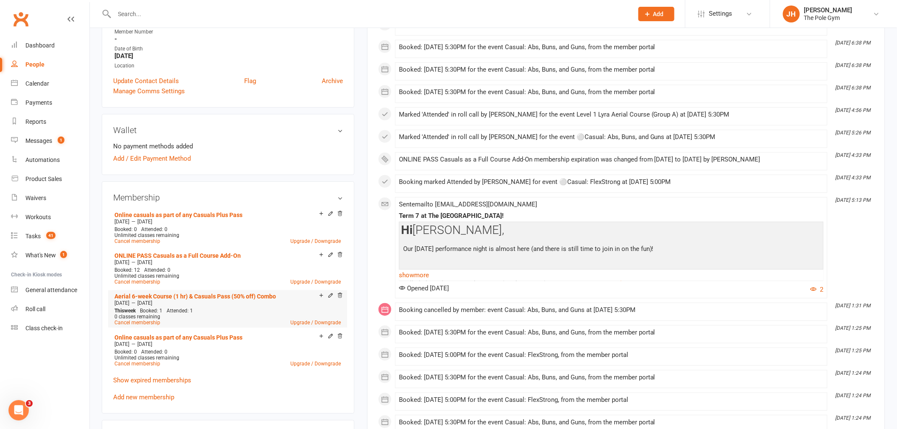
scroll to position [141, 0]
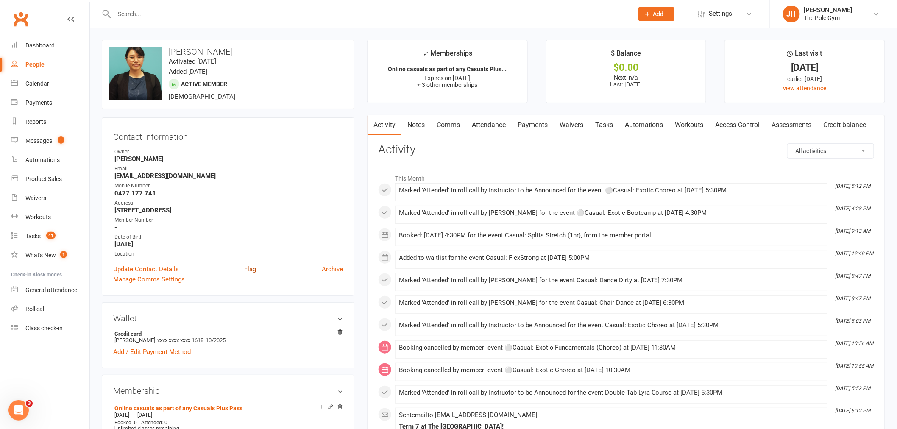
scroll to position [282, 0]
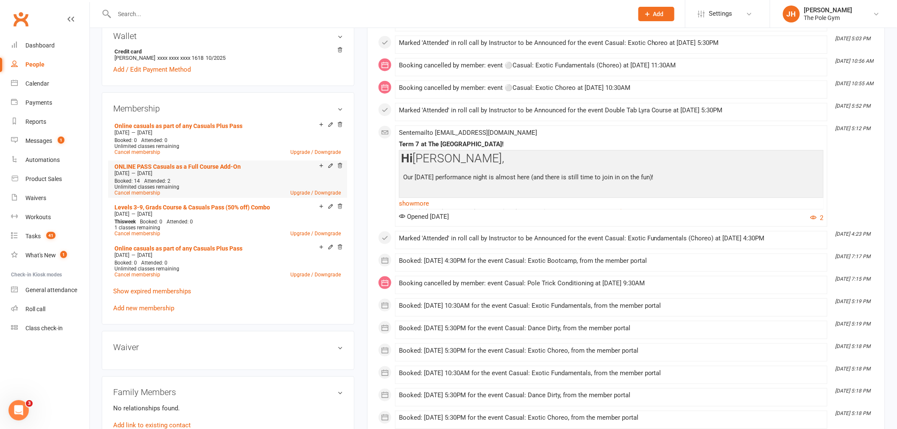
click at [329, 168] on icon at bounding box center [331, 166] width 6 height 7
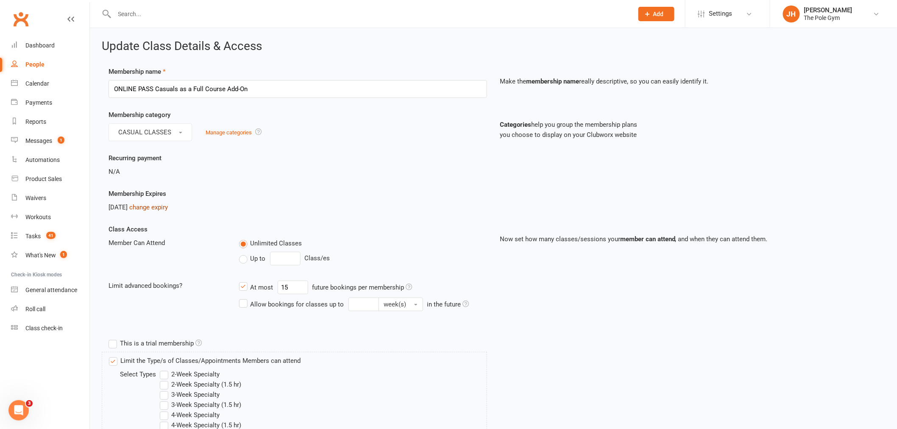
click at [168, 205] on link "change expiry" at bounding box center [148, 208] width 39 height 8
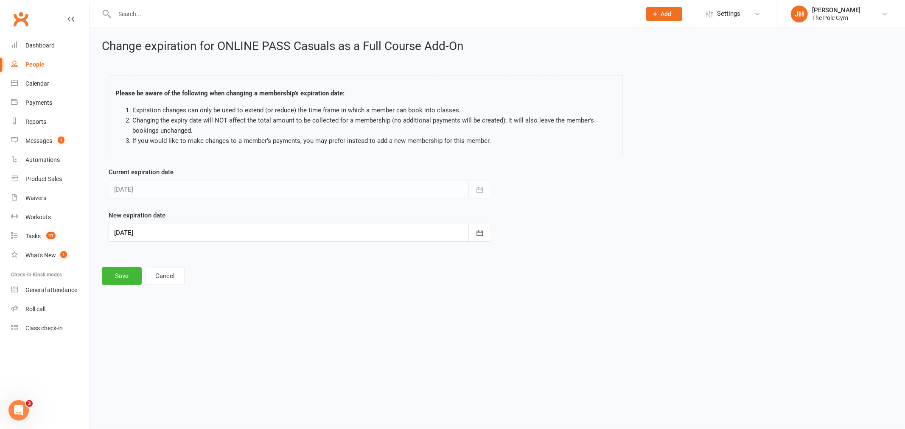
click at [137, 223] on div "New expiration date 12 Oct 2025 October 2025 Sun Mon Tue Wed Thu Fri Sat 40 28 …" at bounding box center [300, 225] width 383 height 31
click at [136, 229] on div at bounding box center [300, 233] width 383 height 18
click at [147, 344] on button "26" at bounding box center [143, 351] width 18 height 15
type input "26 Oct 2025"
click at [119, 274] on button "Save" at bounding box center [122, 276] width 40 height 18
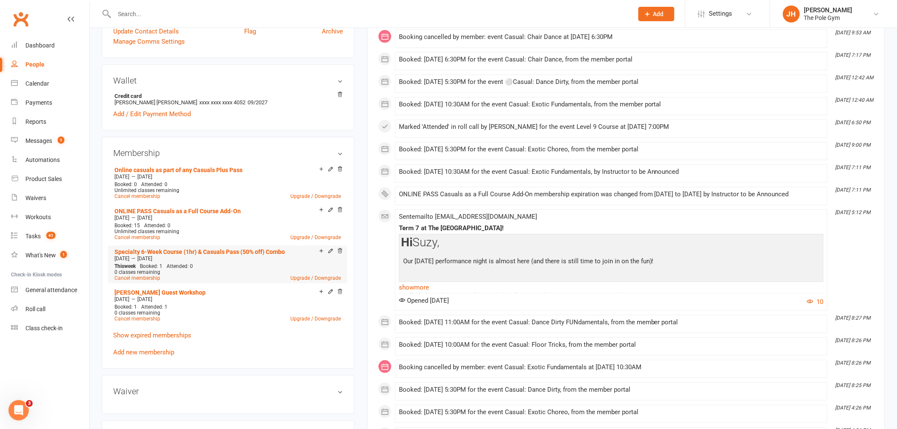
scroll to position [282, 0]
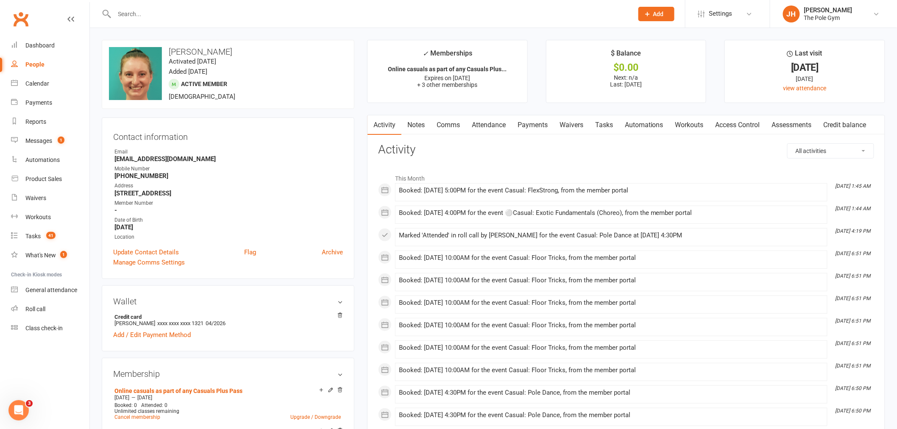
scroll to position [188, 0]
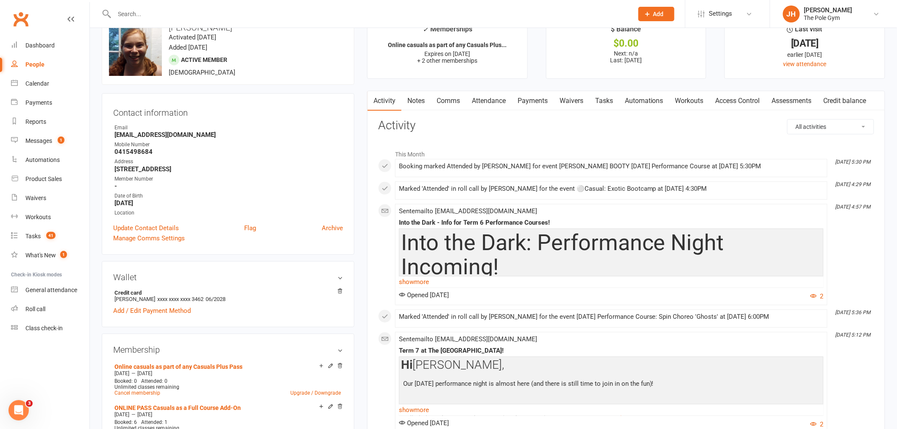
scroll to position [141, 0]
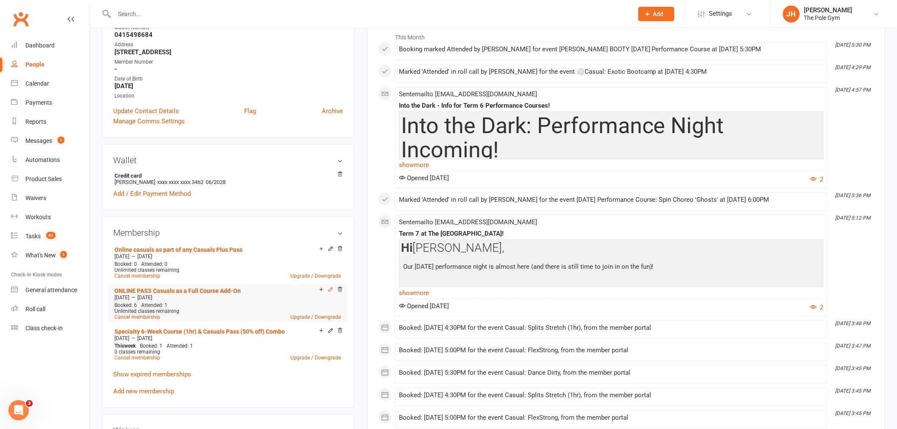
click at [330, 290] on icon at bounding box center [331, 290] width 6 height 6
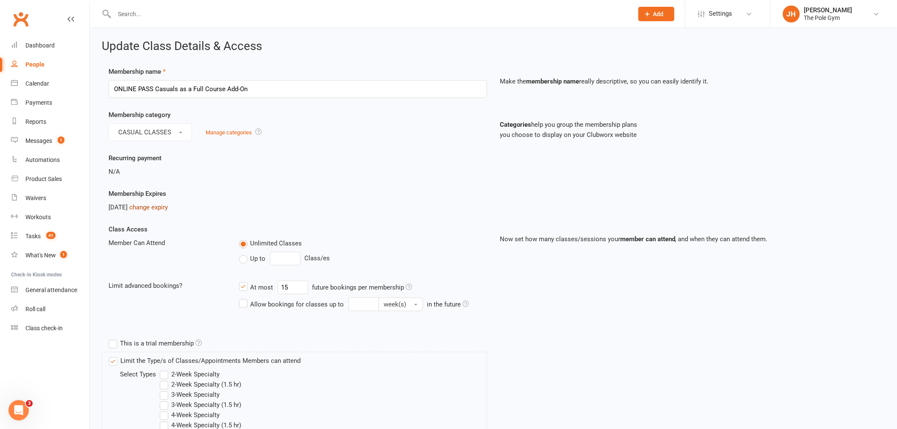
click at [158, 210] on link "change expiry" at bounding box center [148, 208] width 39 height 8
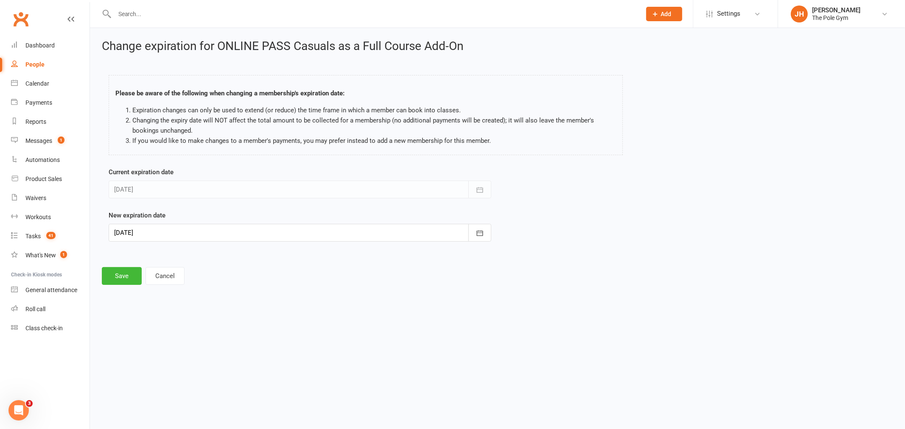
click at [141, 229] on div at bounding box center [300, 233] width 383 height 18
drag, startPoint x: 142, startPoint y: 351, endPoint x: 137, endPoint y: 324, distance: 27.5
click at [141, 351] on span "26" at bounding box center [143, 351] width 7 height 7
type input "[DATE]"
click at [121, 274] on button "Save" at bounding box center [122, 276] width 40 height 18
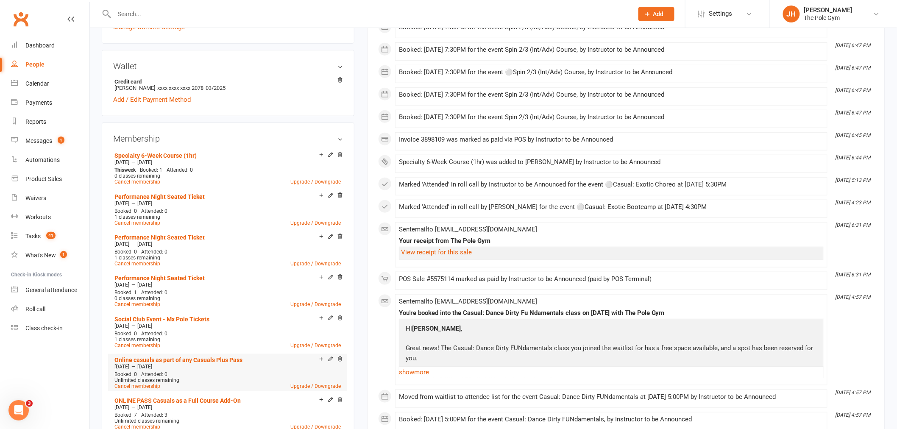
scroll to position [330, 0]
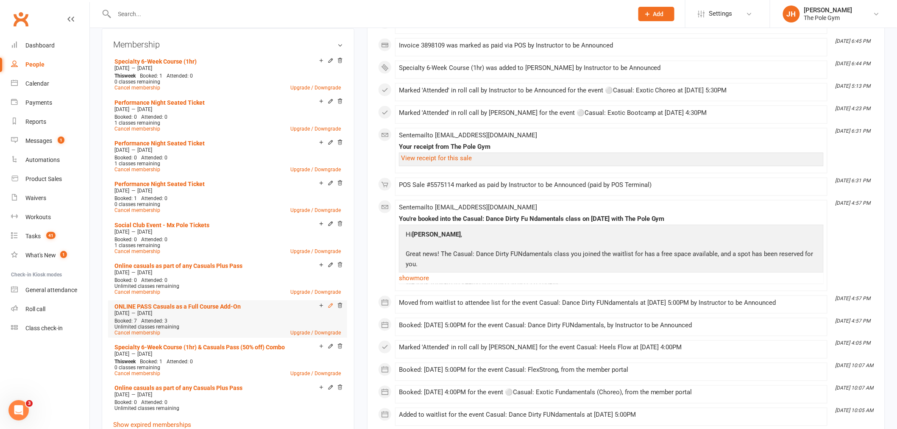
click at [328, 303] on icon at bounding box center [331, 306] width 6 height 6
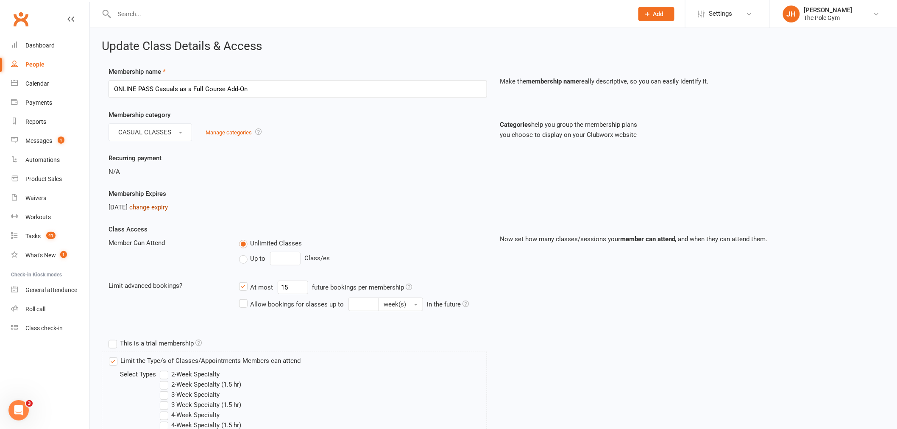
click at [158, 205] on link "change expiry" at bounding box center [148, 208] width 39 height 8
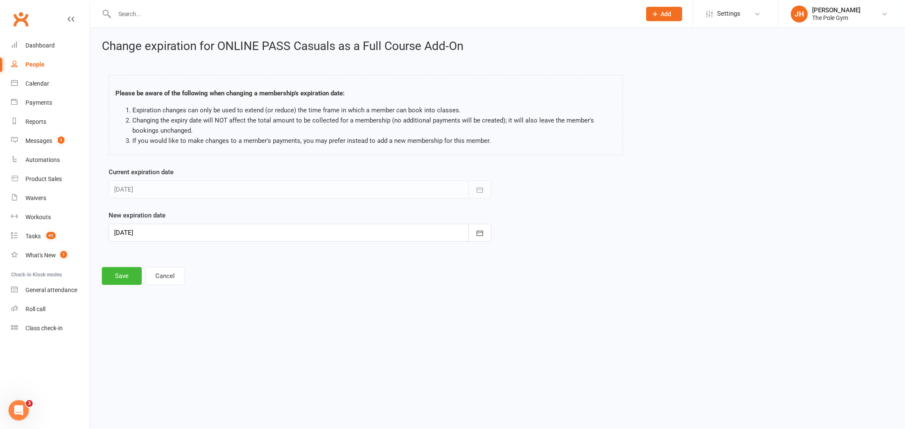
click at [153, 234] on div at bounding box center [300, 233] width 383 height 18
click at [140, 344] on button "26" at bounding box center [143, 351] width 18 height 15
type input "[DATE]"
click at [120, 277] on button "Save" at bounding box center [122, 276] width 40 height 18
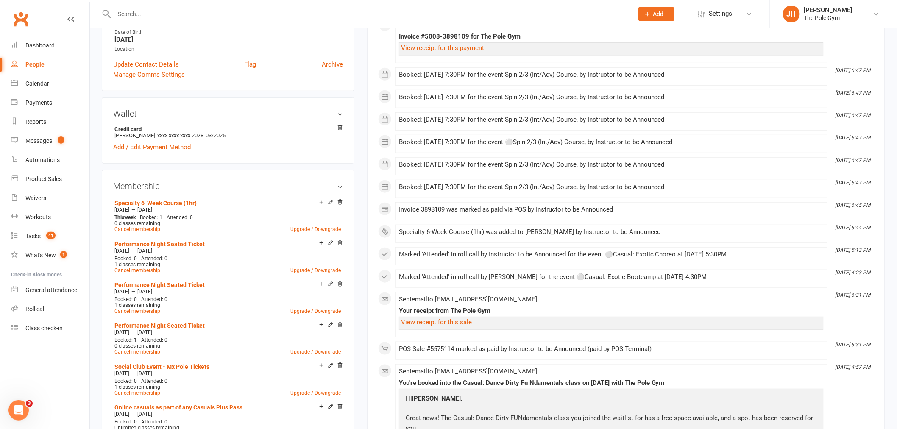
scroll to position [282, 0]
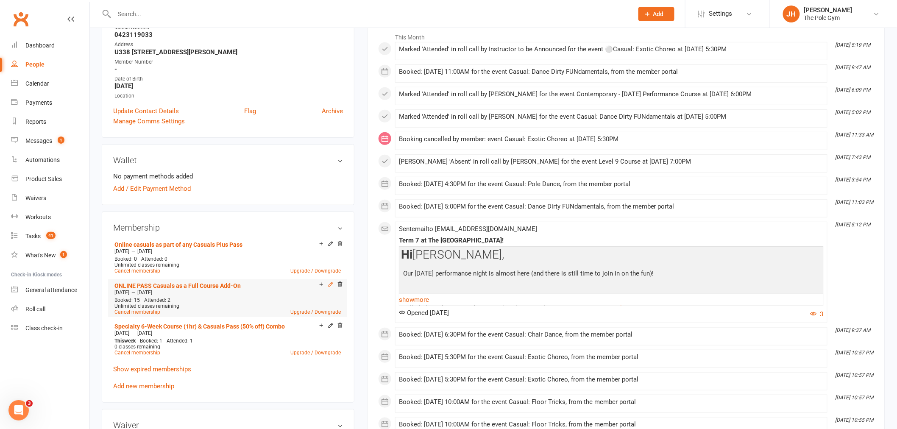
click at [328, 284] on div at bounding box center [329, 285] width 27 height 7
click at [328, 284] on icon at bounding box center [331, 285] width 6 height 6
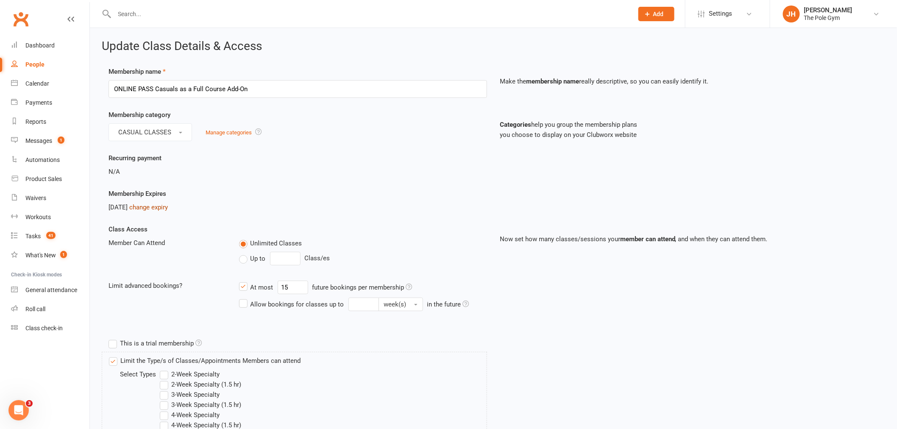
click at [161, 208] on link "change expiry" at bounding box center [148, 208] width 39 height 8
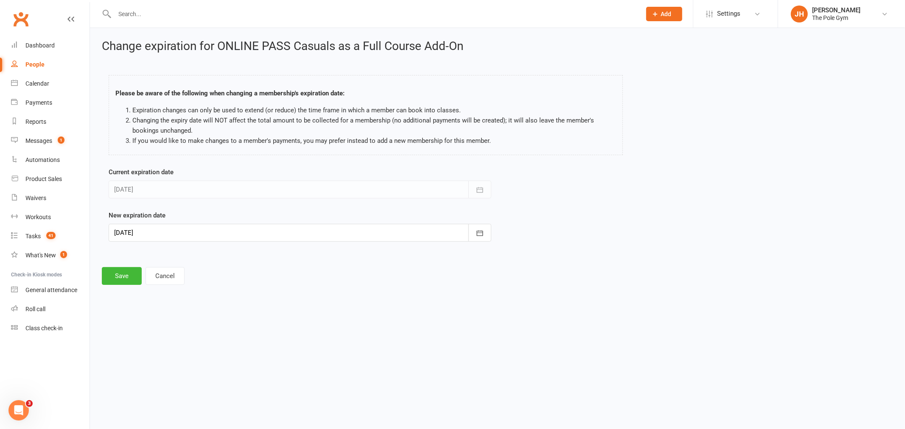
click at [159, 235] on div at bounding box center [300, 233] width 383 height 18
click at [143, 349] on span "26" at bounding box center [143, 351] width 7 height 7
type input "[DATE]"
click at [129, 279] on button "Save" at bounding box center [122, 276] width 40 height 18
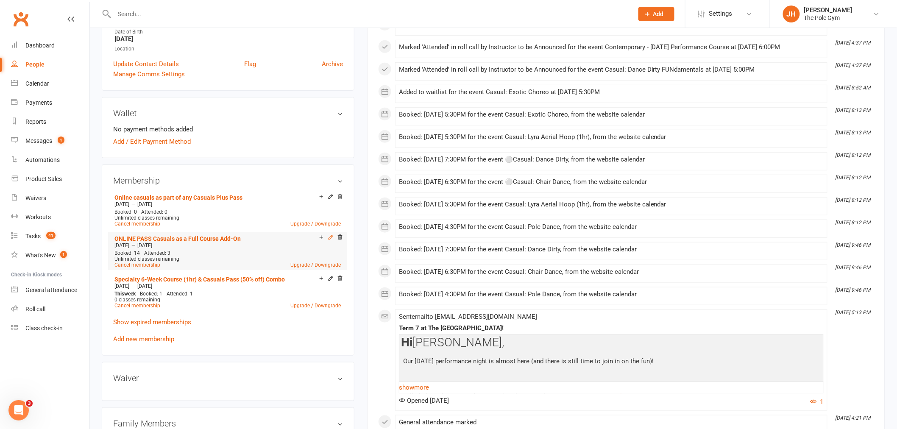
click at [332, 236] on icon at bounding box center [331, 238] width 4 height 4
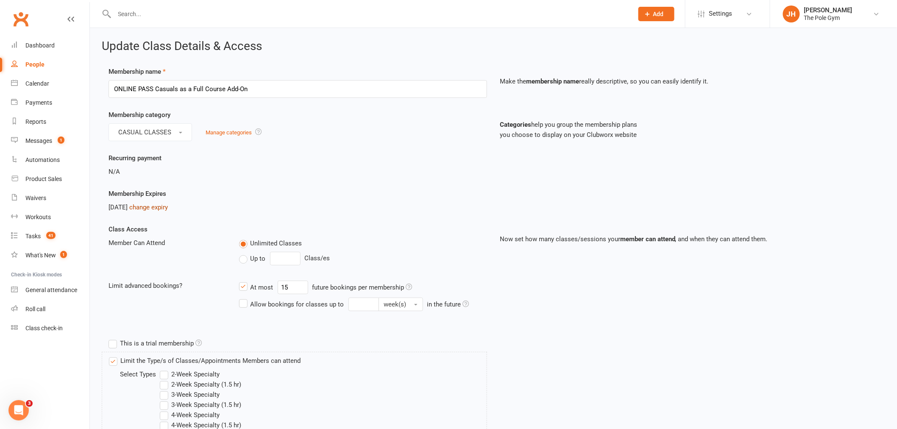
click at [159, 204] on link "change expiry" at bounding box center [148, 208] width 39 height 8
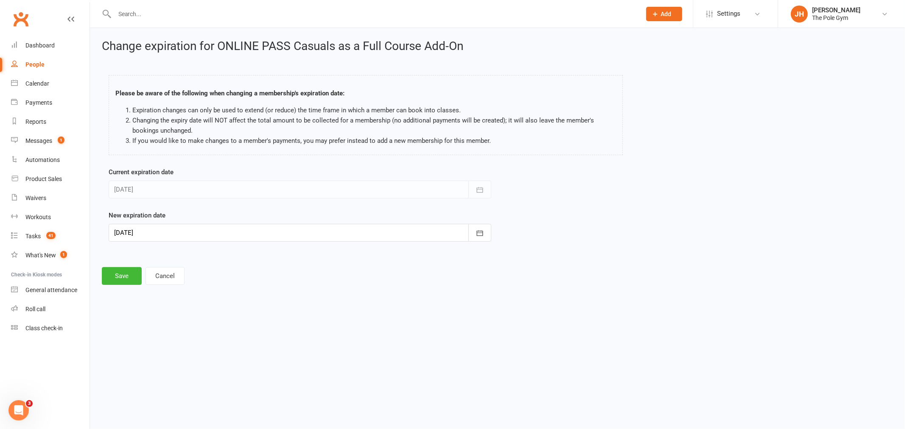
click at [154, 234] on div at bounding box center [300, 233] width 383 height 18
click at [135, 346] on button "26" at bounding box center [143, 351] width 18 height 15
type input "[DATE]"
click at [136, 276] on button "Save" at bounding box center [122, 276] width 40 height 18
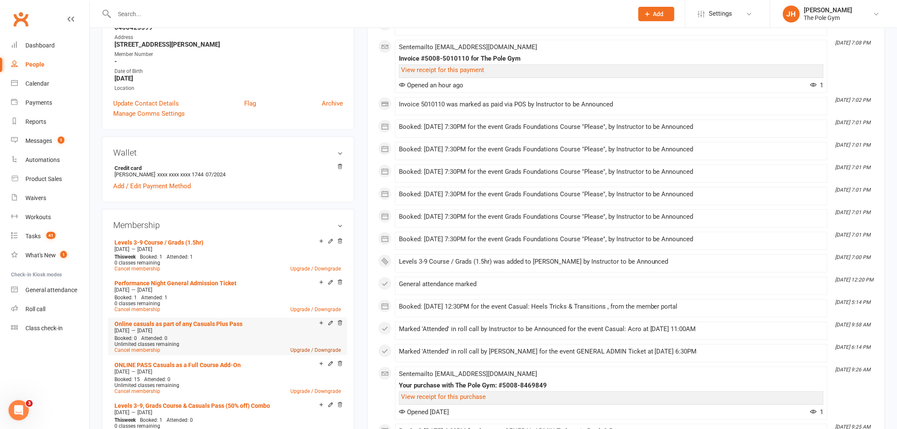
scroll to position [188, 0]
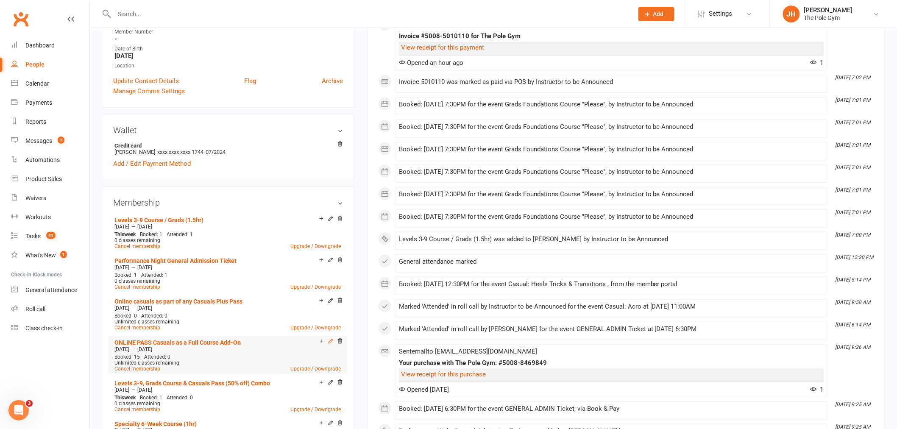
click at [329, 341] on icon at bounding box center [331, 342] width 4 height 4
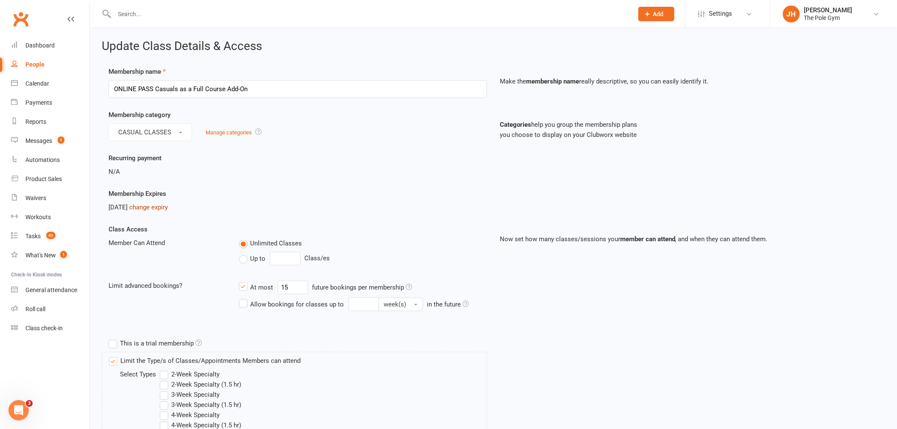
click at [154, 208] on link "change expiry" at bounding box center [148, 208] width 39 height 8
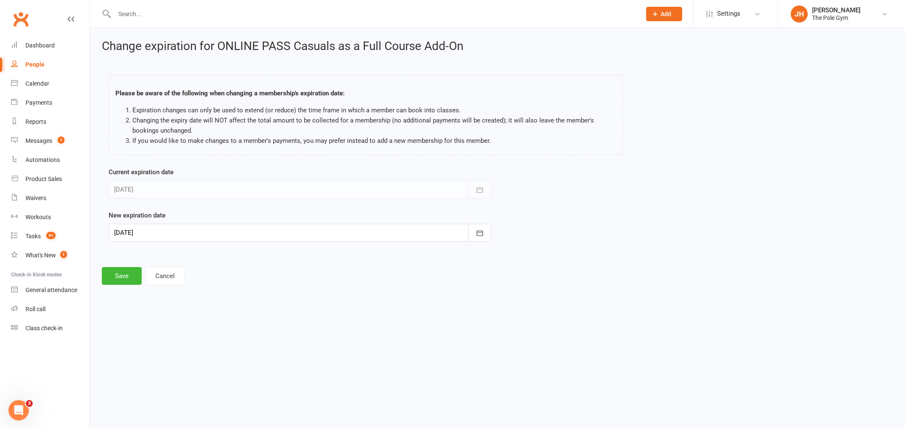
click at [138, 239] on div at bounding box center [300, 233] width 383 height 18
click at [140, 348] on span "26" at bounding box center [143, 351] width 7 height 7
type input "[DATE]"
click at [132, 274] on button "Save" at bounding box center [122, 276] width 40 height 18
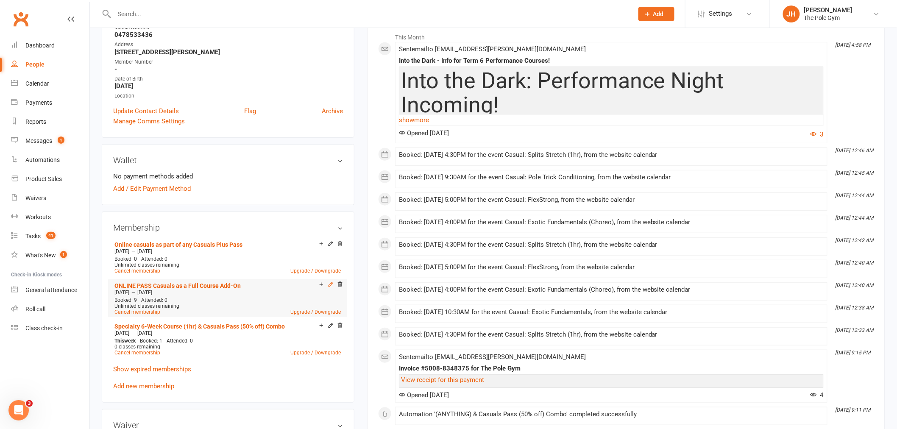
click at [330, 283] on icon at bounding box center [331, 285] width 4 height 4
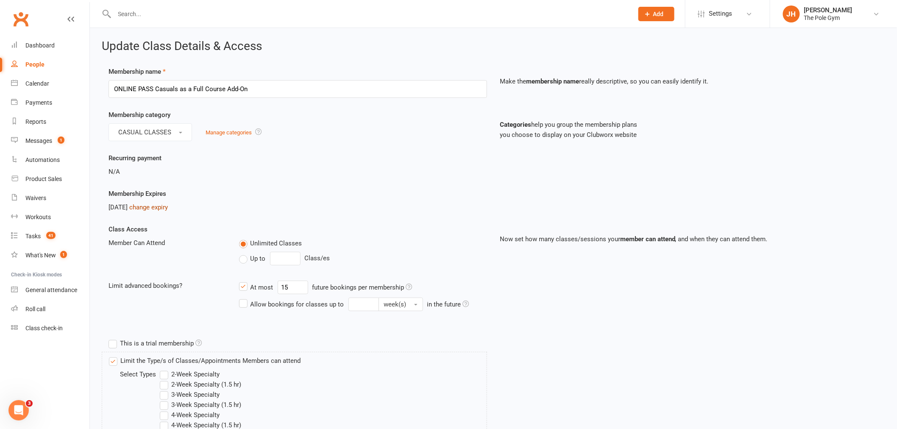
click at [168, 207] on link "change expiry" at bounding box center [148, 208] width 39 height 8
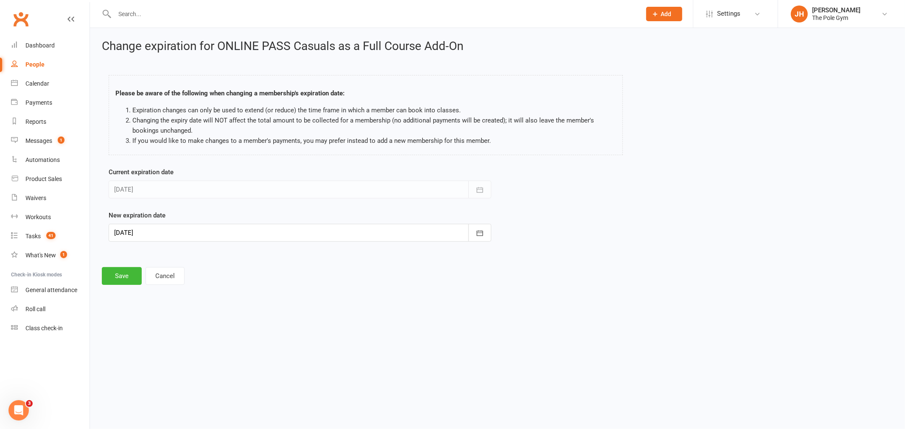
click at [153, 237] on div at bounding box center [300, 233] width 383 height 18
click at [145, 350] on span "26" at bounding box center [143, 351] width 7 height 7
type input "[DATE]"
click at [128, 281] on button "Save" at bounding box center [122, 276] width 40 height 18
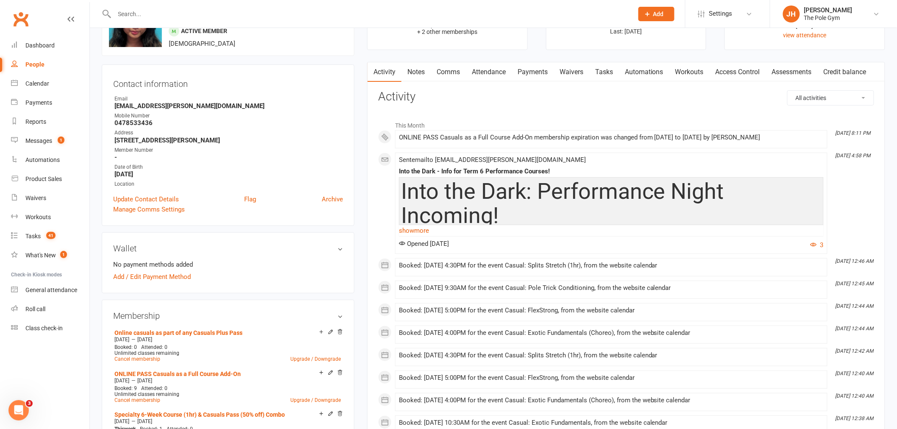
scroll to position [188, 0]
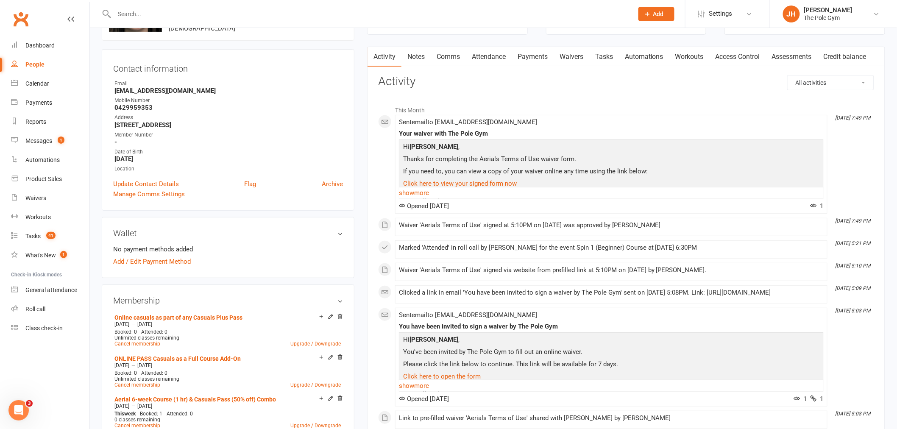
scroll to position [141, 0]
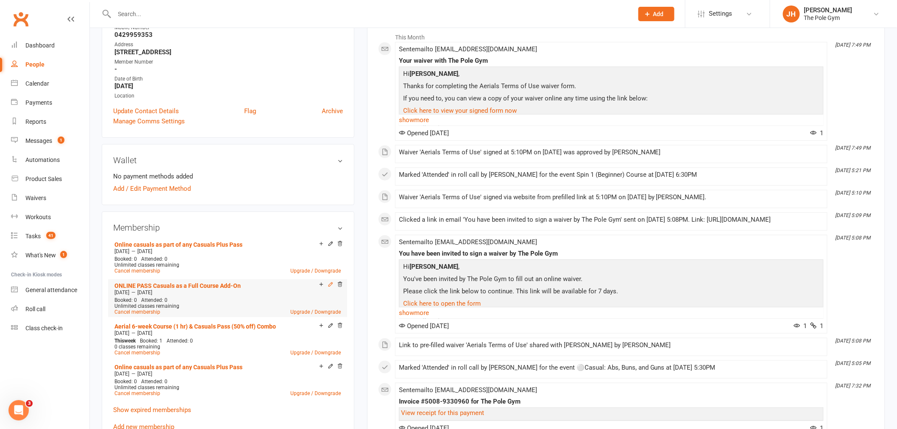
click at [328, 282] on icon at bounding box center [331, 285] width 6 height 6
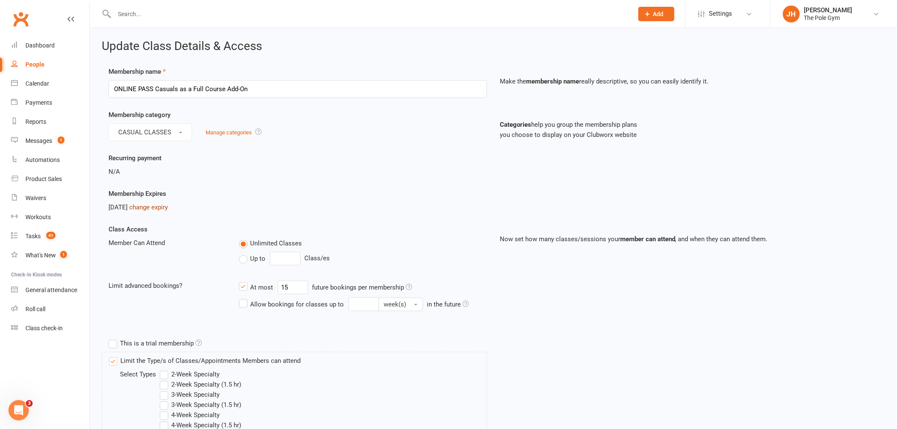
click at [159, 208] on link "change expiry" at bounding box center [148, 208] width 39 height 8
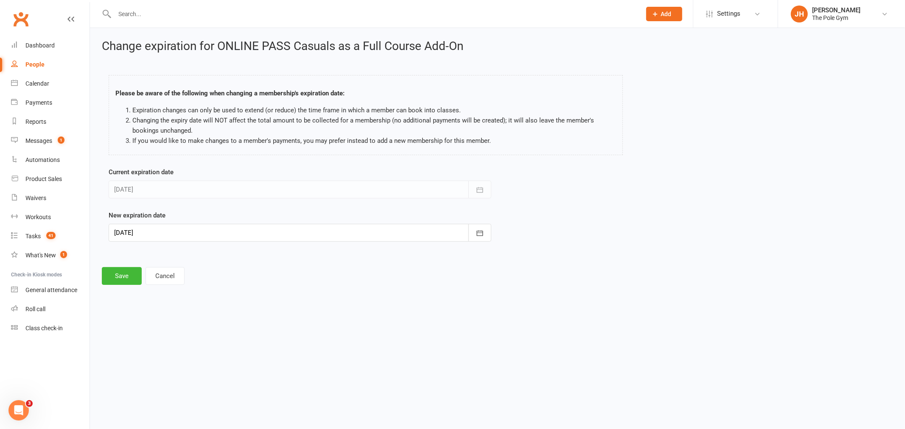
click at [134, 229] on div at bounding box center [300, 233] width 383 height 18
click at [145, 351] on span "26" at bounding box center [143, 351] width 7 height 7
type input "26 Oct 2025"
click at [121, 272] on button "Save" at bounding box center [122, 276] width 40 height 18
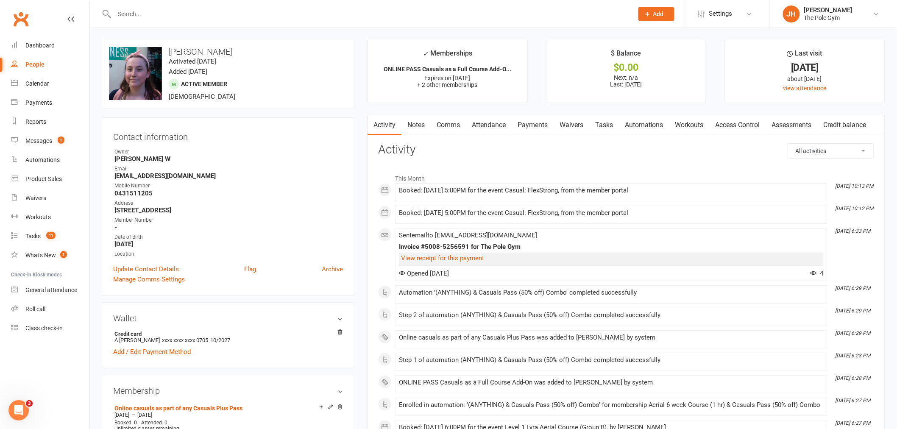
scroll to position [94, 0]
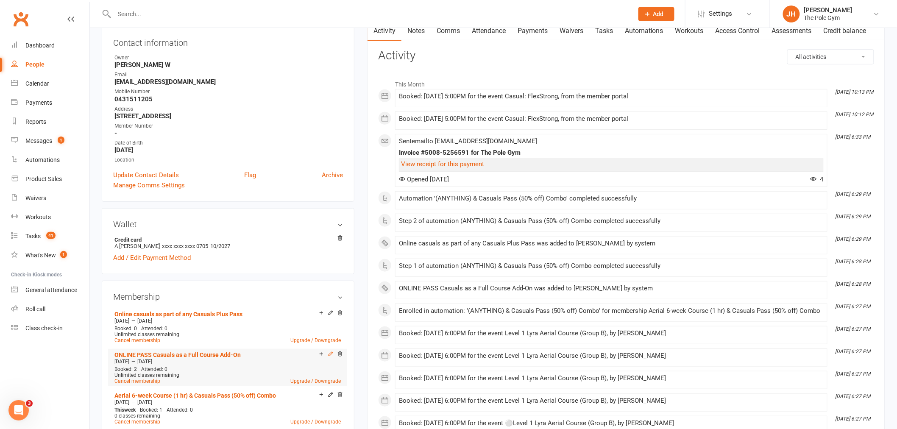
click at [331, 356] on icon at bounding box center [331, 354] width 6 height 6
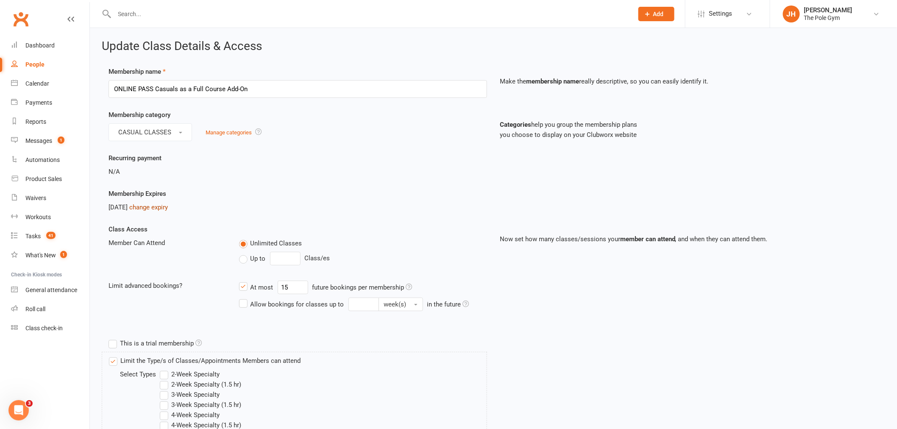
click at [149, 205] on link "change expiry" at bounding box center [148, 208] width 39 height 8
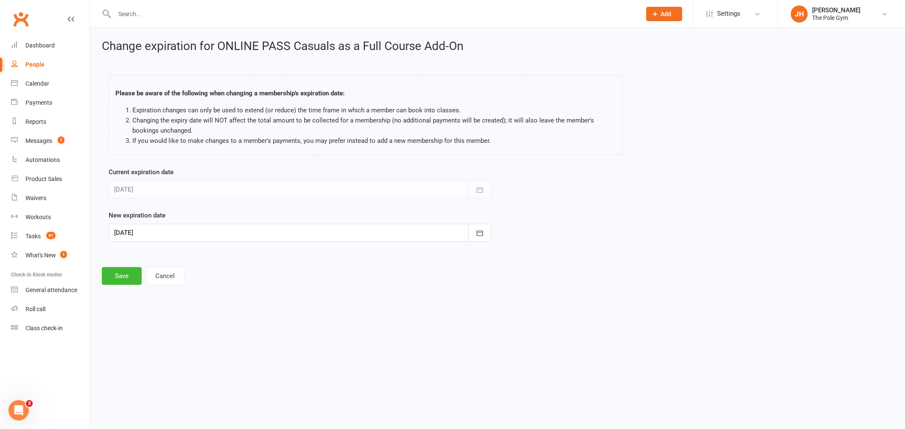
click at [200, 232] on div at bounding box center [300, 233] width 383 height 18
click at [140, 349] on span "26" at bounding box center [143, 351] width 7 height 7
type input "[DATE]"
click at [126, 291] on div "Change expiration for ONLINE PASS Casuals as a Full Course Add-On Please be awa…" at bounding box center [497, 162] width 815 height 269
click at [124, 273] on button "Save" at bounding box center [122, 276] width 40 height 18
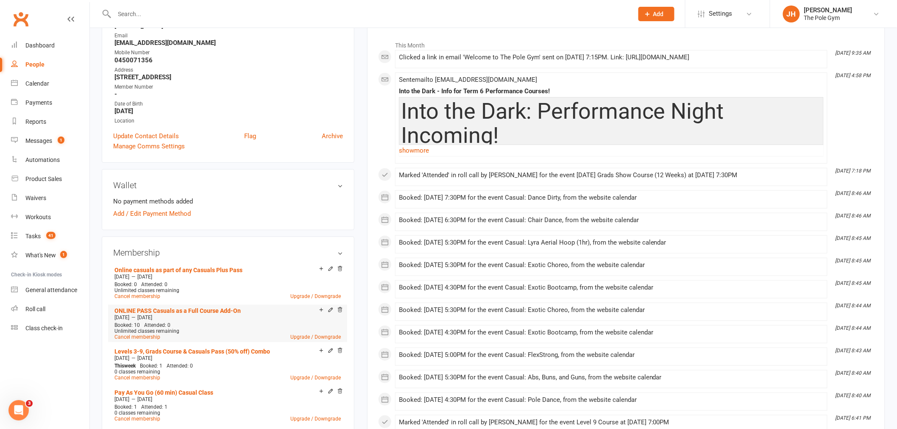
scroll to position [141, 0]
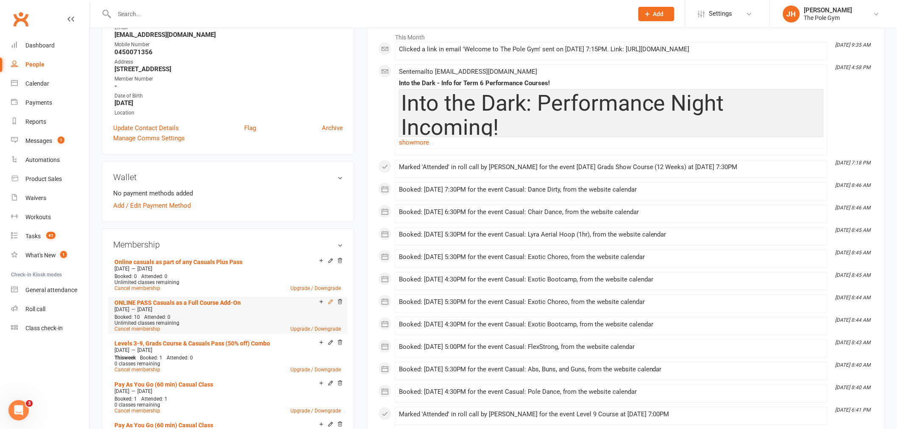
click at [328, 300] on icon at bounding box center [331, 302] width 6 height 6
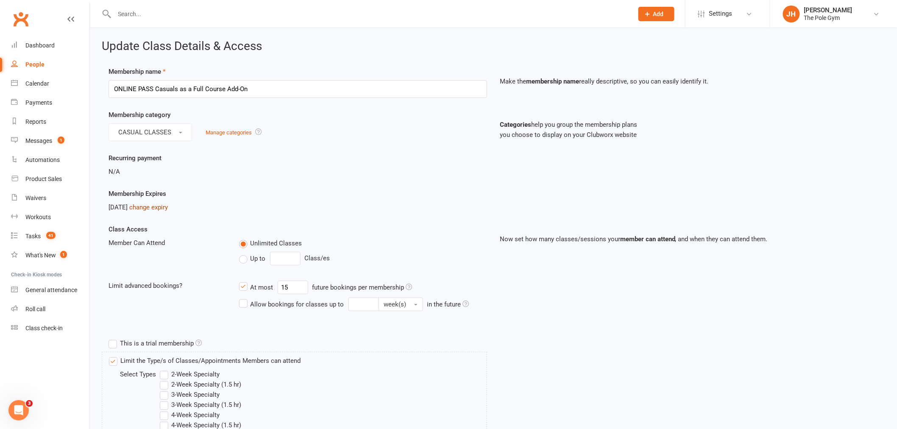
click at [166, 210] on link "change expiry" at bounding box center [148, 208] width 39 height 8
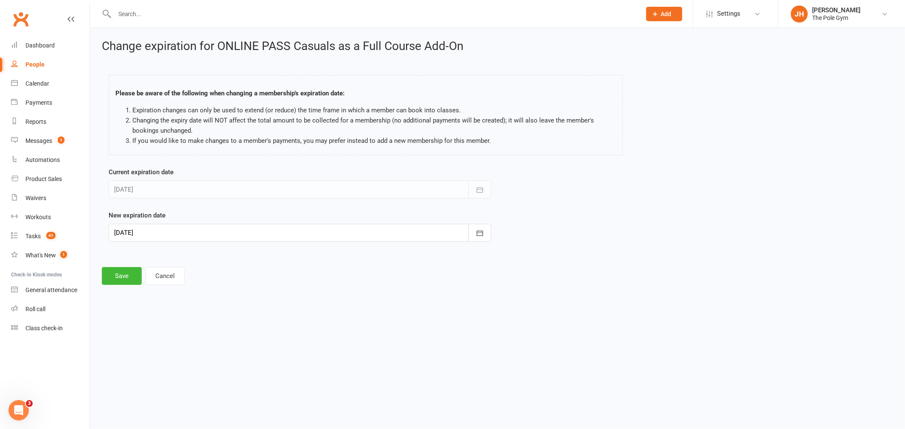
click at [145, 243] on div "Current expiration date [DATE] [DATE] Sun Mon Tue Wed Thu Fri Sat 40 28 29 30 0…" at bounding box center [299, 210] width 395 height 87
click at [145, 231] on div at bounding box center [300, 233] width 383 height 18
click at [141, 352] on button "26" at bounding box center [143, 351] width 18 height 15
type input "[DATE]"
click at [120, 273] on button "Save" at bounding box center [122, 276] width 40 height 18
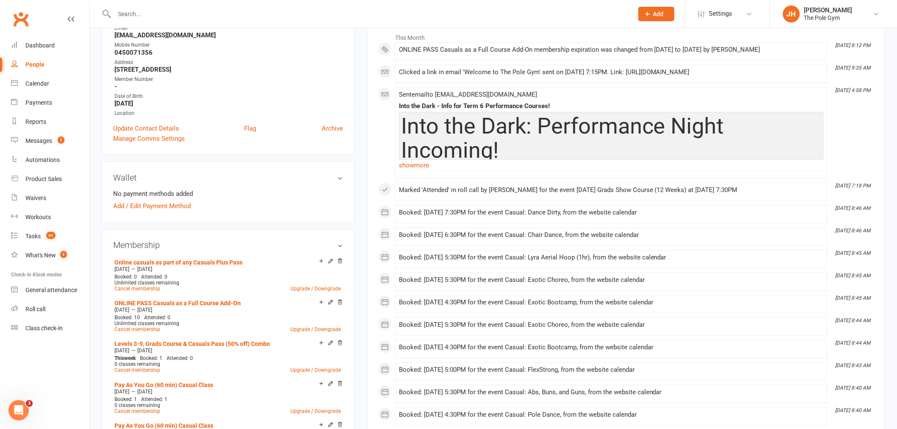
scroll to position [141, 0]
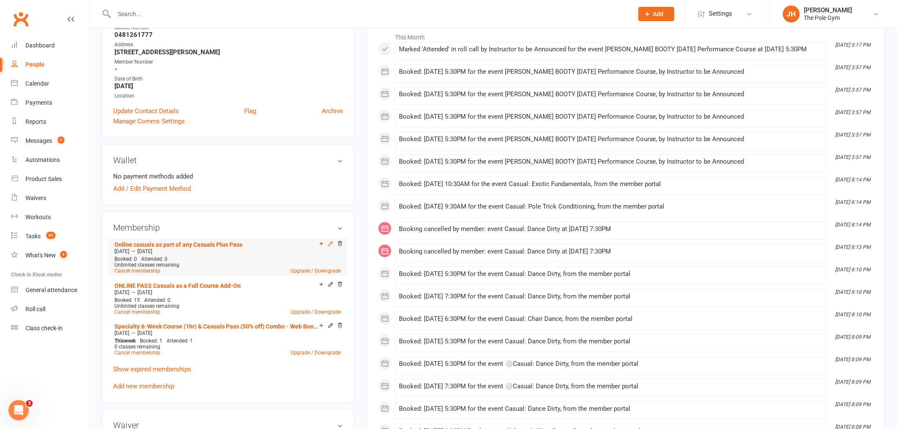
click at [329, 244] on icon at bounding box center [331, 244] width 4 height 4
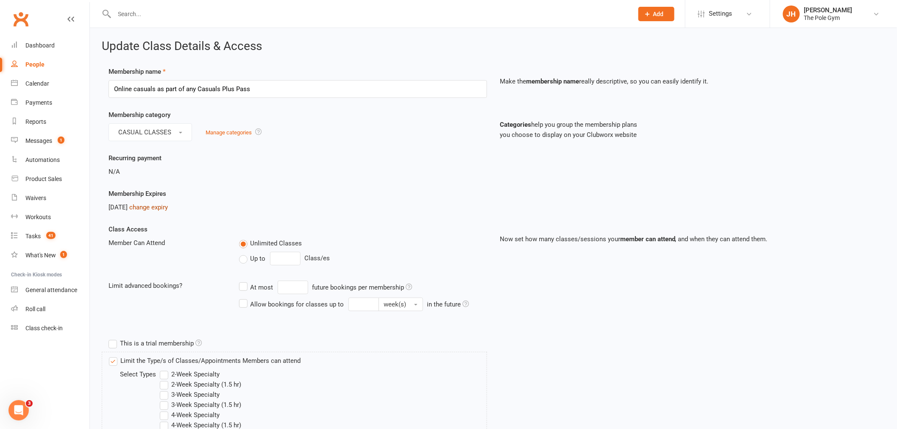
click at [157, 204] on link "change expiry" at bounding box center [148, 208] width 39 height 8
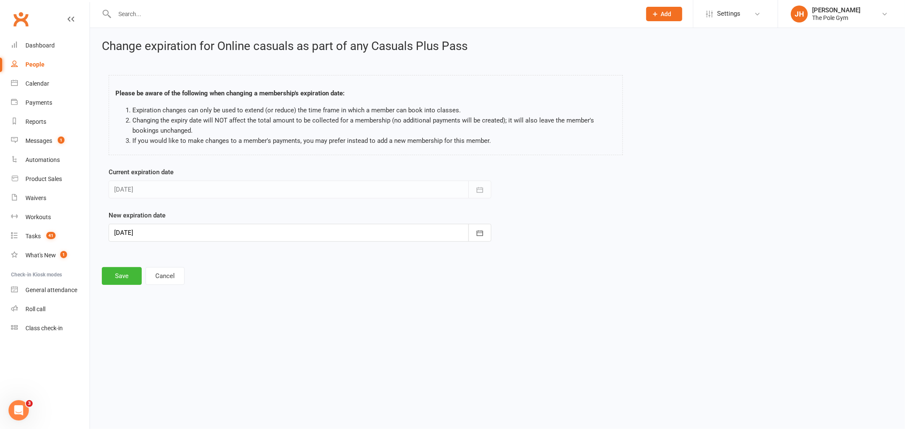
click at [149, 227] on div at bounding box center [300, 233] width 383 height 18
click at [147, 279] on button "26" at bounding box center [143, 286] width 18 height 15
type input "[DATE]"
click at [124, 282] on button "Save" at bounding box center [122, 276] width 40 height 18
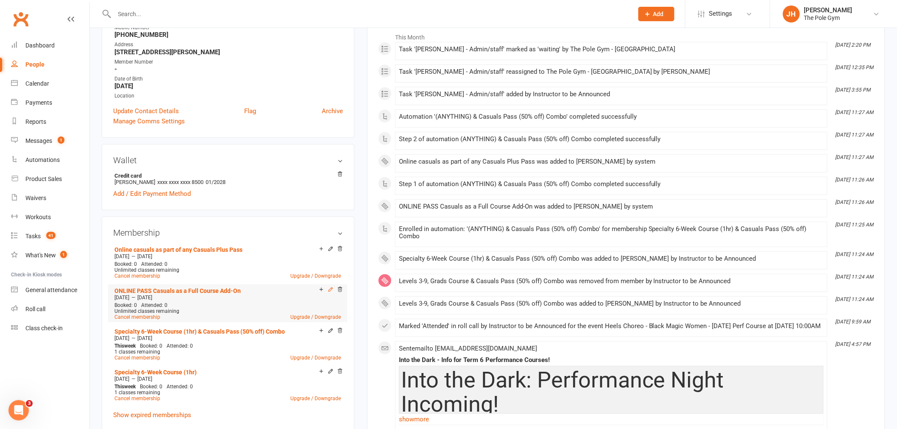
click at [328, 288] on icon at bounding box center [331, 290] width 6 height 6
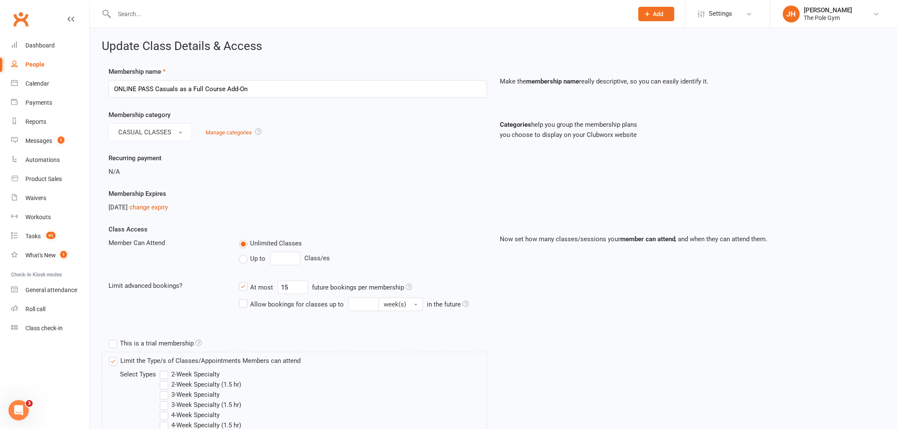
click at [170, 201] on div "Membership Expires Oct 25, 2025 change expiry" at bounding box center [297, 201] width 391 height 24
click at [160, 209] on link "change expiry" at bounding box center [148, 208] width 39 height 8
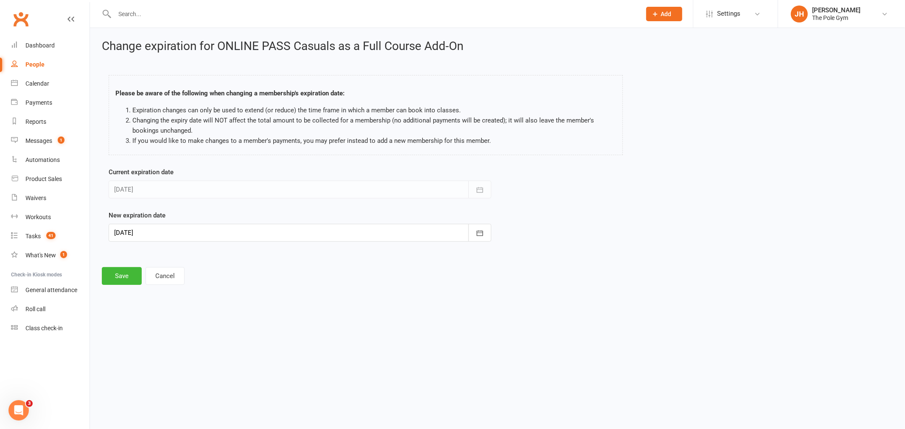
click at [154, 225] on div at bounding box center [300, 233] width 383 height 18
click at [141, 344] on button "26" at bounding box center [143, 351] width 18 height 15
type input "26 Oct 2025"
click at [128, 277] on button "Save" at bounding box center [122, 276] width 40 height 18
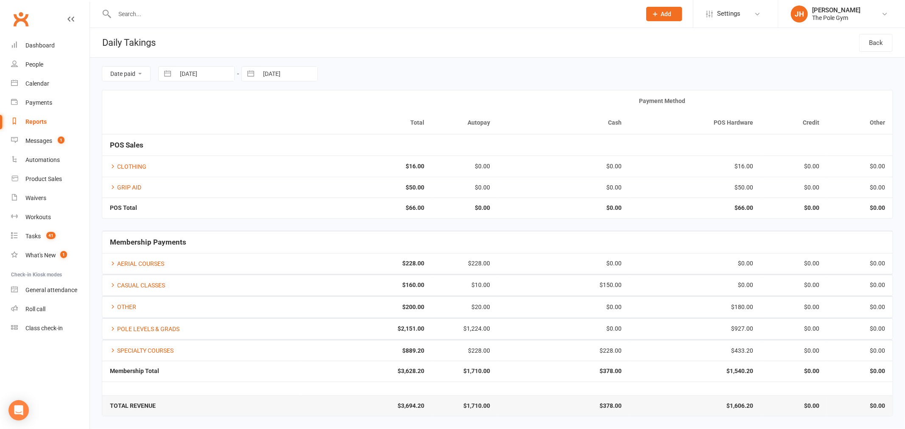
click at [149, 14] on input "text" at bounding box center [373, 14] width 523 height 12
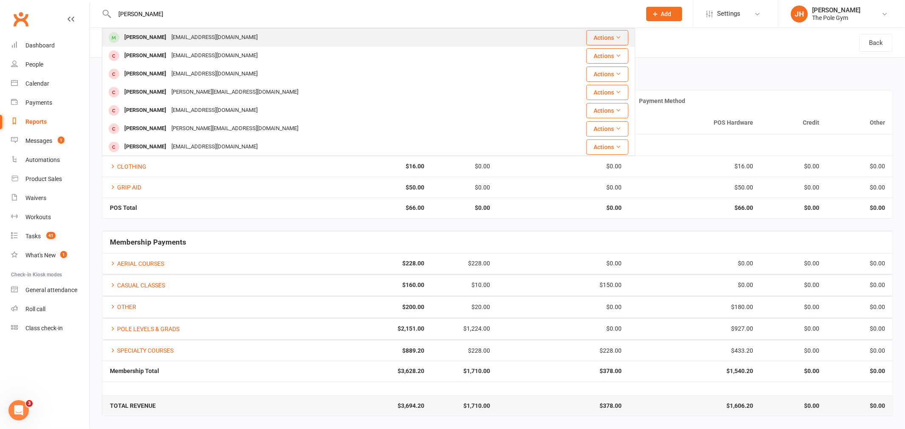
type input "[PERSON_NAME]"
click at [169, 37] on div "[EMAIL_ADDRESS][DOMAIN_NAME]" at bounding box center [214, 37] width 91 height 12
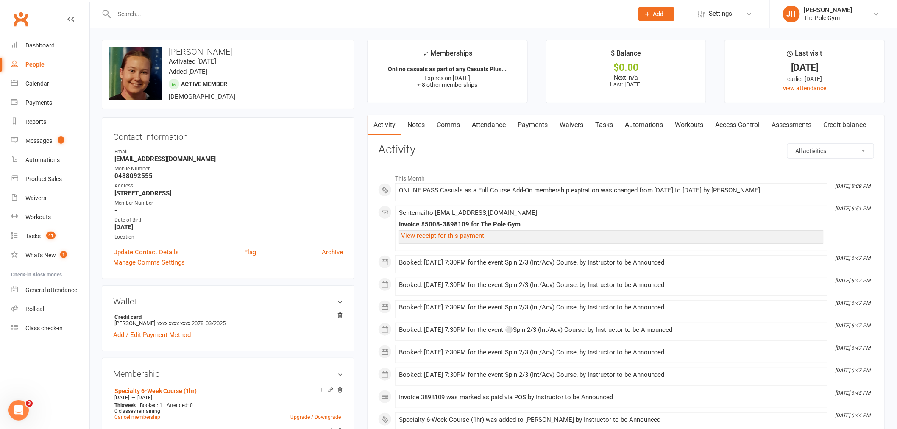
click at [535, 128] on link "Payments" at bounding box center [533, 125] width 42 height 20
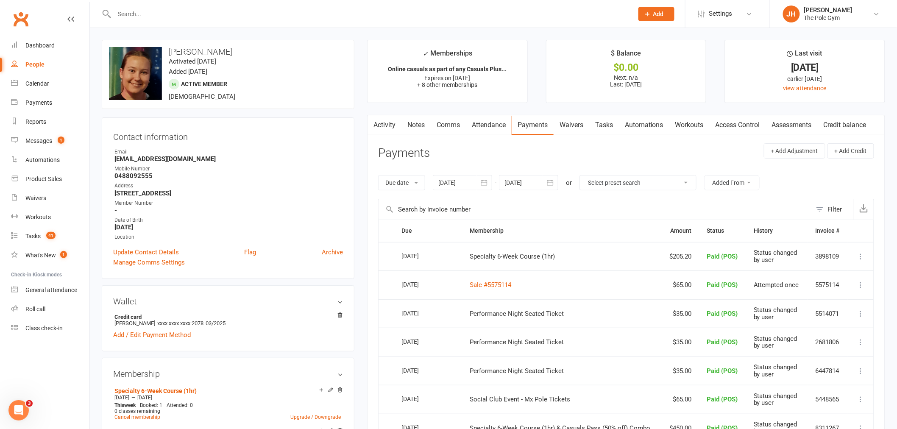
click at [864, 257] on icon at bounding box center [861, 256] width 8 height 8
drag, startPoint x: 834, startPoint y: 269, endPoint x: 535, endPoint y: 31, distance: 382.7
click at [834, 269] on link "Change to upcoming" at bounding box center [824, 273] width 84 height 17
click at [61, 140] on span "1" at bounding box center [61, 140] width 7 height 7
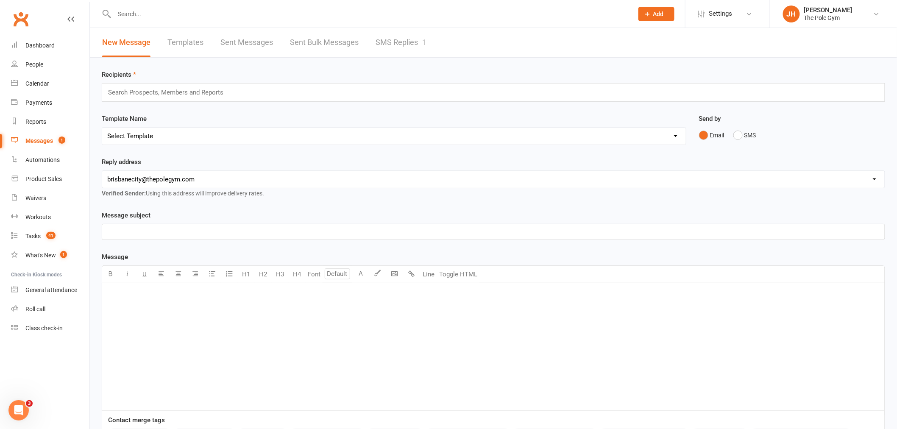
click at [392, 44] on link "SMS Replies 1" at bounding box center [401, 42] width 51 height 29
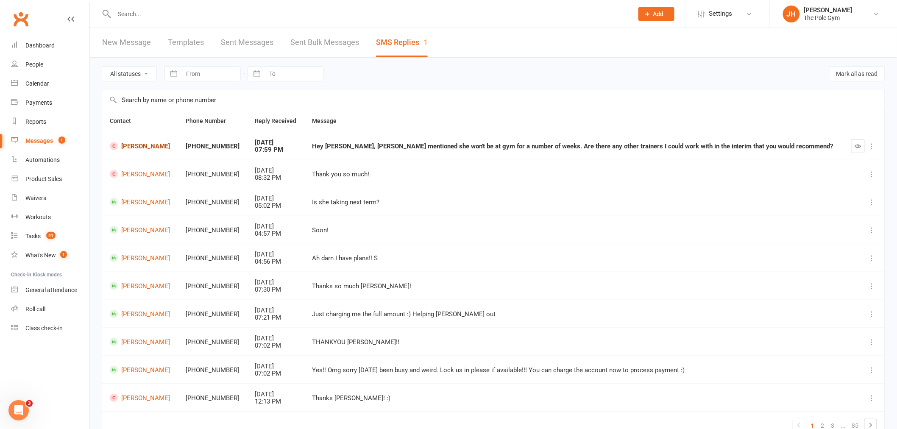
click at [141, 145] on link "[PERSON_NAME]" at bounding box center [140, 146] width 61 height 8
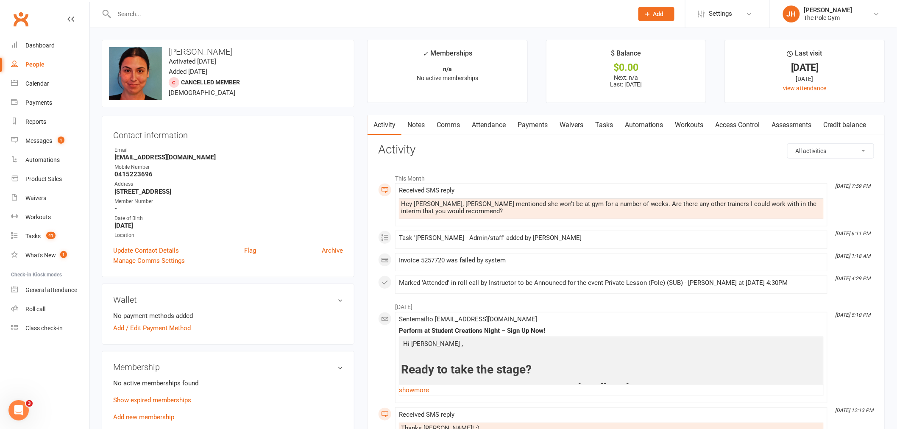
click at [339, 116] on div "Contact information Owner Email [EMAIL_ADDRESS][DOMAIN_NAME] Mobile Number [PHO…" at bounding box center [228, 197] width 253 height 162
click at [50, 78] on link "Calendar" at bounding box center [50, 83] width 78 height 19
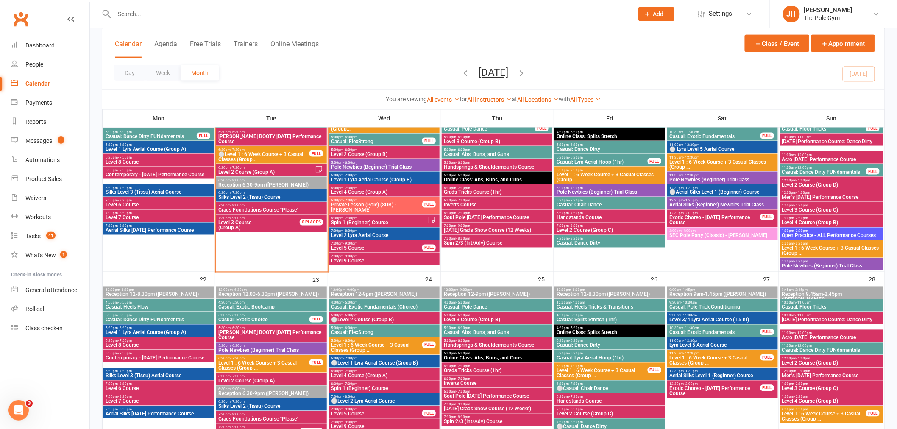
scroll to position [377, 0]
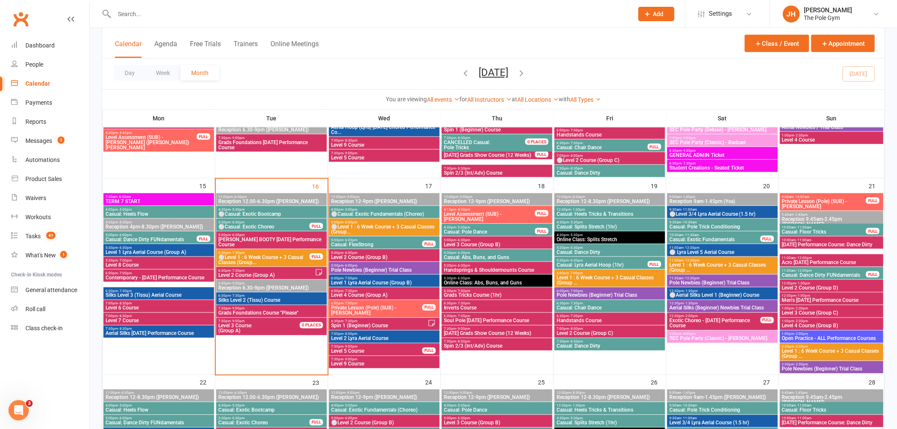
click at [349, 269] on span "Pole Newbies (Beginner) Trial Class" at bounding box center [384, 270] width 107 height 5
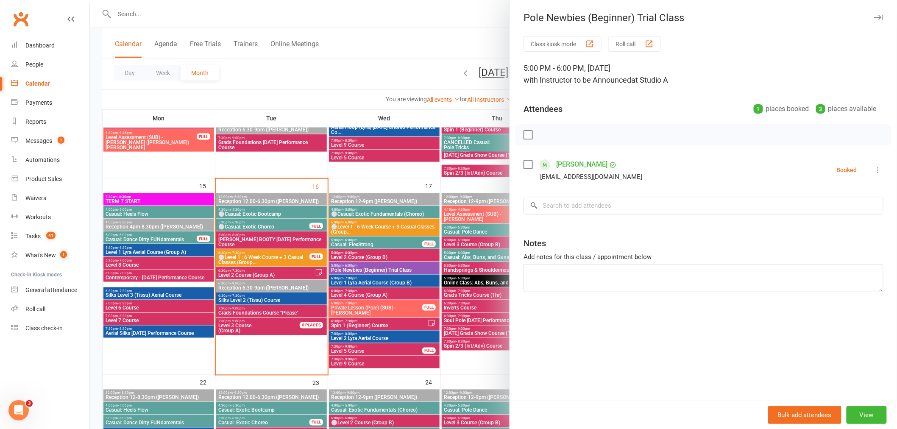
click at [349, 269] on div at bounding box center [494, 214] width 808 height 429
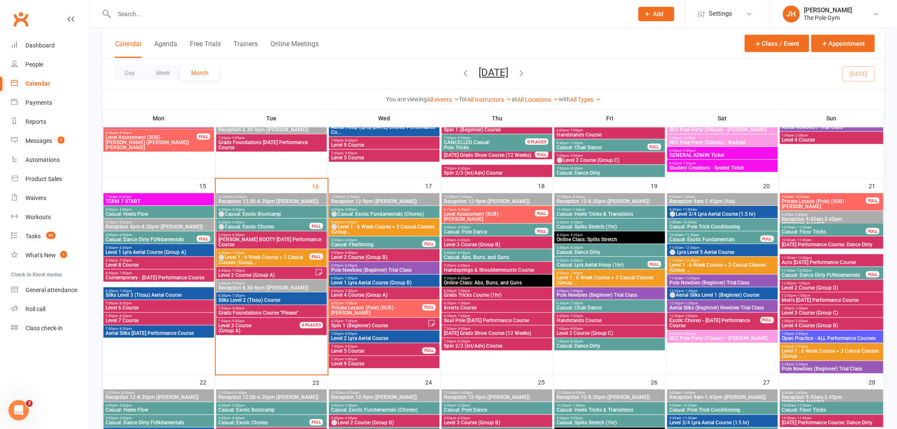
click at [341, 226] on span "⚪Level 1 : 6 Week Course + 3 Casual Classes (Group..." at bounding box center [384, 229] width 107 height 10
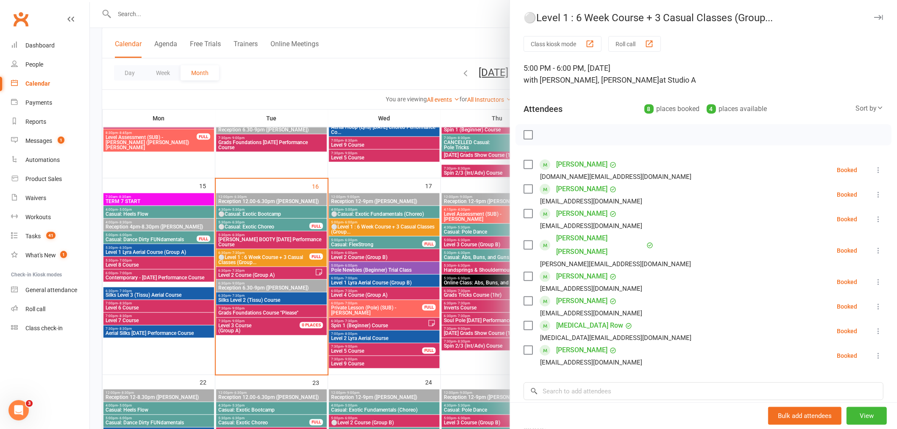
click at [355, 253] on div at bounding box center [494, 214] width 808 height 429
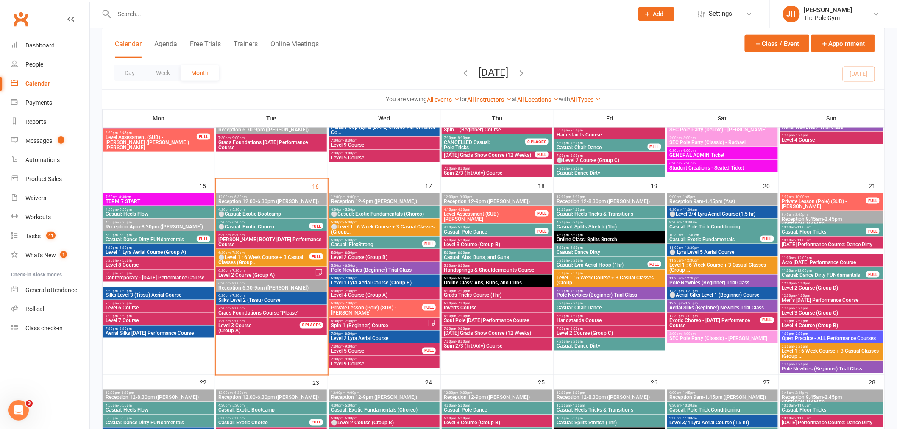
click at [299, 249] on div "6:30pm - 7:30pm ⚪Level 1 : 6 Week Course + 3 Casual Classes (Group... FULL" at bounding box center [271, 257] width 111 height 17
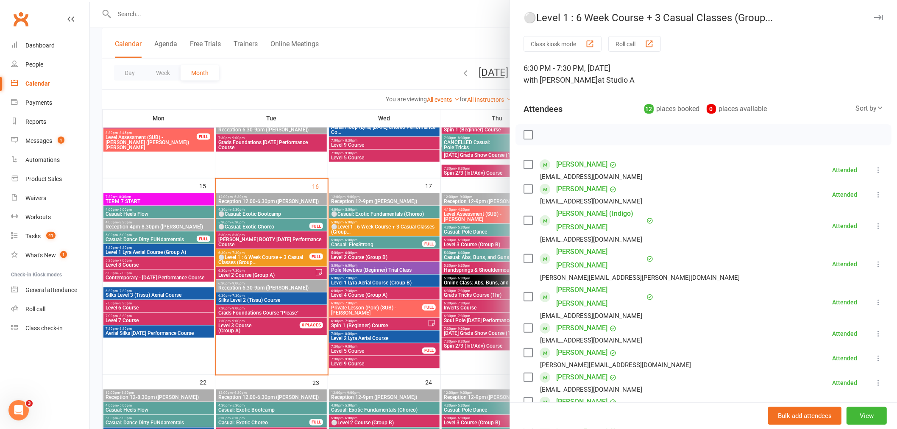
click at [408, 235] on div at bounding box center [494, 214] width 808 height 429
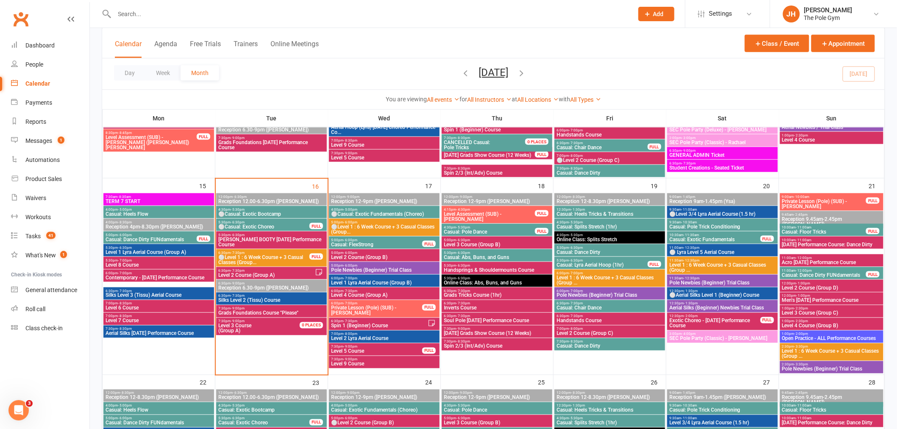
click at [453, 214] on span "Level Assessment (SUB) - [PERSON_NAME]" at bounding box center [490, 217] width 92 height 10
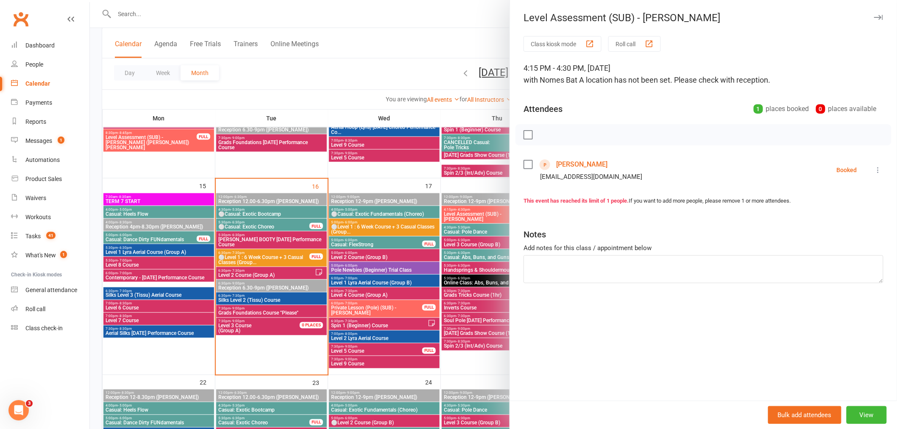
click at [384, 252] on div at bounding box center [494, 214] width 808 height 429
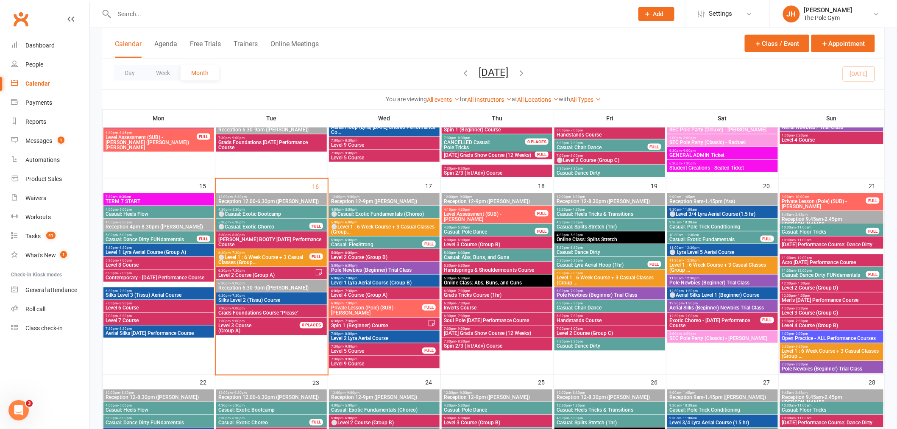
click at [385, 213] on span "⚪Casual: Exotic Fundamentals (Choreo)" at bounding box center [384, 214] width 107 height 5
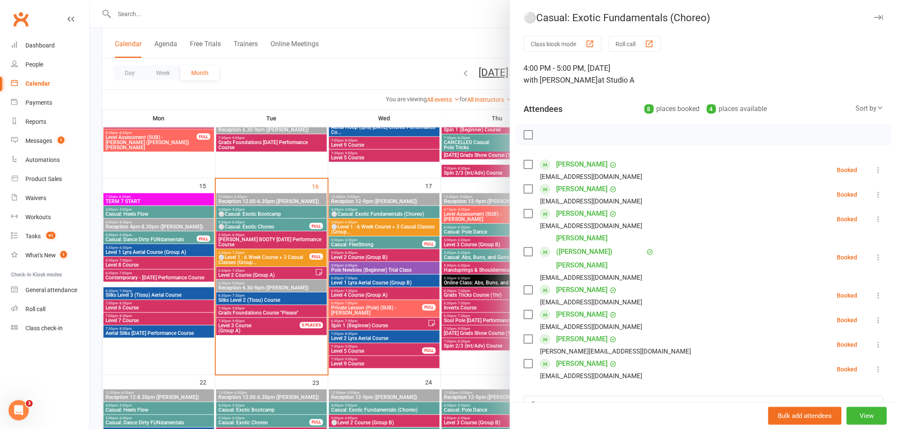
click at [383, 240] on div at bounding box center [494, 214] width 808 height 429
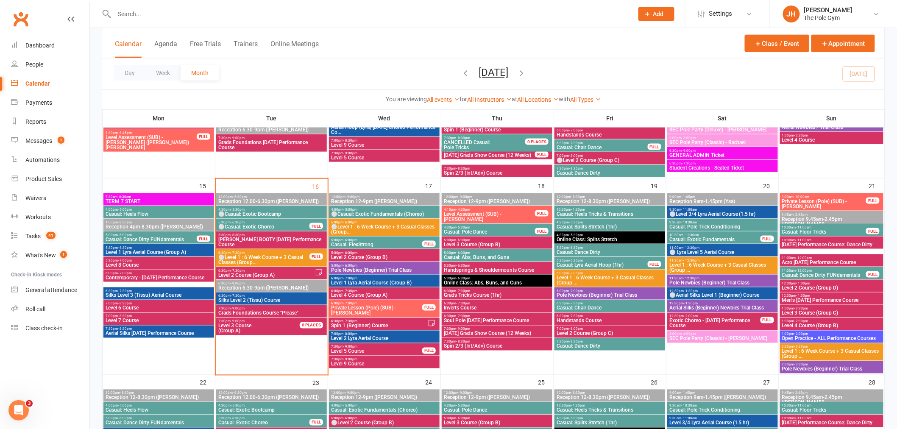
click at [242, 309] on span "- 9:00pm" at bounding box center [238, 309] width 14 height 4
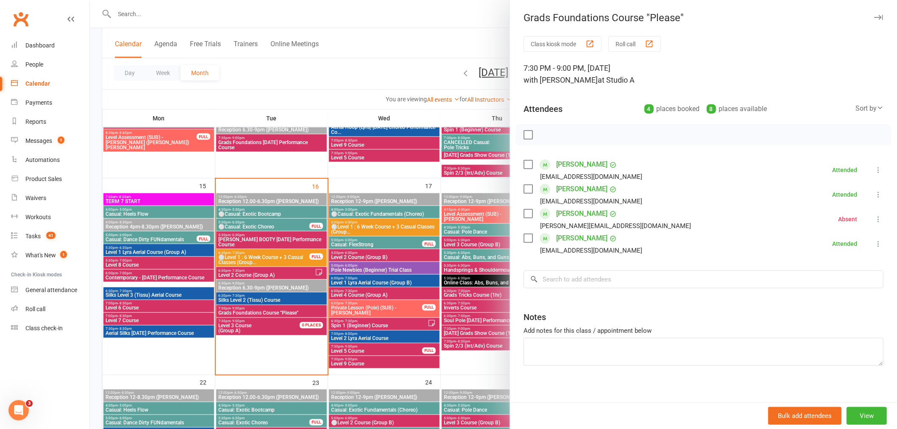
click at [247, 309] on div at bounding box center [494, 214] width 808 height 429
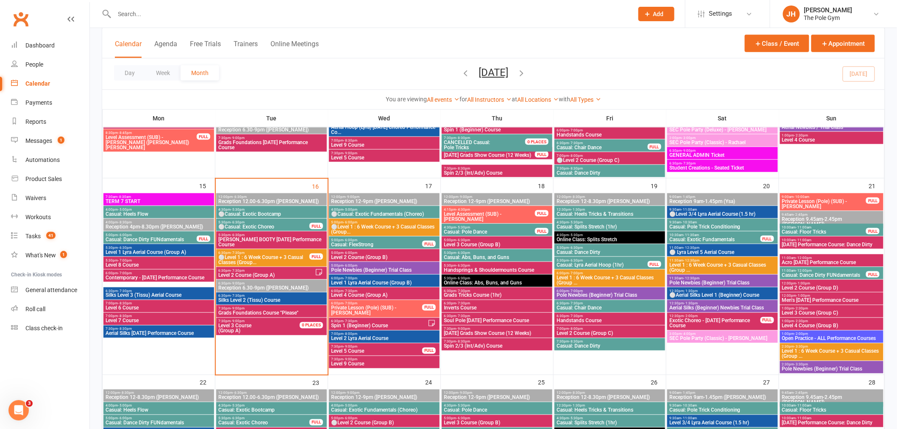
click at [353, 214] on span "⚪Casual: Exotic Fundamentals (Choreo)" at bounding box center [384, 214] width 107 height 5
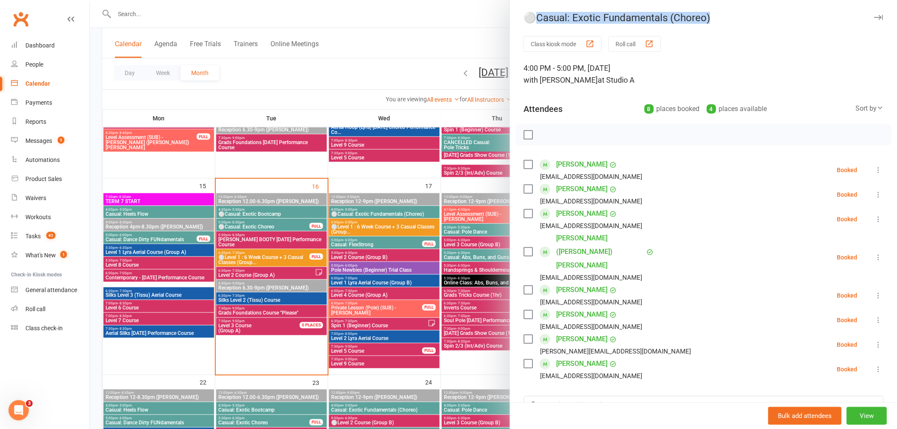
drag, startPoint x: 724, startPoint y: 16, endPoint x: 533, endPoint y: 19, distance: 191.3
click at [533, 19] on div "⚪Casual: Exotic Fundamentals (Choreo)" at bounding box center [703, 18] width 387 height 12
copy div "Casual: Exotic Fundamentals (Choreo)"
click at [372, 289] on div at bounding box center [494, 214] width 808 height 429
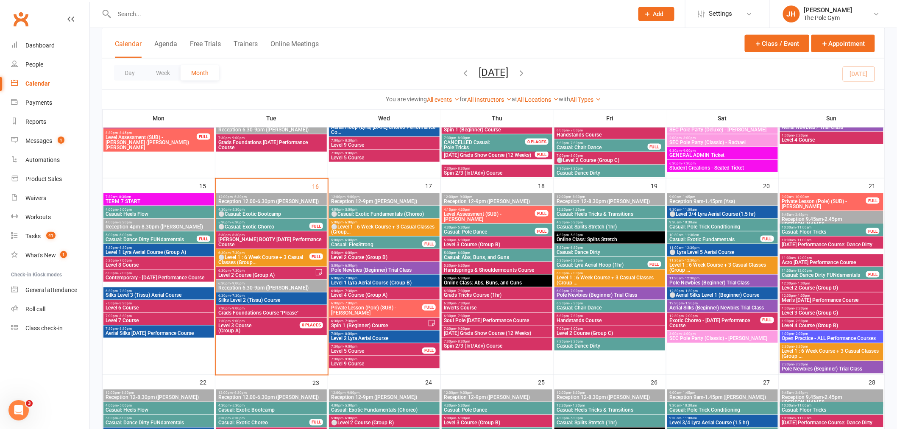
click at [377, 299] on div "6:00pm - 7:30pm Level 4 Course (Group A)" at bounding box center [384, 294] width 111 height 12
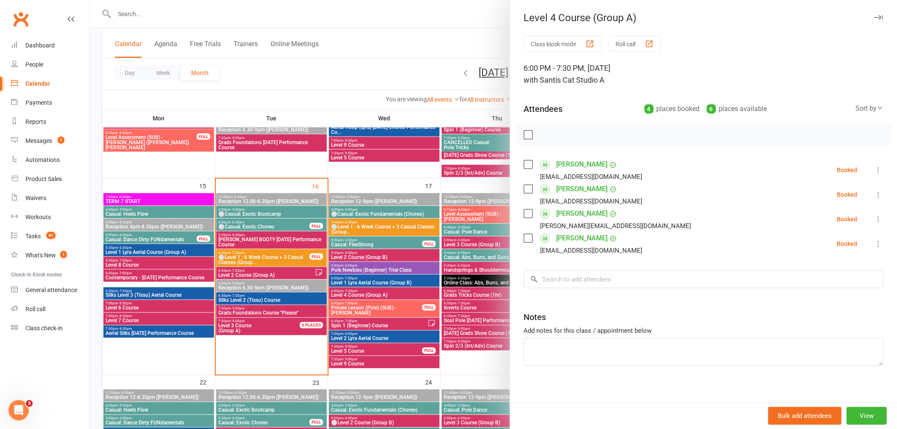
click at [377, 299] on div at bounding box center [494, 214] width 808 height 429
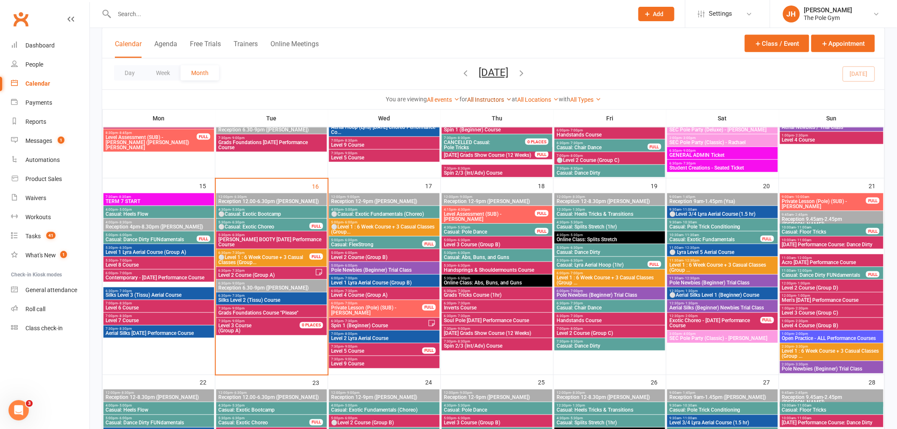
click at [476, 102] on link "All Instructors" at bounding box center [489, 99] width 45 height 7
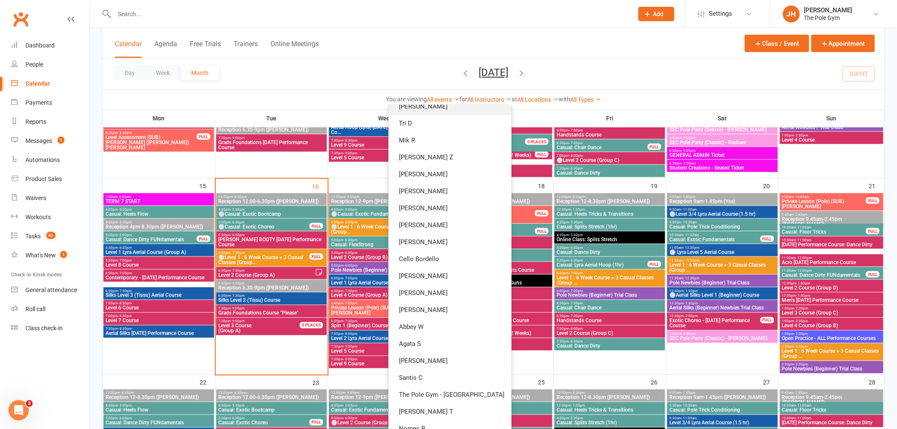
scroll to position [137, 0]
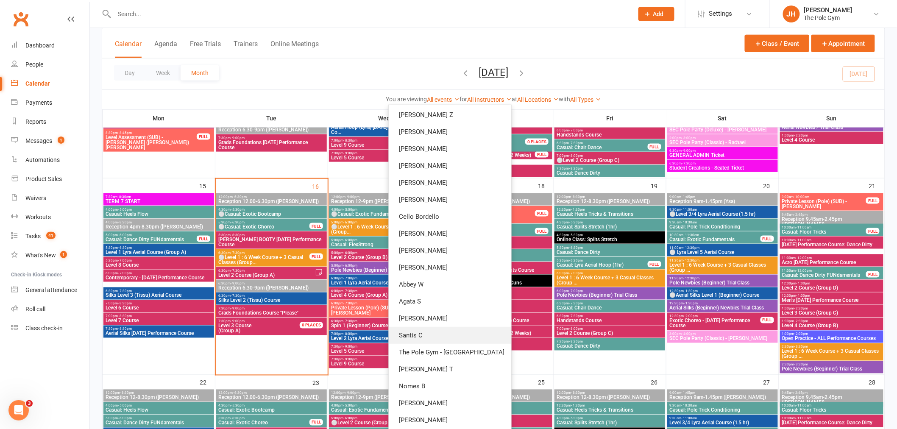
click at [447, 330] on link "Santis C" at bounding box center [450, 335] width 123 height 17
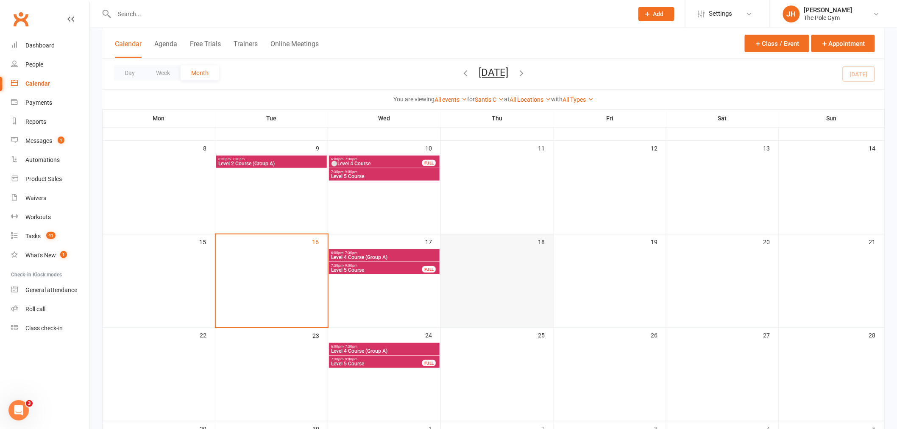
scroll to position [86, 0]
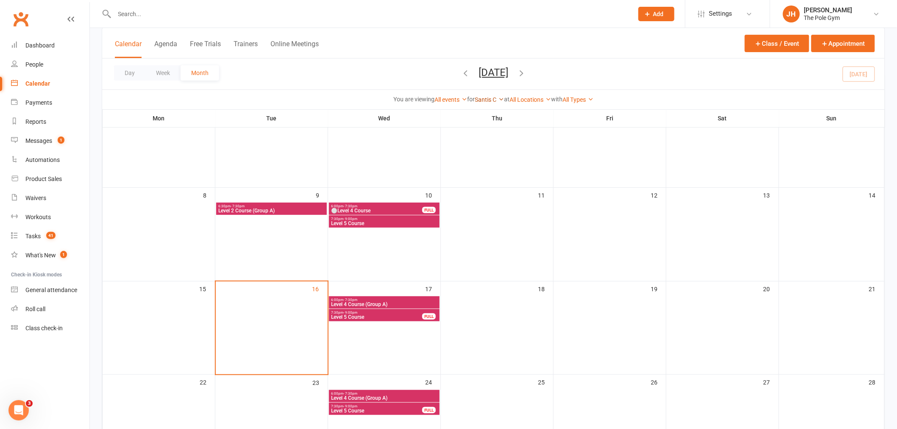
click at [484, 99] on link "Santis C" at bounding box center [489, 99] width 29 height 7
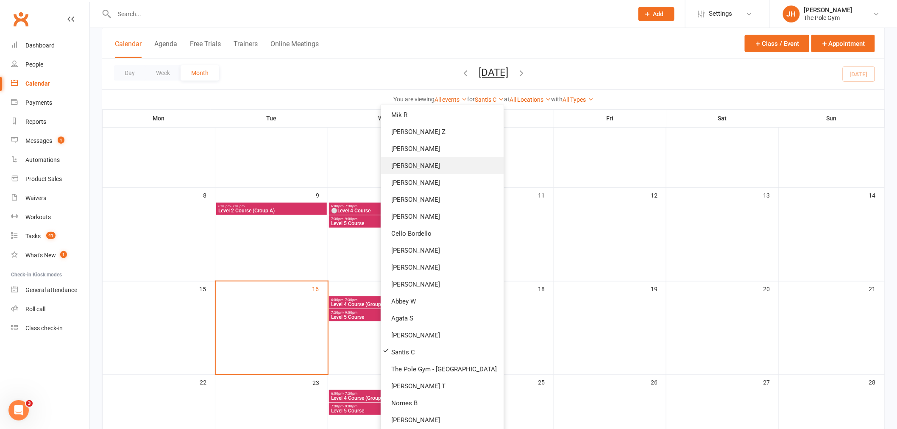
scroll to position [0, 0]
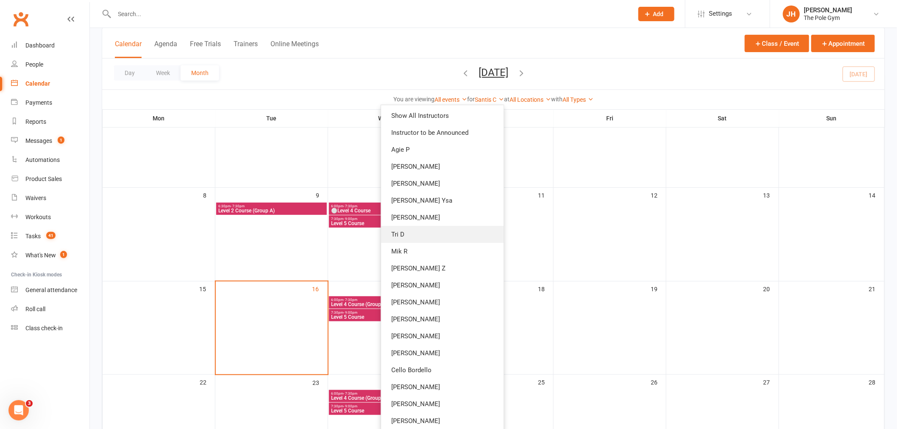
click at [425, 232] on link "Tri D" at bounding box center [442, 234] width 123 height 17
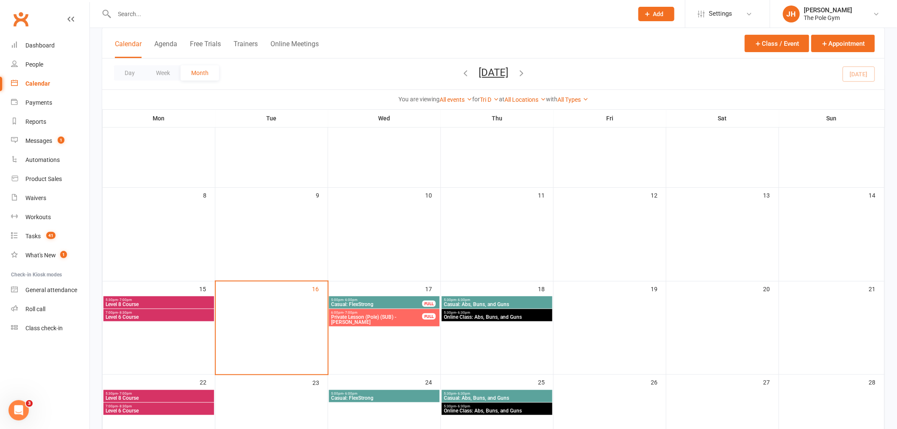
click at [372, 312] on span "6:00pm - 7:00pm" at bounding box center [377, 313] width 92 height 4
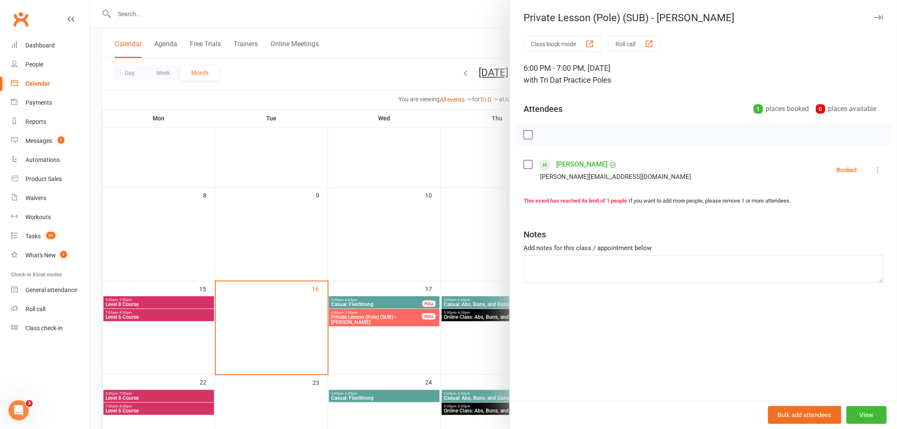
click at [376, 329] on div at bounding box center [494, 214] width 808 height 429
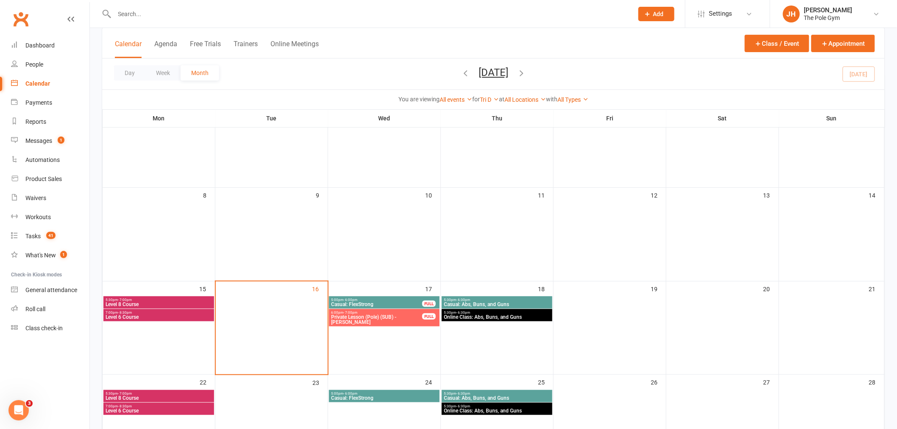
click at [843, 26] on li "JH [PERSON_NAME] The Pole Gym My profile Support & training Terms & conditions …" at bounding box center [833, 14] width 127 height 28
